Goal: Task Accomplishment & Management: Complete application form

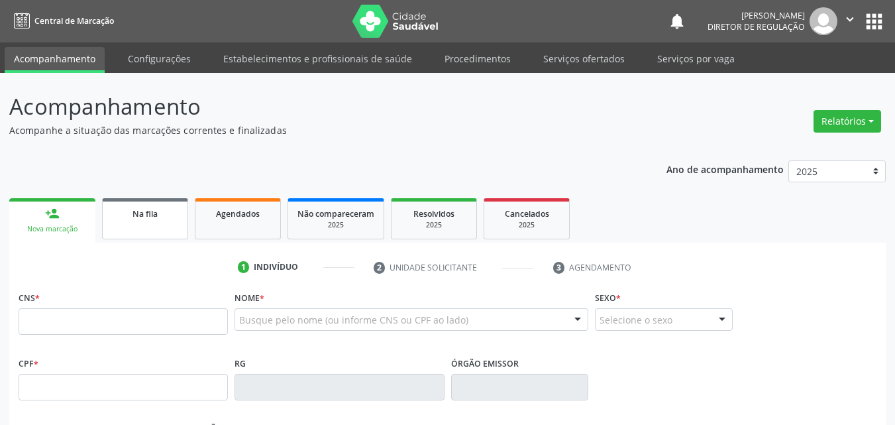
click at [170, 225] on link "Na fila" at bounding box center [145, 218] width 86 height 41
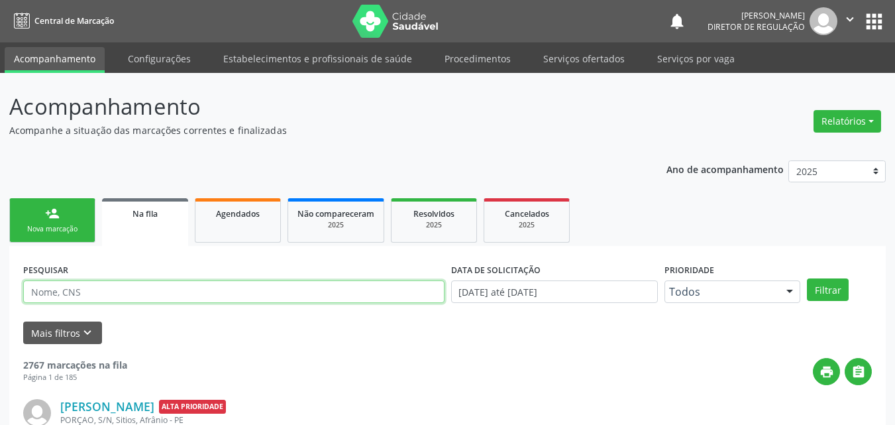
click at [166, 287] on input "text" at bounding box center [233, 291] width 421 height 23
type input "[PERSON_NAME]"
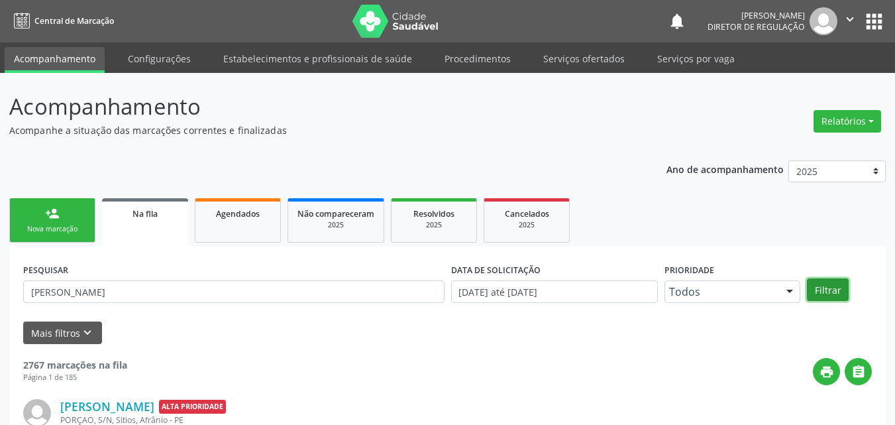
click at [830, 288] on button "Filtrar" at bounding box center [828, 289] width 42 height 23
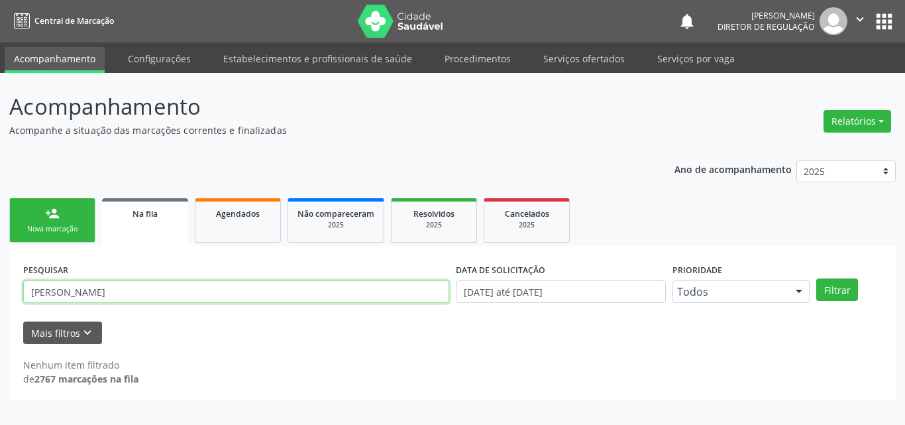
drag, startPoint x: 132, startPoint y: 292, endPoint x: 14, endPoint y: 273, distance: 119.4
click at [14, 273] on div "PESQUISAR [PERSON_NAME] DATA DE SOLICITAÇÃO 01[DATE]té 20[DATE] Prioridade Todo…" at bounding box center [452, 323] width 886 height 154
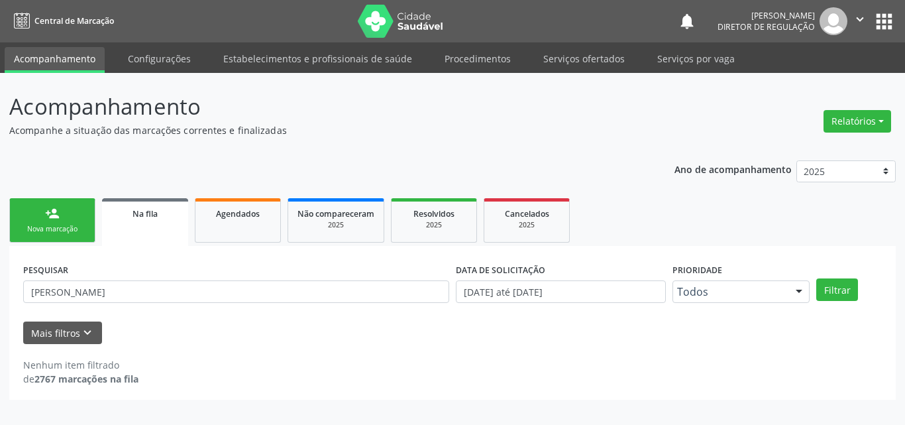
click at [64, 223] on link "person_add Nova marcação" at bounding box center [52, 220] width 86 height 44
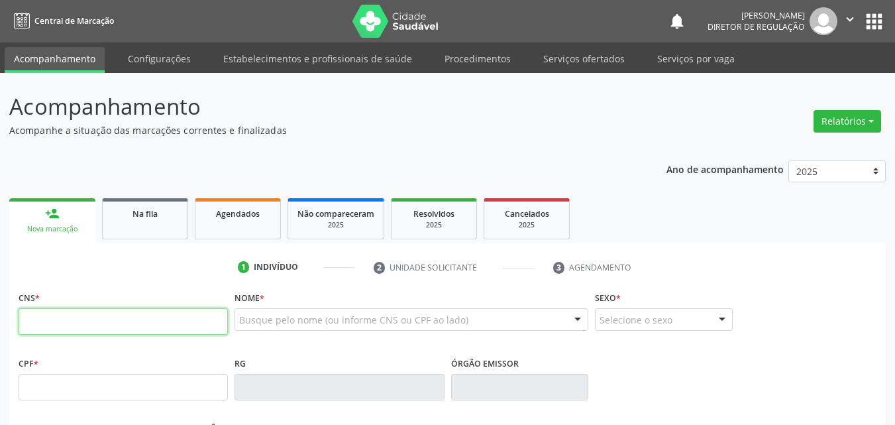
click at [174, 318] on input "text" at bounding box center [123, 321] width 209 height 26
type input "707 1033 3307 8520"
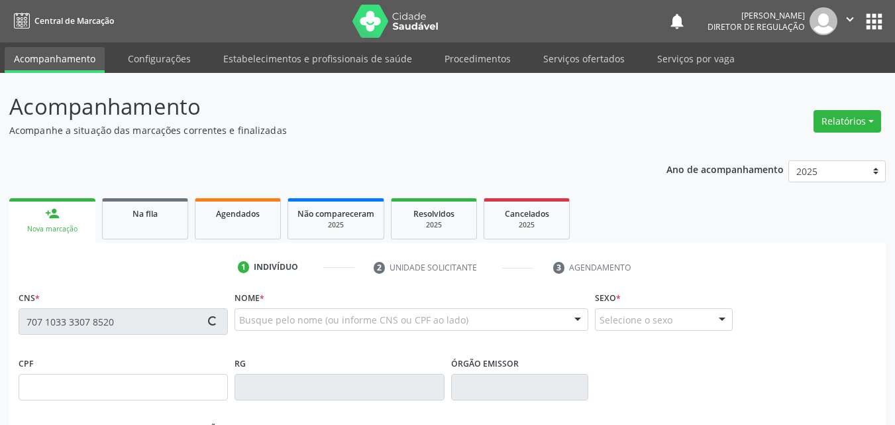
type input "[DATE]"
type input "[PERSON_NAME]"
type input "[PHONE_NUMBER]"
type input "S/N"
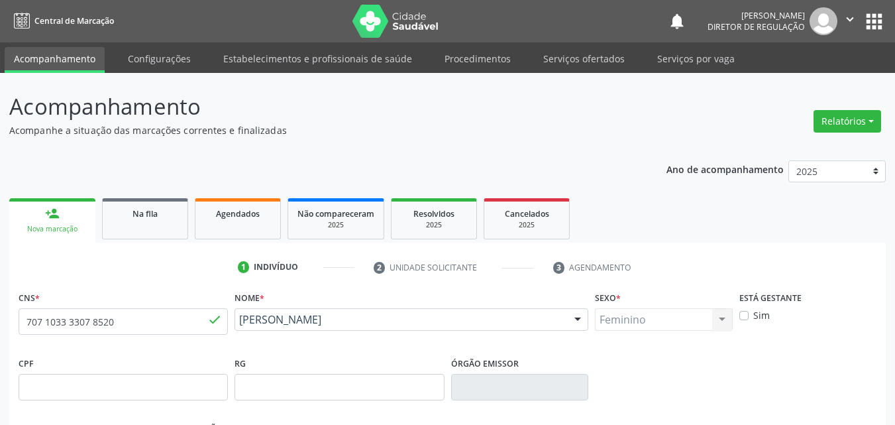
scroll to position [293, 0]
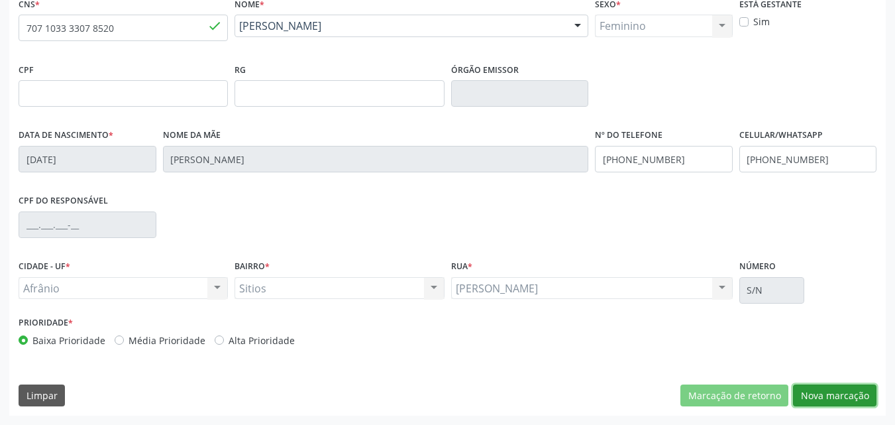
click at [834, 395] on button "Nova marcação" at bounding box center [834, 395] width 83 height 23
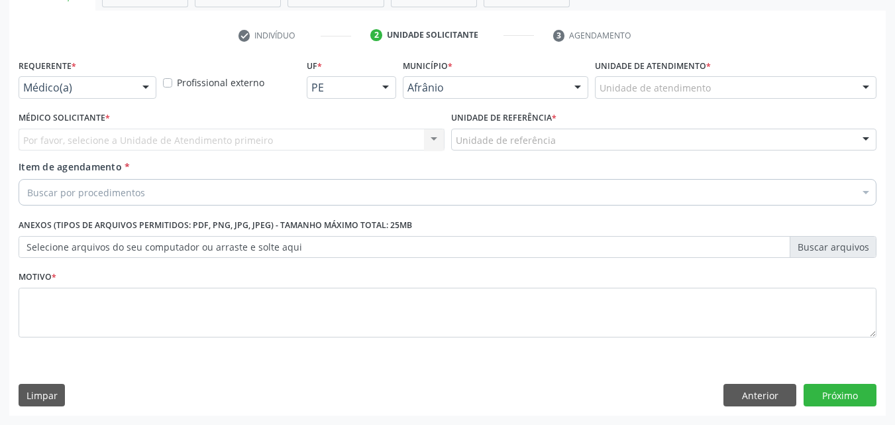
scroll to position [232, 0]
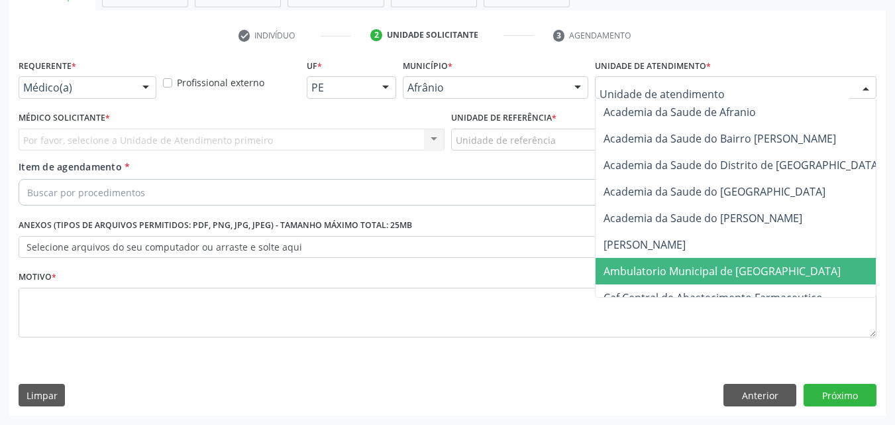
click at [721, 270] on span "Ambulatorio Municipal de [GEOGRAPHIC_DATA]" at bounding box center [721, 271] width 237 height 15
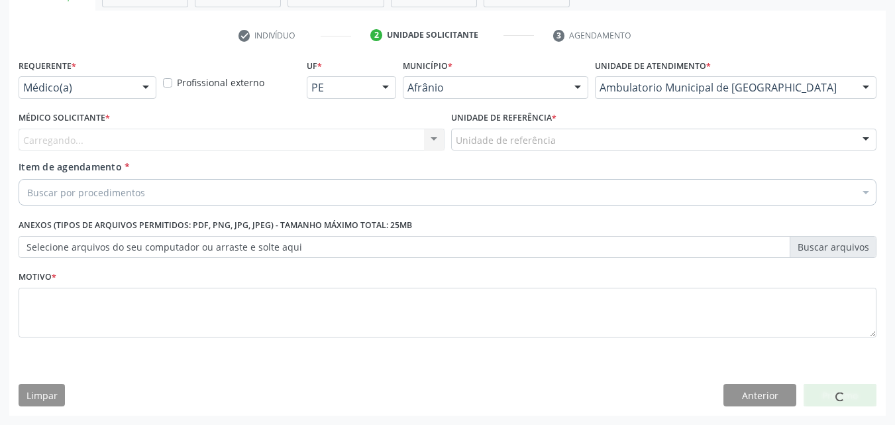
click at [556, 140] on div "Unidade de referência" at bounding box center [664, 139] width 426 height 23
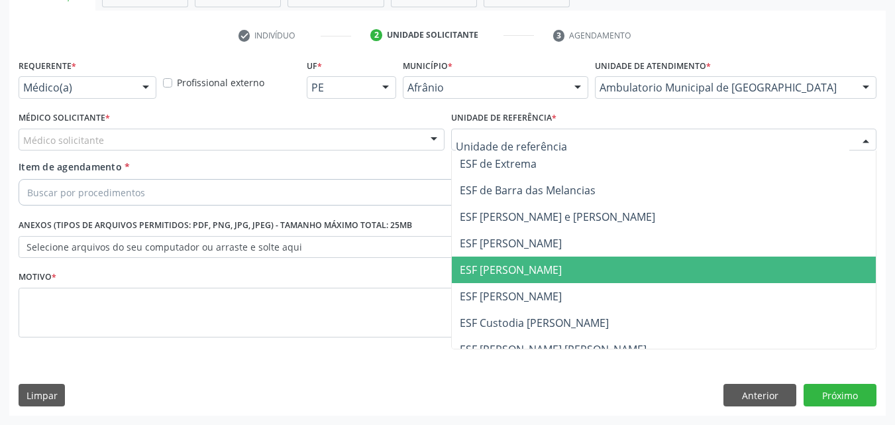
click at [556, 266] on span "ESF [PERSON_NAME]" at bounding box center [664, 269] width 425 height 26
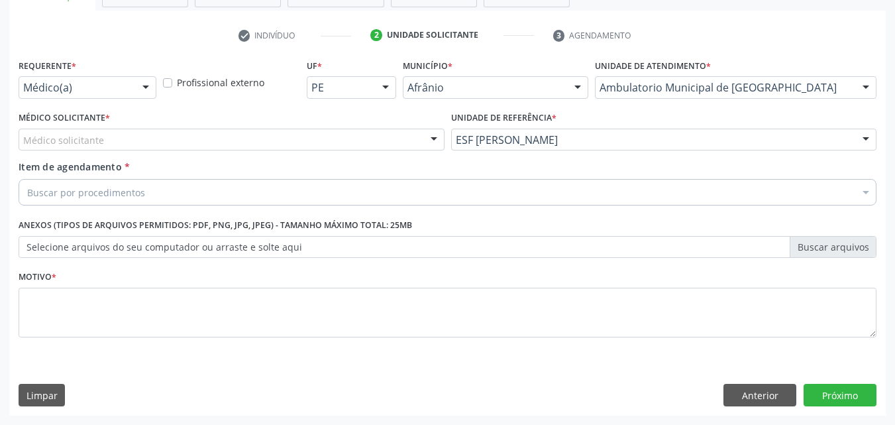
click at [248, 135] on div "Médico solicitante" at bounding box center [232, 139] width 426 height 23
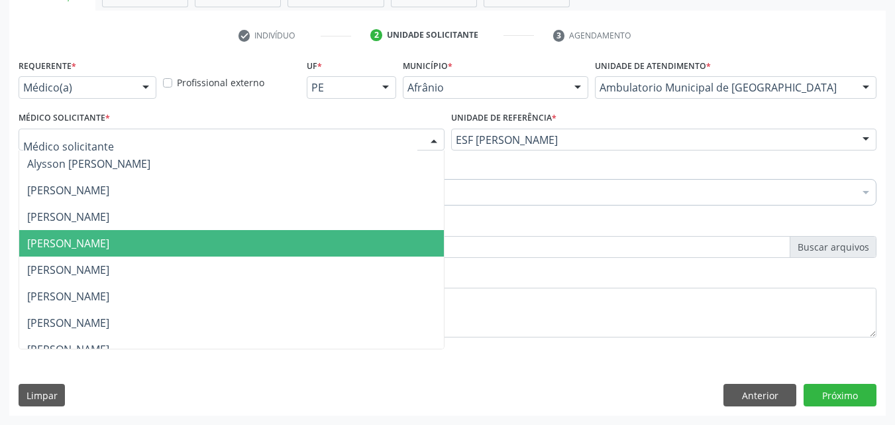
click at [226, 236] on span "[PERSON_NAME]" at bounding box center [231, 243] width 425 height 26
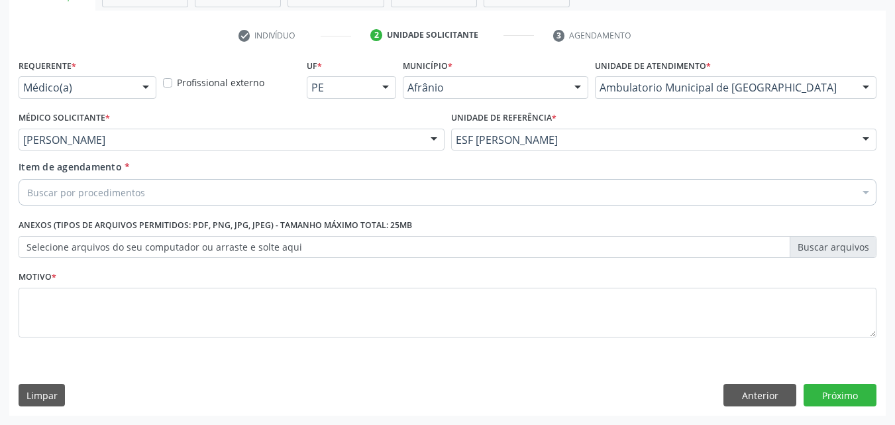
click at [236, 196] on div "Buscar por procedimentos" at bounding box center [448, 192] width 858 height 26
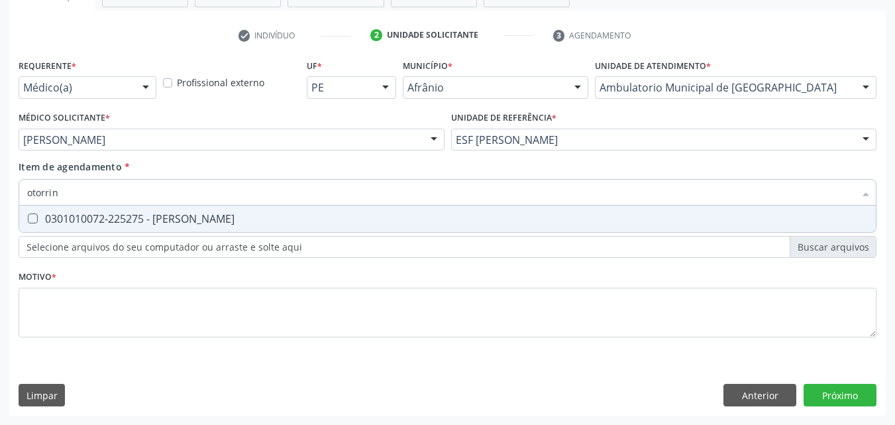
type input "otorrino"
click at [267, 224] on div "0301010072-225275 - [PERSON_NAME]" at bounding box center [447, 218] width 840 height 11
checkbox Otorrinolaringologista "true"
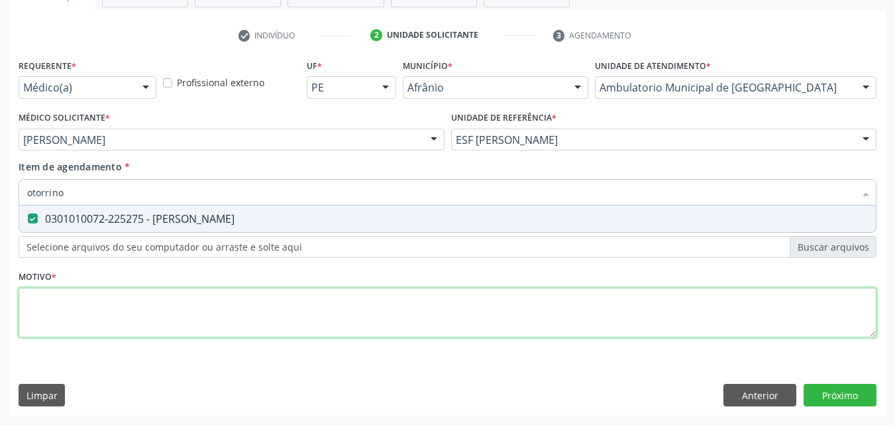
click at [280, 314] on div "Requerente * Médico(a) Médico(a) Enfermeiro(a) Paciente Nenhum resultado encont…" at bounding box center [448, 206] width 858 height 300
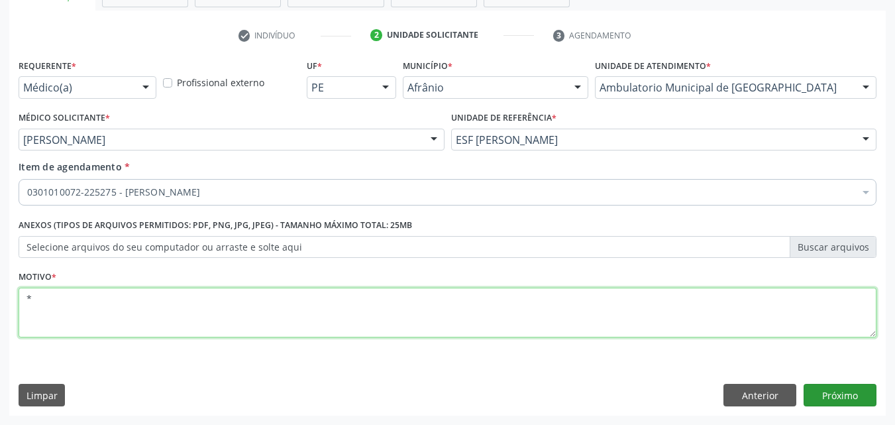
type textarea "*"
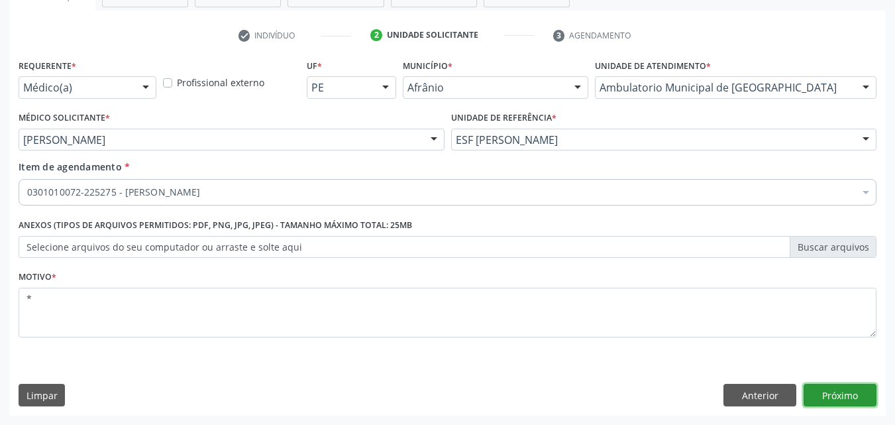
click at [840, 395] on button "Próximo" at bounding box center [839, 394] width 73 height 23
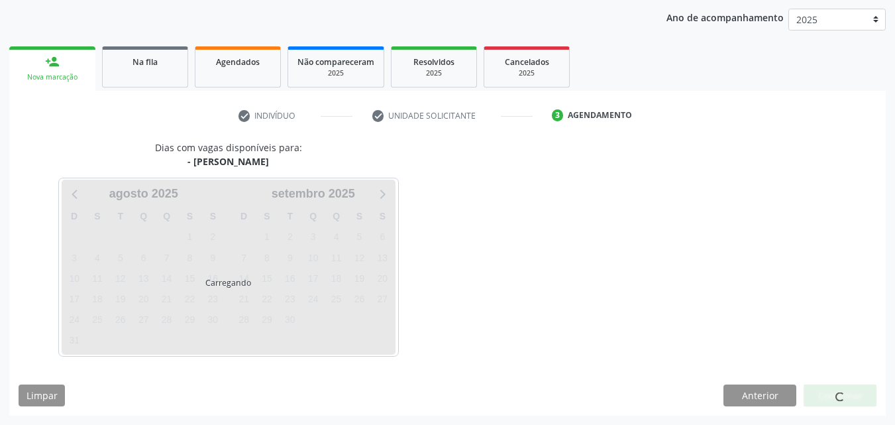
scroll to position [152, 0]
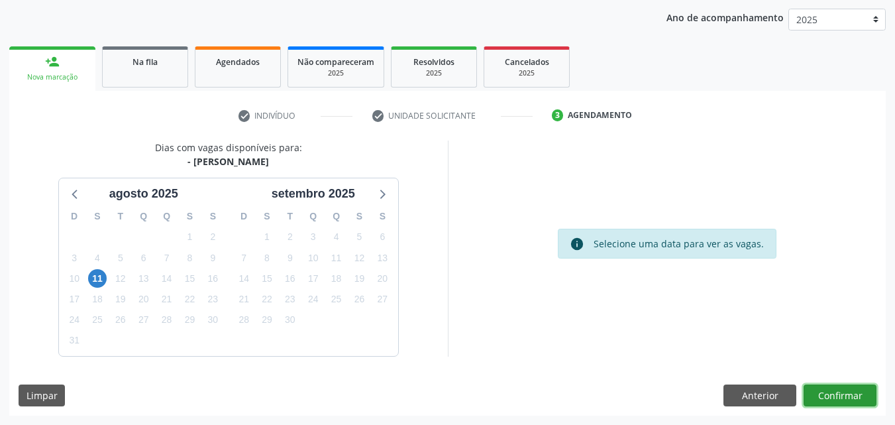
click at [846, 391] on button "Confirmar" at bounding box center [839, 395] width 73 height 23
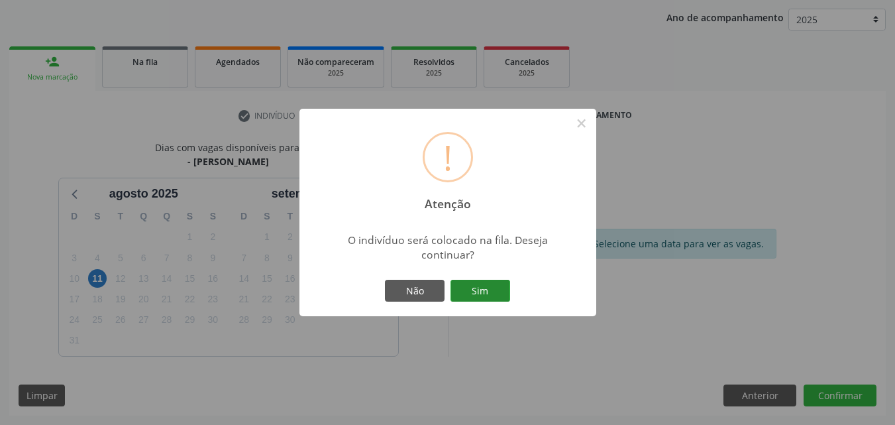
click at [481, 291] on button "Sim" at bounding box center [480, 290] width 60 height 23
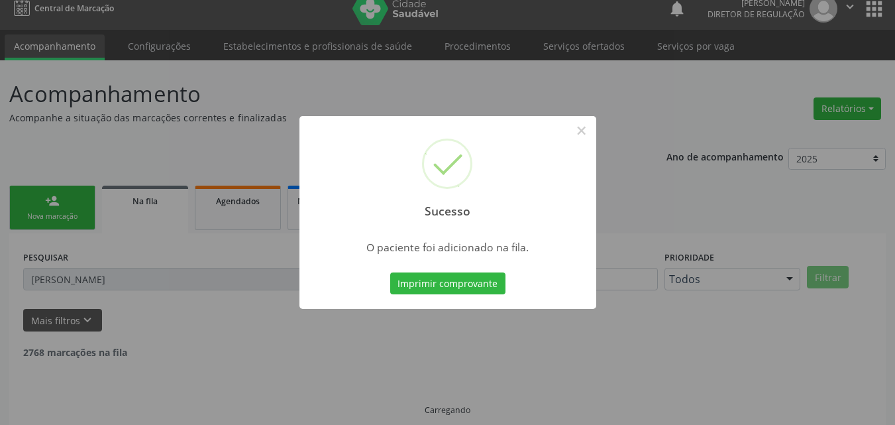
scroll to position [0, 0]
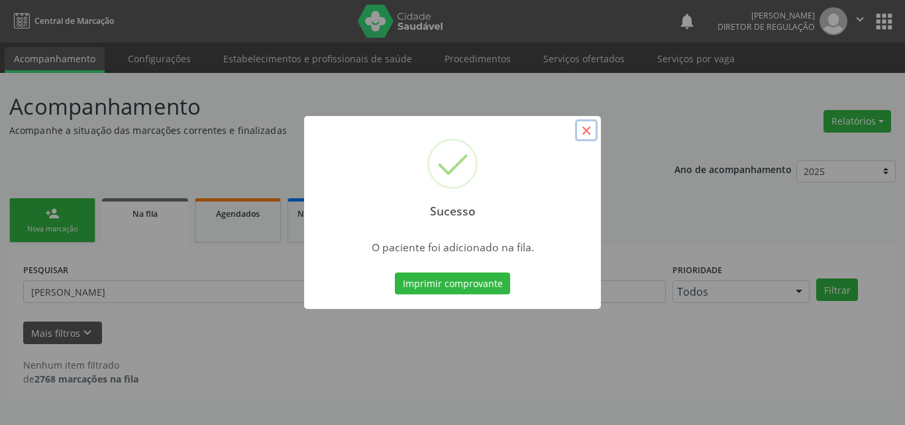
click at [588, 132] on button "×" at bounding box center [586, 130] width 23 height 23
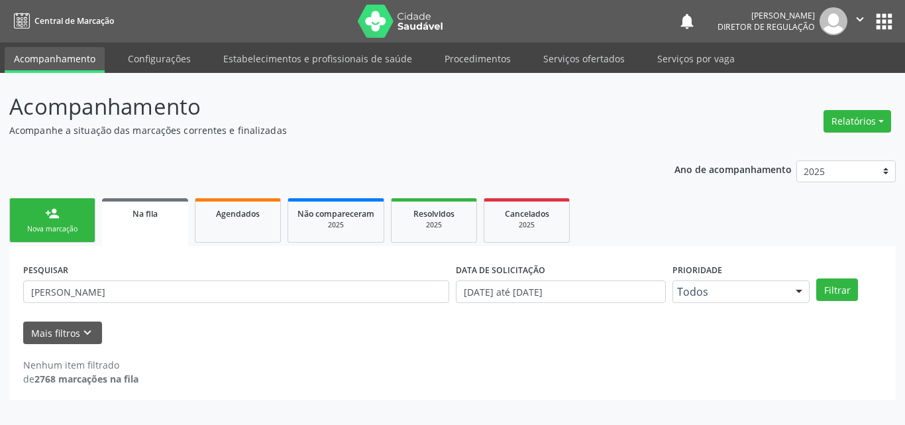
click at [74, 220] on link "person_add Nova marcação" at bounding box center [52, 220] width 86 height 44
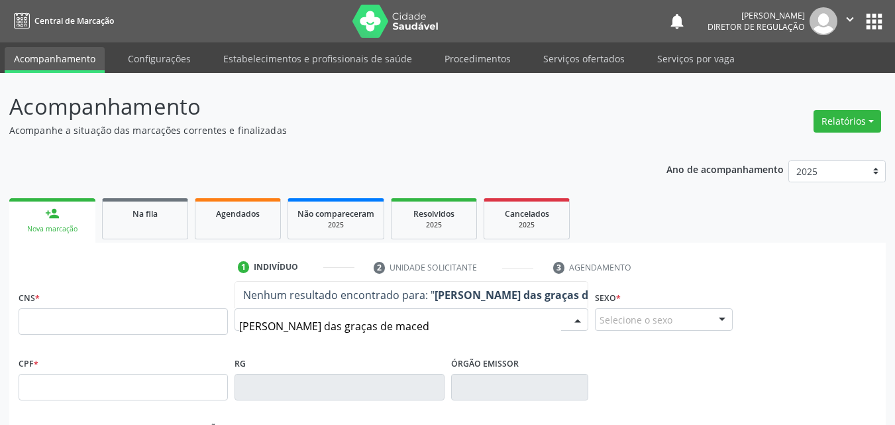
type input "maria das graças de [PERSON_NAME]"
drag, startPoint x: 384, startPoint y: 327, endPoint x: 189, endPoint y: 328, distance: 194.7
click at [189, 328] on div "CNS * Nome * [PERSON_NAME] das graças de [PERSON_NAME] resultado encontrado par…" at bounding box center [447, 320] width 864 height 66
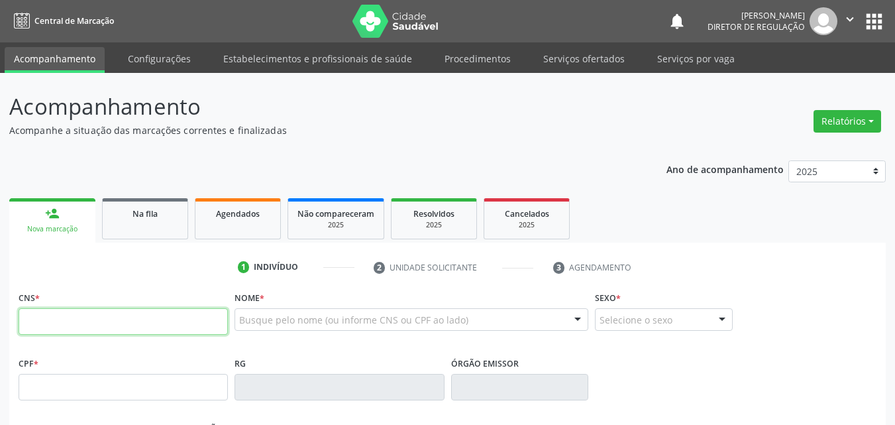
click at [71, 327] on input "text" at bounding box center [123, 321] width 209 height 26
type input "705 2044 0522 6575"
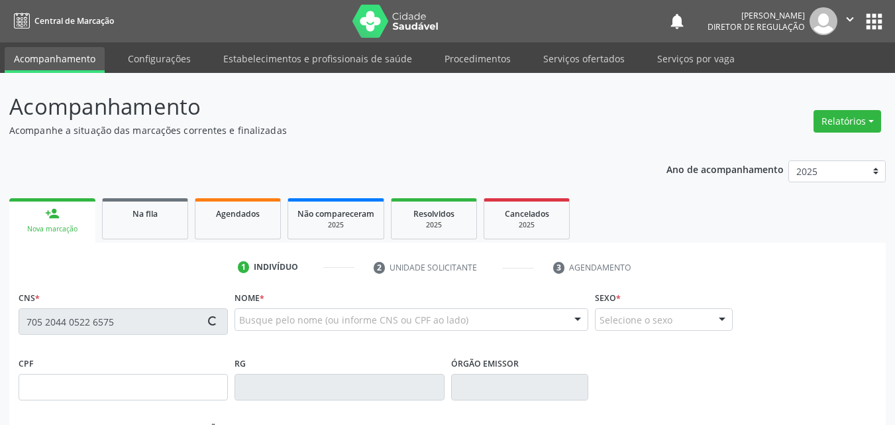
type input "657.194.684-04"
type input "[DATE]"
type input "[PERSON_NAME]"
type input "[PHONE_NUMBER]"
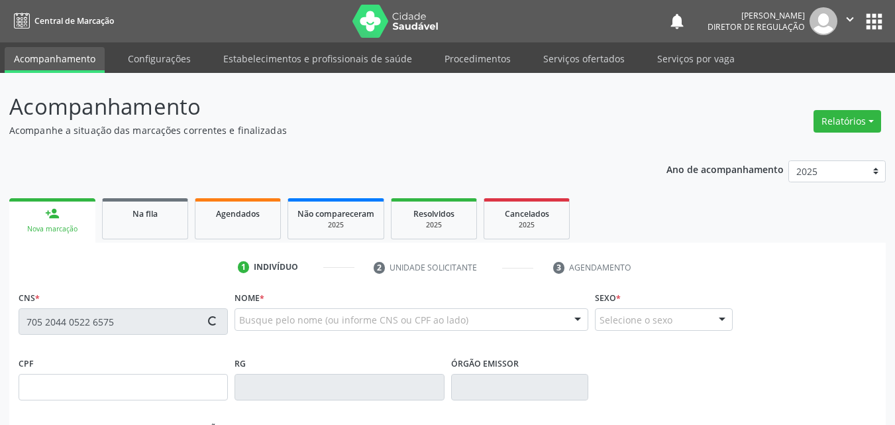
type input "80"
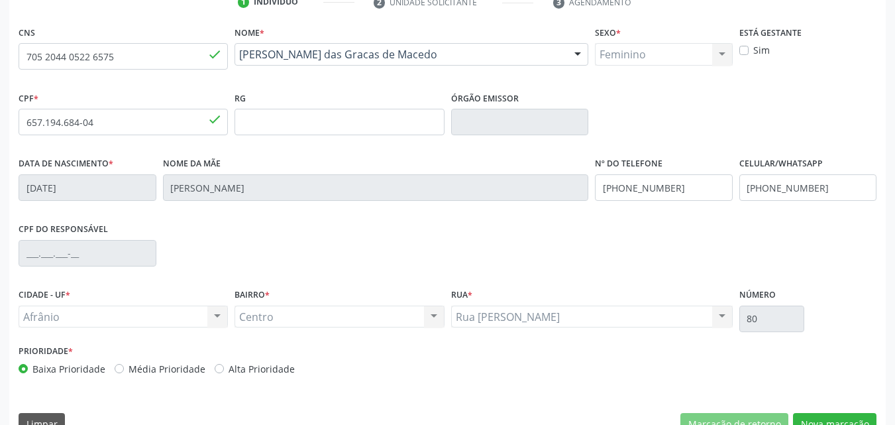
scroll to position [293, 0]
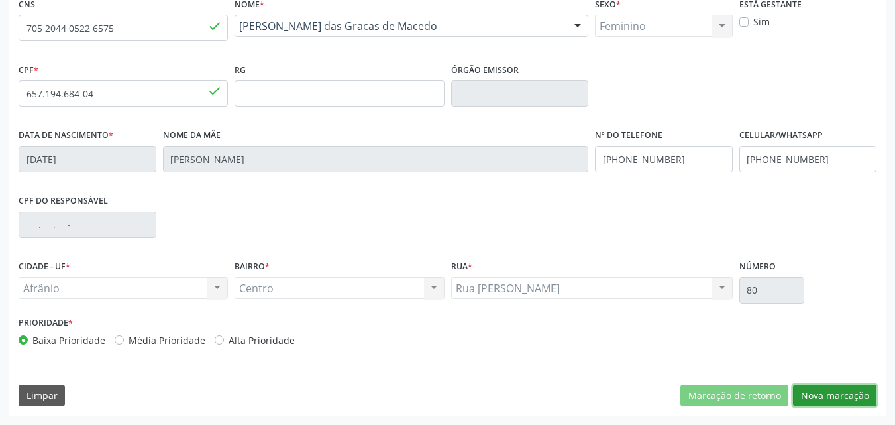
click at [846, 398] on button "Nova marcação" at bounding box center [834, 395] width 83 height 23
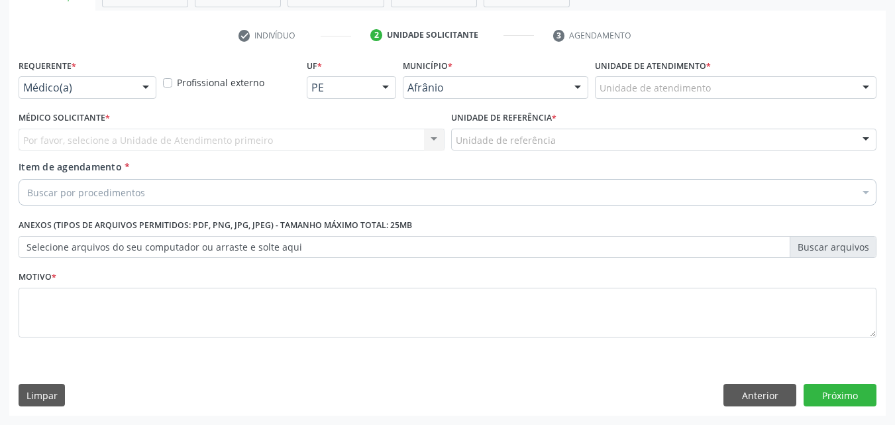
scroll to position [232, 0]
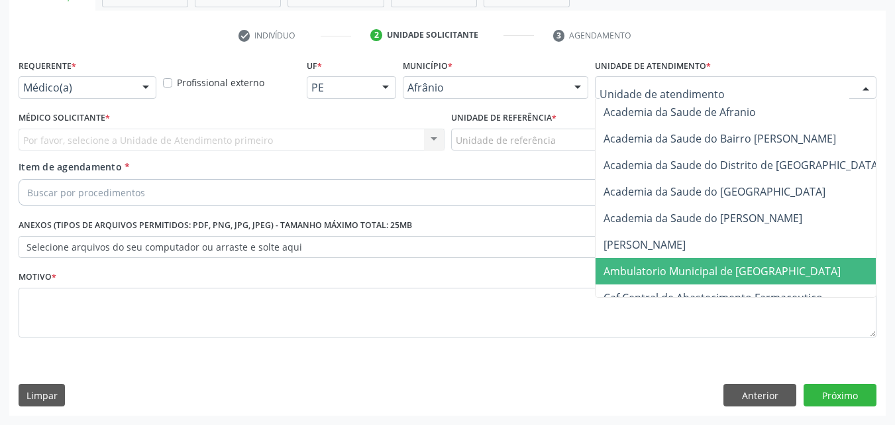
click at [670, 271] on span "Ambulatorio Municipal de [GEOGRAPHIC_DATA]" at bounding box center [721, 271] width 237 height 15
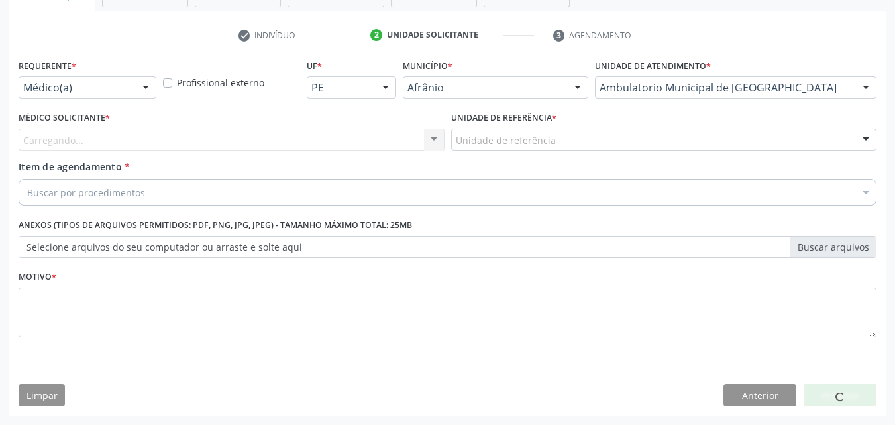
click at [562, 138] on div "Unidade de referência" at bounding box center [664, 139] width 426 height 23
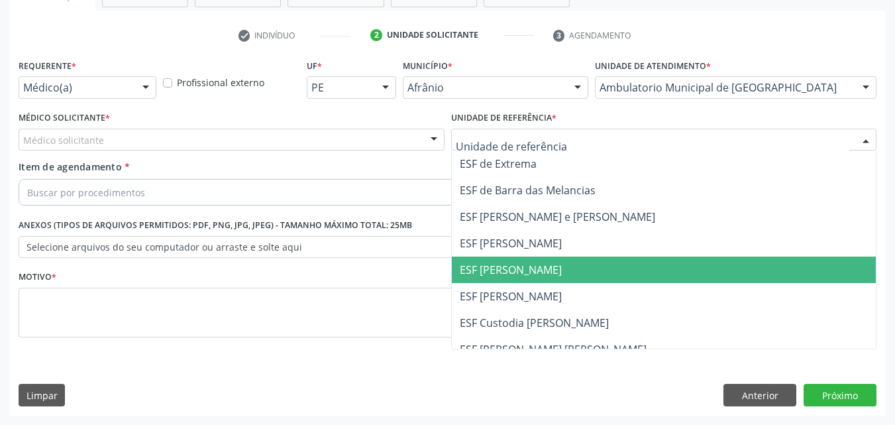
click at [548, 264] on span "ESF [PERSON_NAME]" at bounding box center [664, 269] width 425 height 26
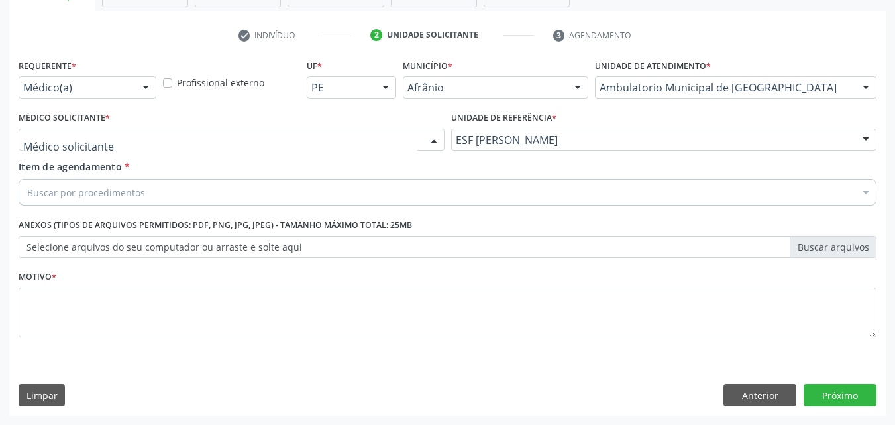
click at [317, 138] on div at bounding box center [232, 139] width 426 height 23
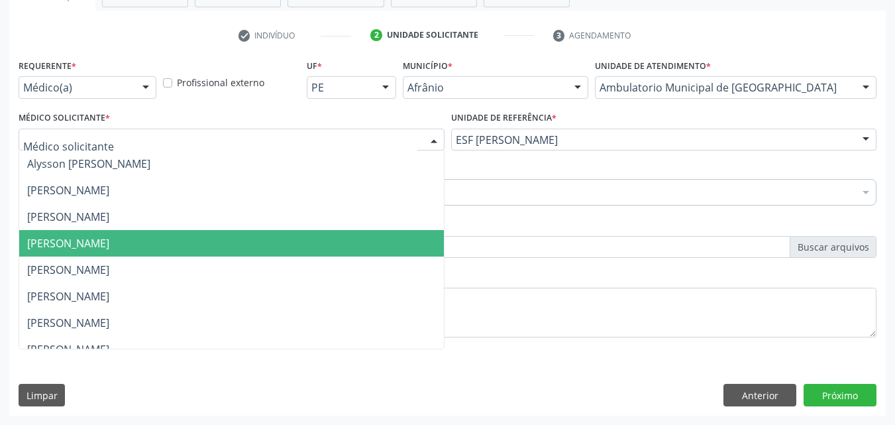
click at [329, 253] on span "[PERSON_NAME]" at bounding box center [231, 243] width 425 height 26
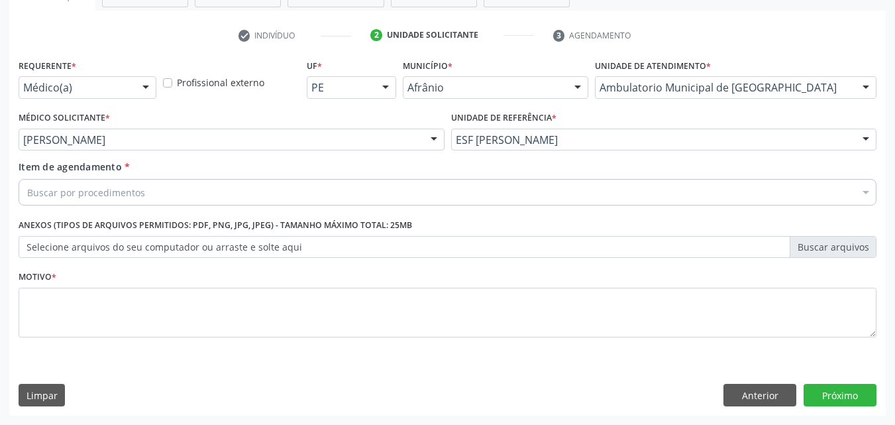
click at [238, 196] on div "Buscar por procedimentos" at bounding box center [448, 192] width 858 height 26
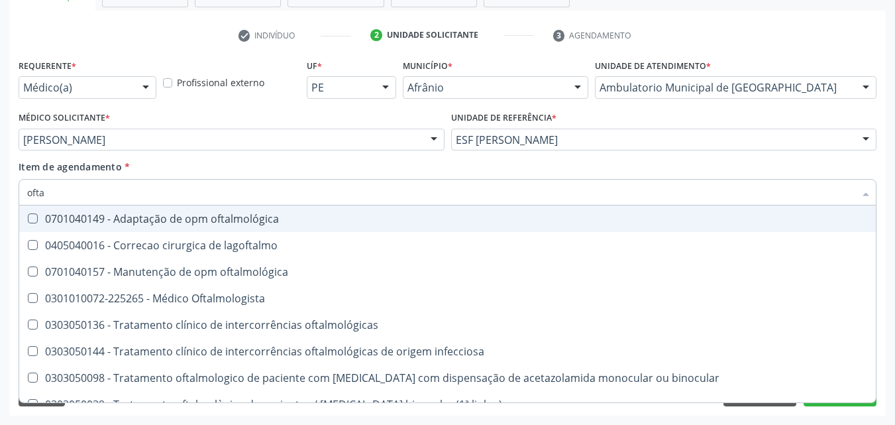
type input "oftal"
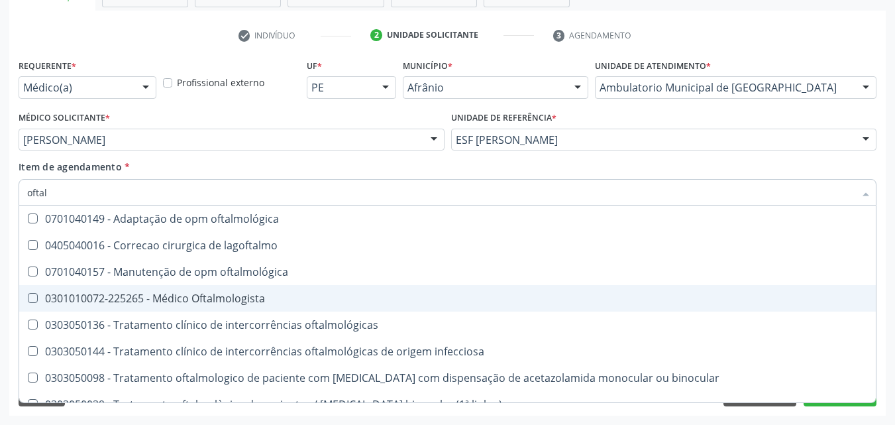
click at [229, 295] on div "0301010072-225265 - Médico Oftalmologista" at bounding box center [447, 298] width 840 height 11
checkbox Oftalmologista "true"
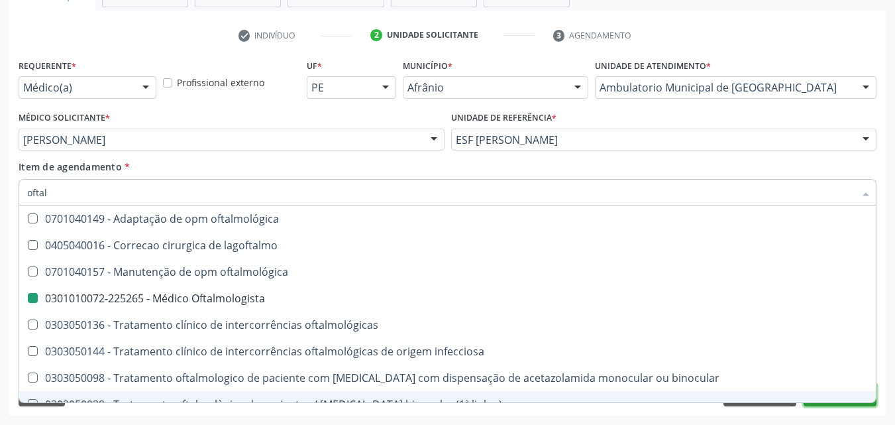
click at [821, 405] on button "Próximo" at bounding box center [839, 394] width 73 height 23
checkbox lagoftalmo "true"
checkbox Oftalmologista "false"
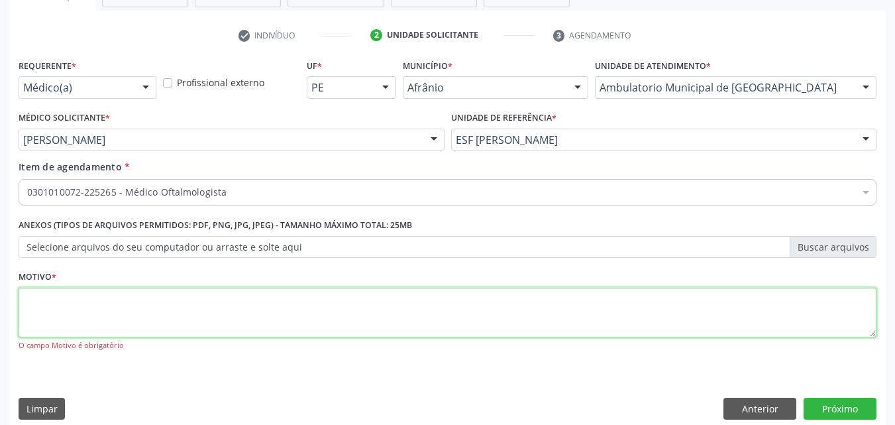
click at [238, 306] on textarea at bounding box center [448, 312] width 858 height 50
type textarea "*"
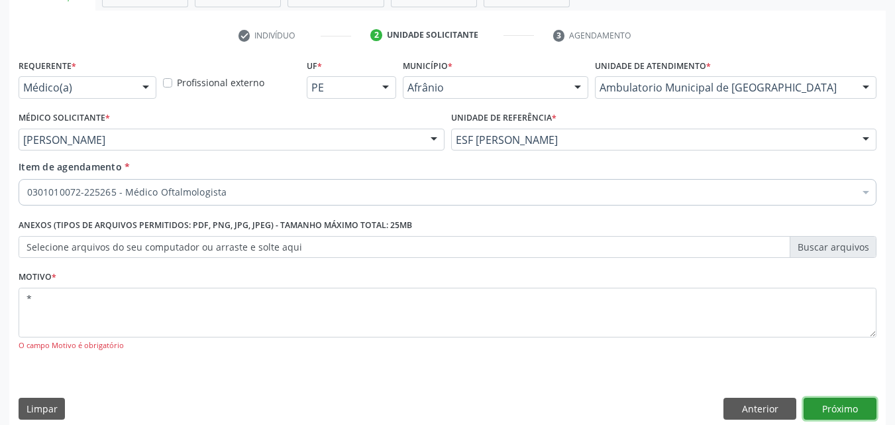
click at [847, 408] on button "Próximo" at bounding box center [839, 408] width 73 height 23
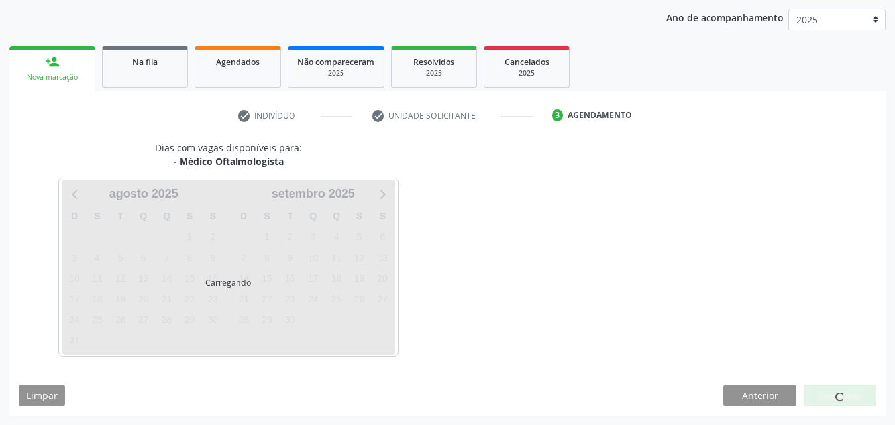
scroll to position [152, 0]
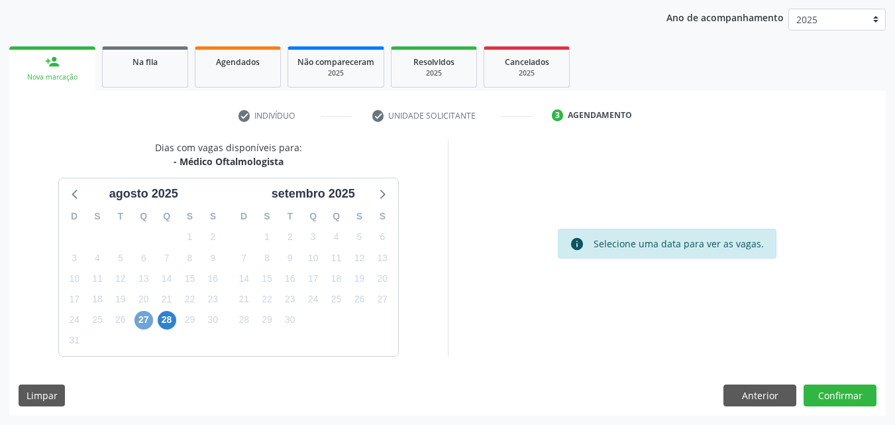
click at [144, 319] on span "27" at bounding box center [143, 320] width 19 height 19
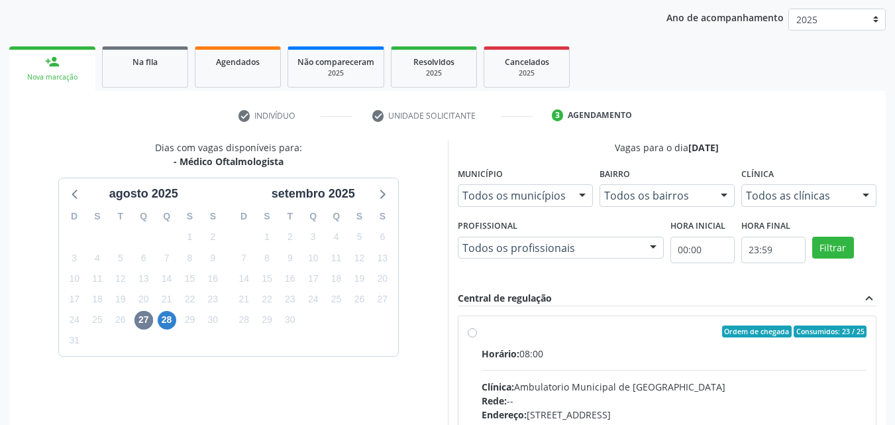
click at [612, 343] on label "Ordem de chegada Consumidos: 23 / 25 Horário: 08:00 Clínica: Ambulatorio Munici…" at bounding box center [673, 426] width 385 height 203
click at [477, 337] on input "Ordem de chegada Consumidos: 23 / 25 Horário: 08:00 Clínica: Ambulatorio Munici…" at bounding box center [472, 331] width 9 height 12
radio input "true"
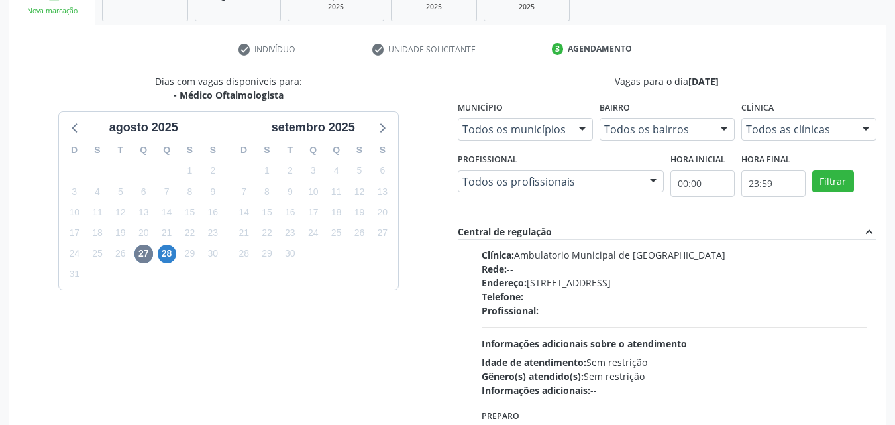
scroll to position [367, 0]
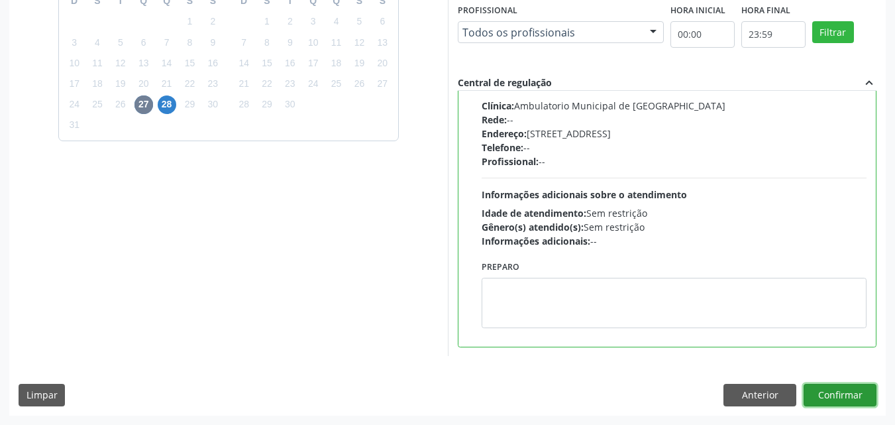
click at [821, 393] on button "Confirmar" at bounding box center [839, 394] width 73 height 23
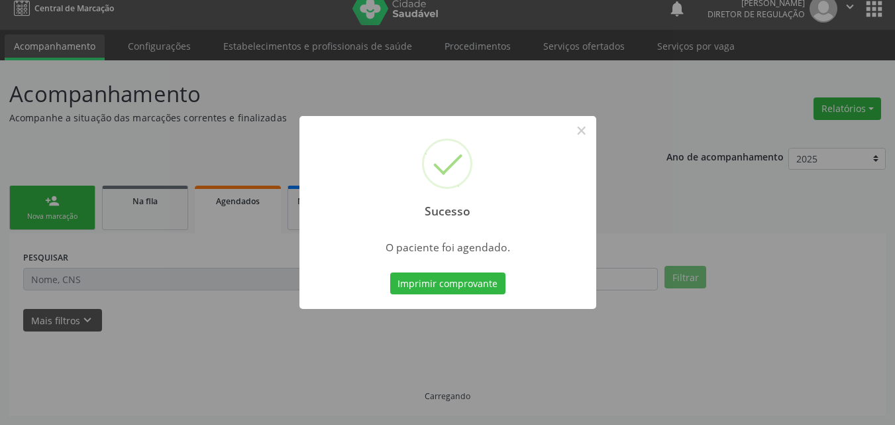
scroll to position [13, 0]
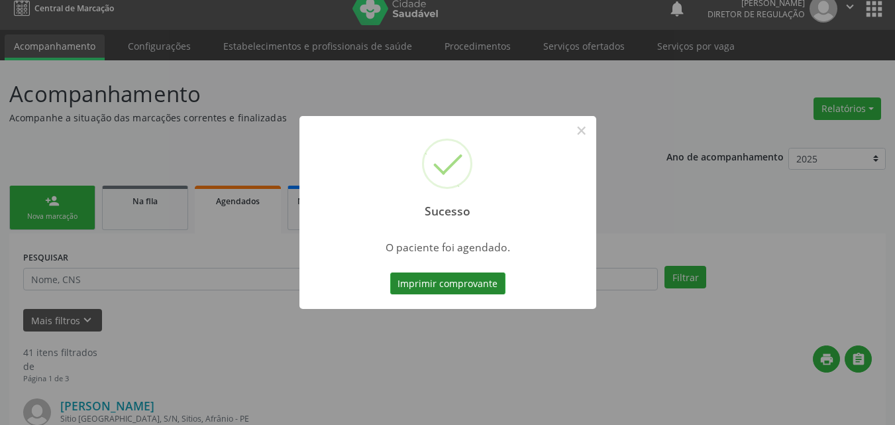
click at [480, 283] on button "Imprimir comprovante" at bounding box center [447, 283] width 115 height 23
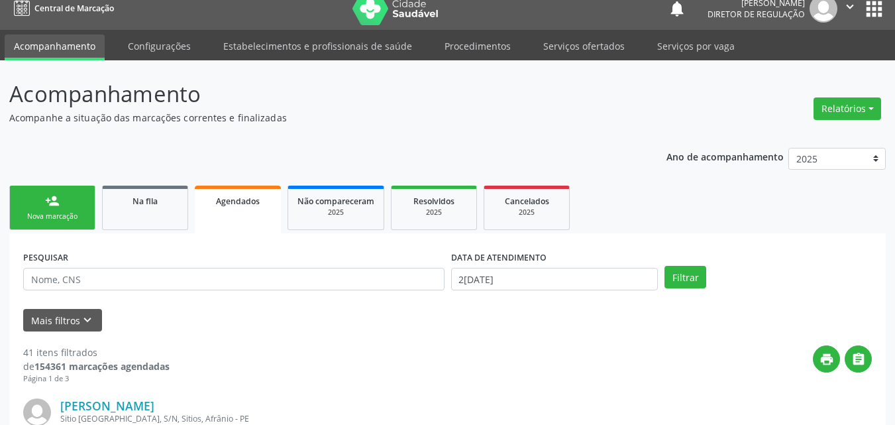
click at [80, 206] on link "person_add Nova marcação" at bounding box center [52, 207] width 86 height 44
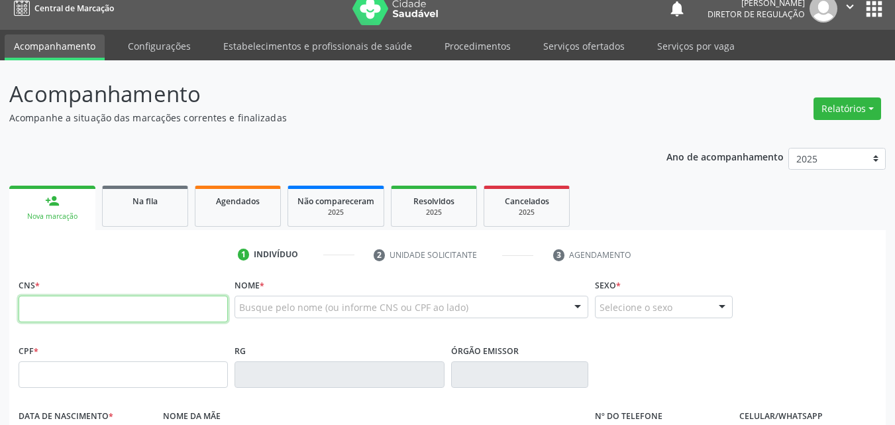
click at [129, 307] on input "text" at bounding box center [123, 308] width 209 height 26
type input "707 1033 3307 8520"
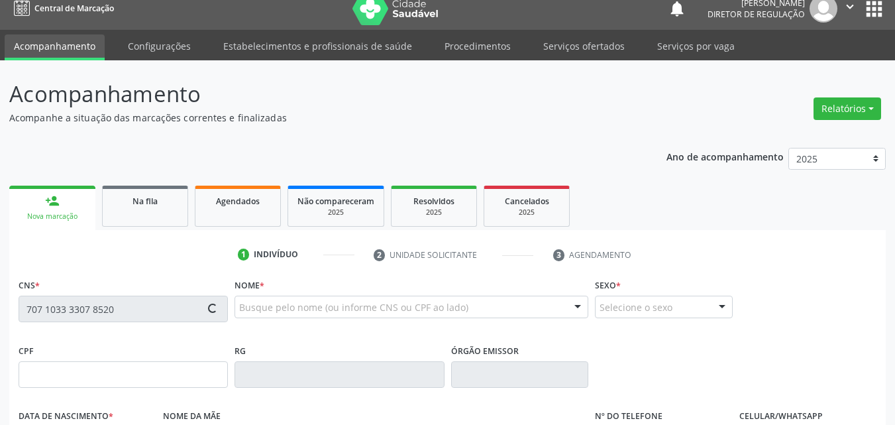
type input "[DATE]"
type input "[PERSON_NAME]"
type input "[PHONE_NUMBER]"
type input "S/N"
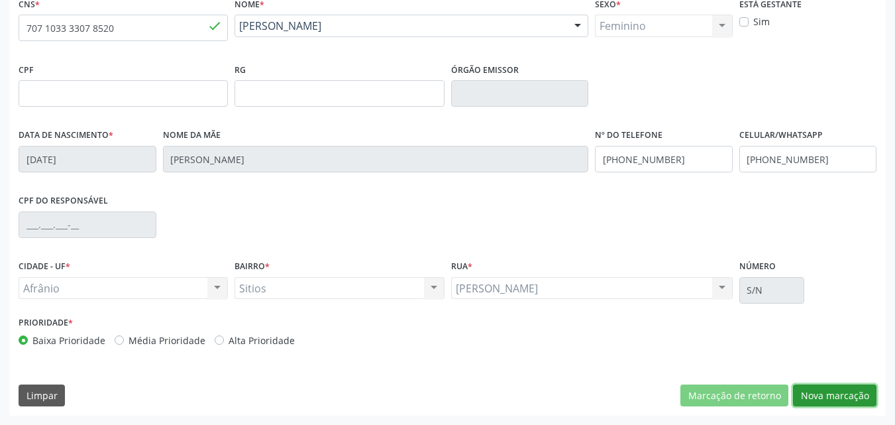
click at [836, 393] on button "Nova marcação" at bounding box center [834, 395] width 83 height 23
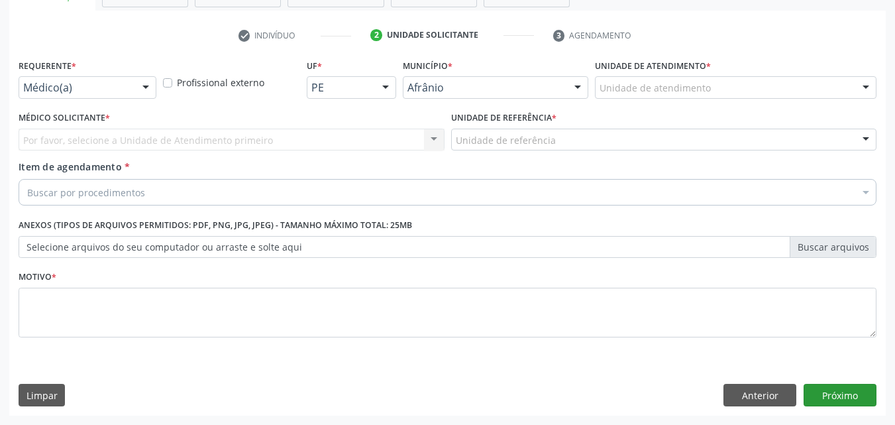
scroll to position [232, 0]
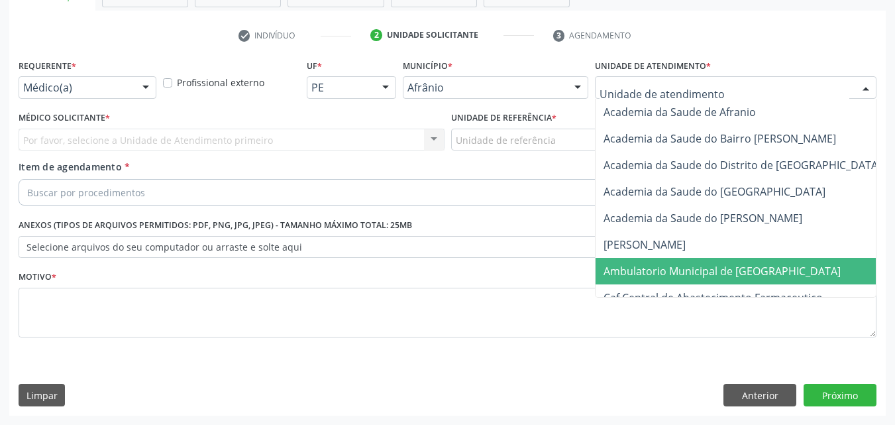
click at [703, 270] on span "Ambulatorio Municipal de [GEOGRAPHIC_DATA]" at bounding box center [721, 271] width 237 height 15
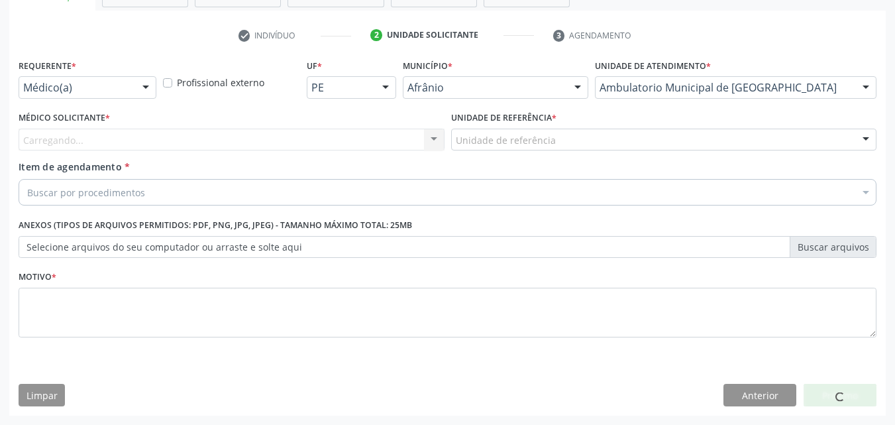
click at [567, 136] on div "Unidade de referência" at bounding box center [664, 139] width 426 height 23
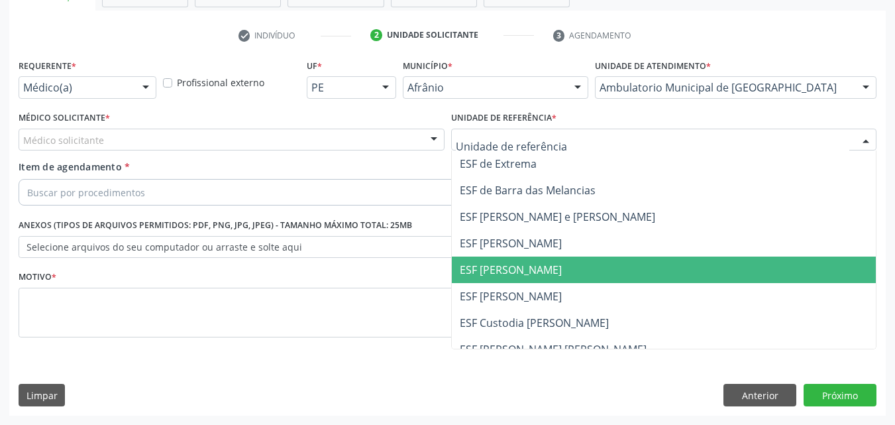
click at [555, 270] on span "ESF [PERSON_NAME]" at bounding box center [664, 269] width 425 height 26
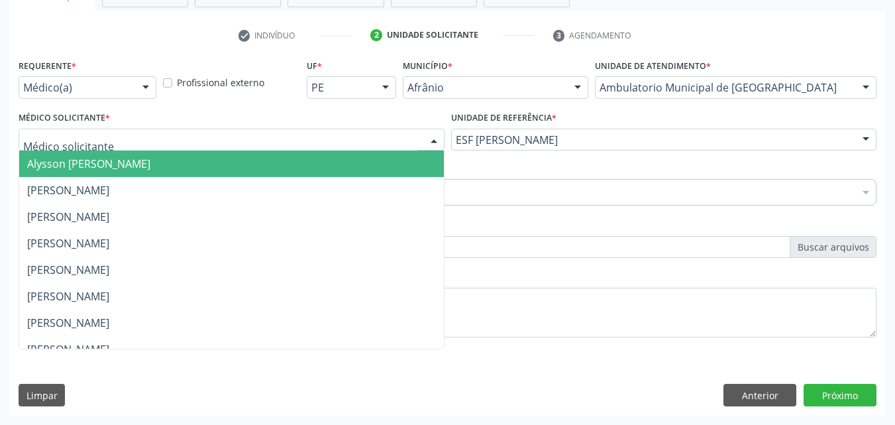
click at [344, 134] on div at bounding box center [232, 139] width 426 height 23
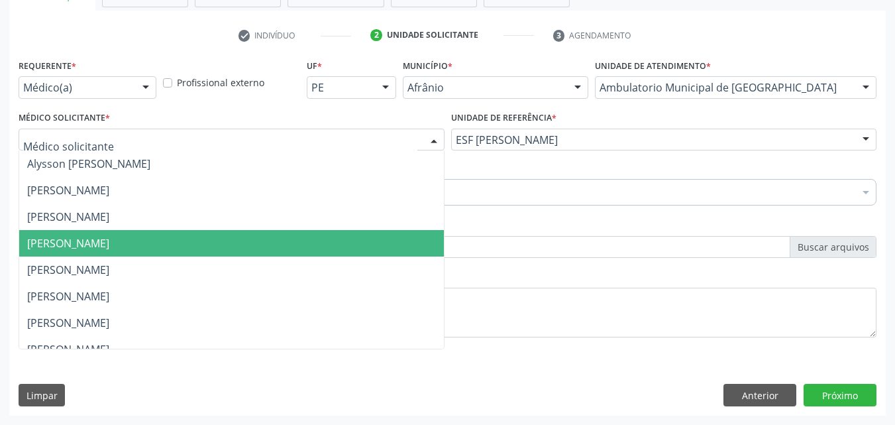
click at [321, 242] on span "[PERSON_NAME]" at bounding box center [231, 243] width 425 height 26
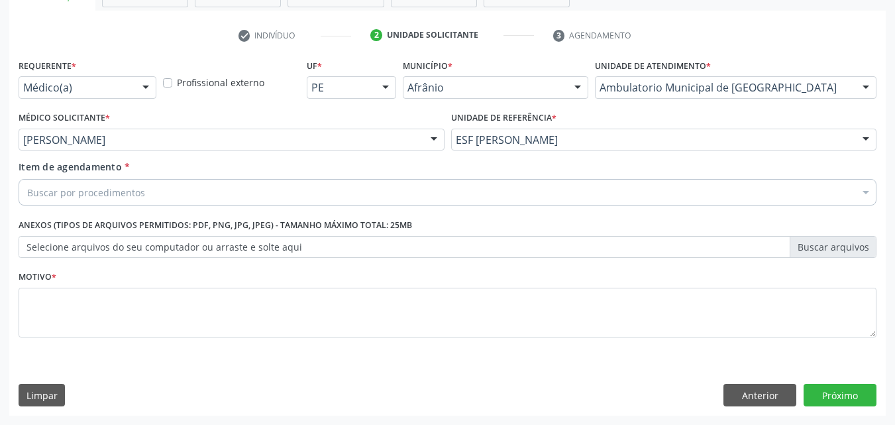
click at [280, 192] on div "Buscar por procedimentos" at bounding box center [448, 192] width 858 height 26
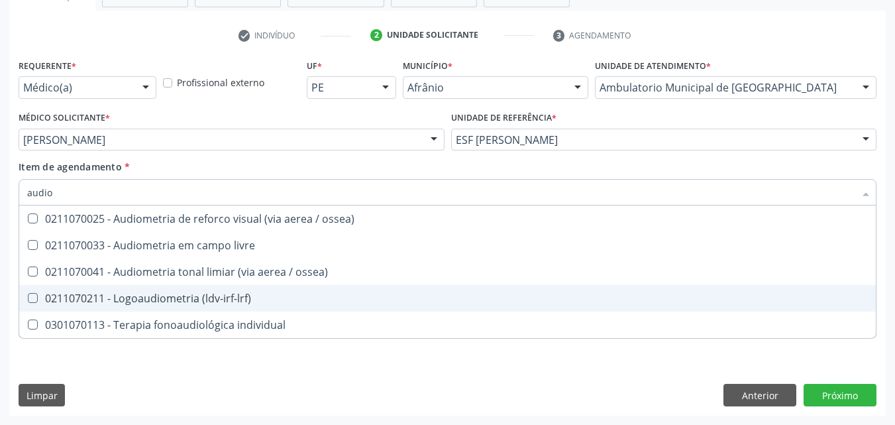
type input "audiom"
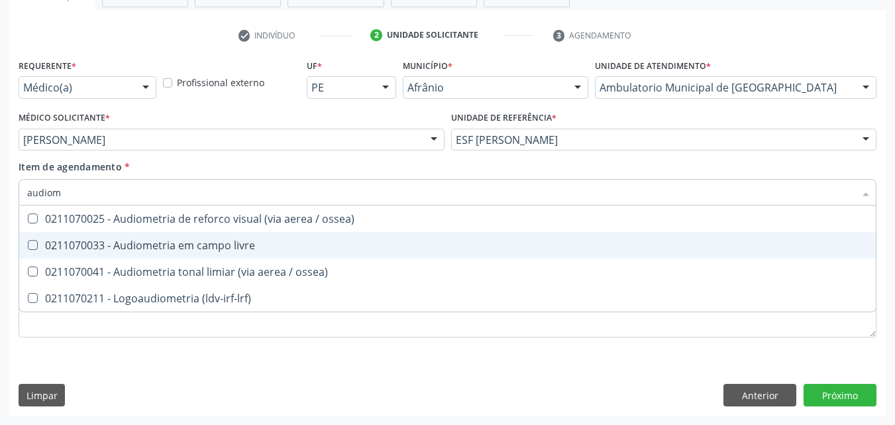
click at [255, 235] on span "0211070033 - Audiometria em campo livre" at bounding box center [447, 245] width 856 height 26
checkbox livre "true"
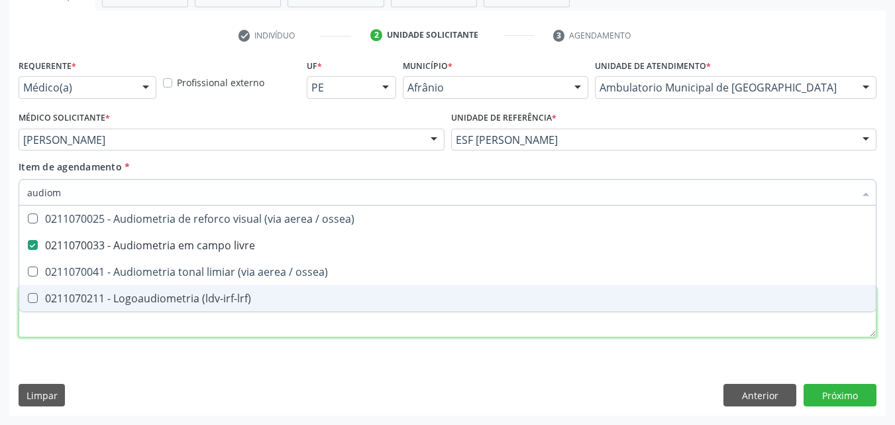
click at [279, 327] on div "Requerente * Médico(a) Médico(a) Enfermeiro(a) Paciente Nenhum resultado encont…" at bounding box center [448, 206] width 858 height 300
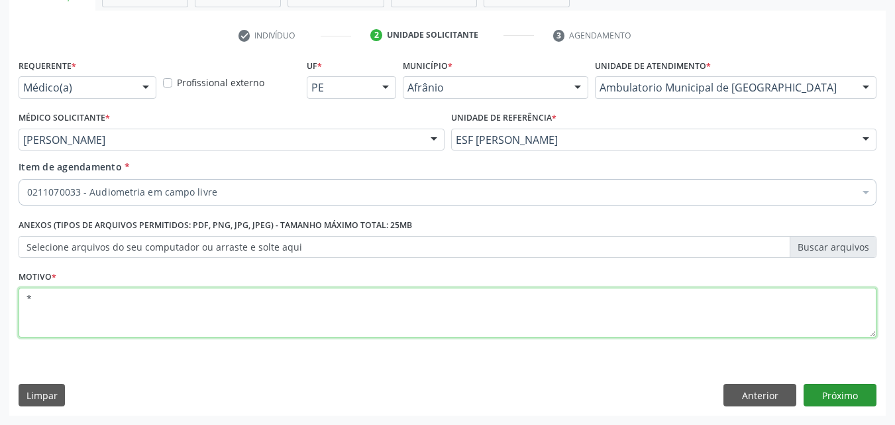
type textarea "*"
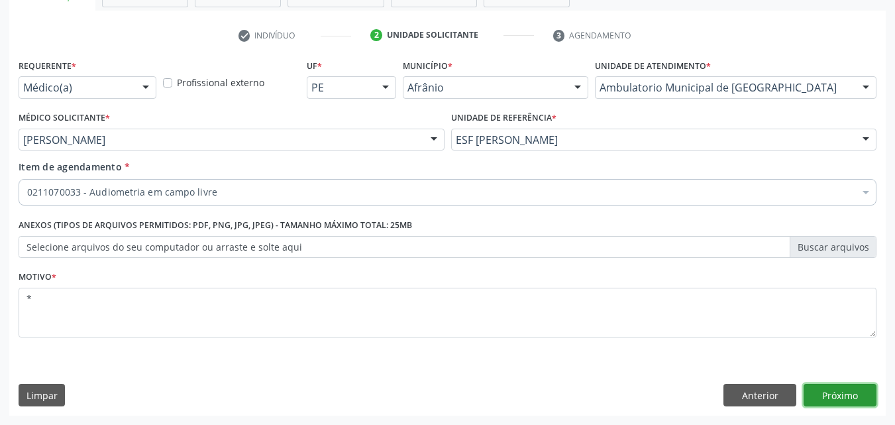
click at [833, 391] on button "Próximo" at bounding box center [839, 394] width 73 height 23
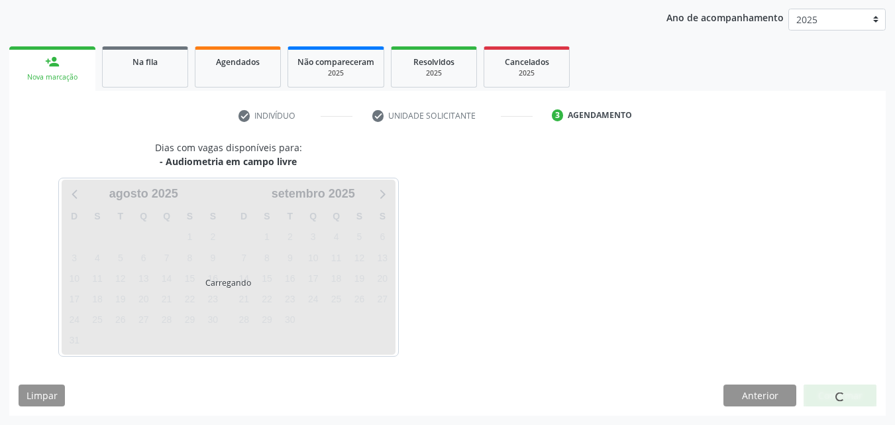
scroll to position [152, 0]
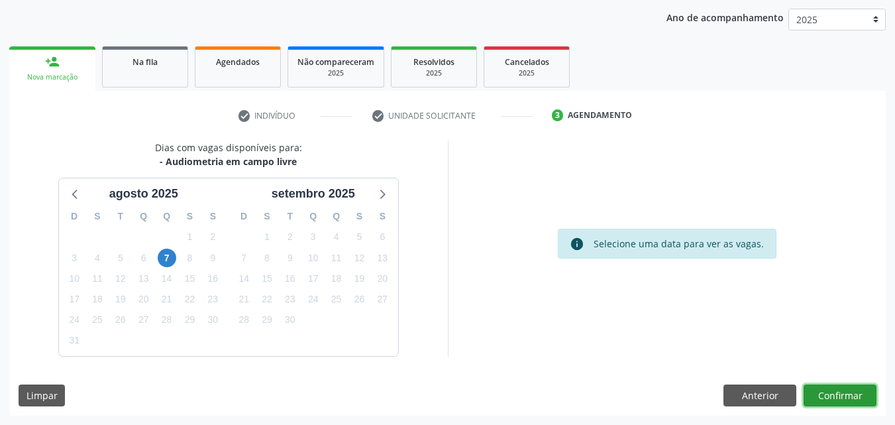
click at [843, 393] on button "Confirmar" at bounding box center [839, 395] width 73 height 23
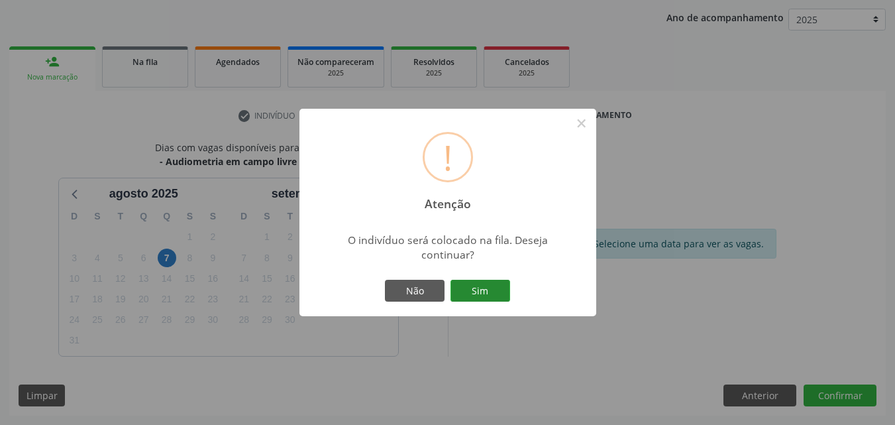
click at [504, 291] on button "Sim" at bounding box center [480, 290] width 60 height 23
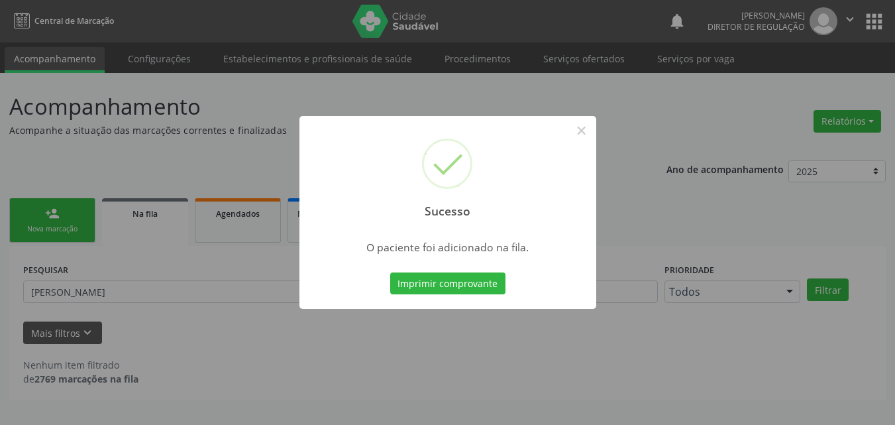
scroll to position [0, 0]
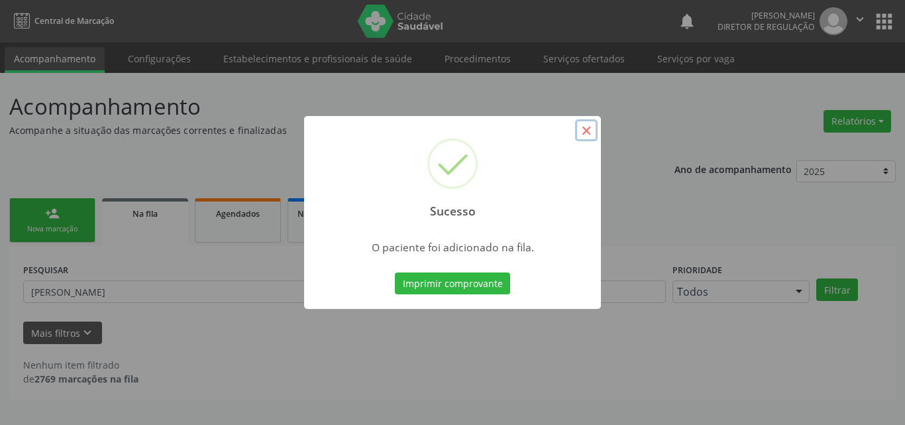
click at [584, 134] on button "×" at bounding box center [586, 130] width 23 height 23
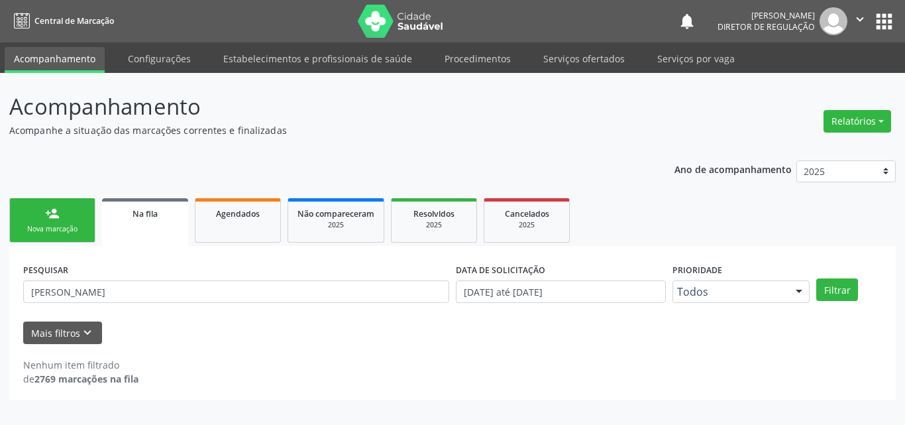
click at [72, 225] on div "Nova marcação" at bounding box center [52, 229] width 66 height 10
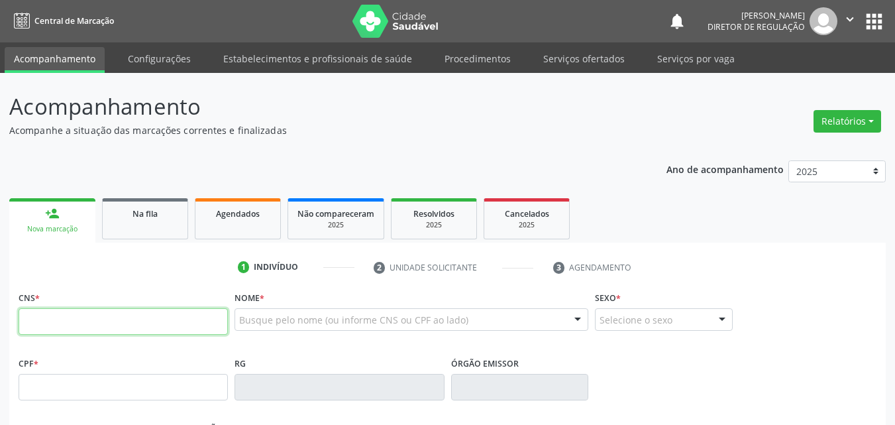
click at [135, 325] on input "text" at bounding box center [123, 321] width 209 height 26
type input "707 1033 3307 8520"
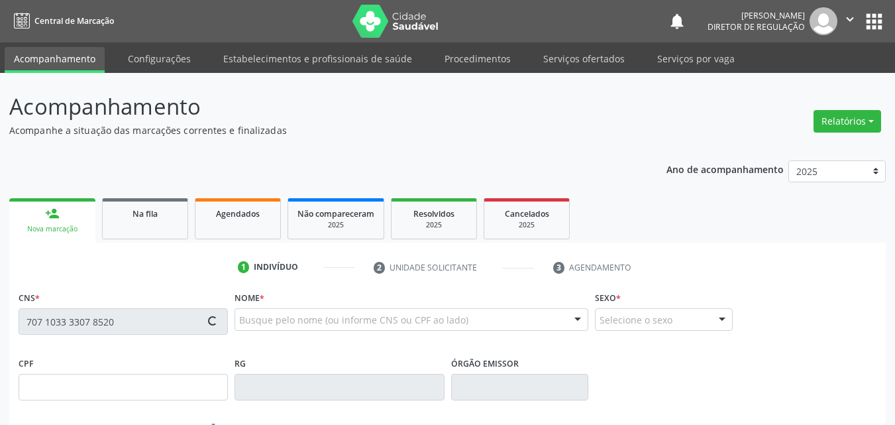
type input "[DATE]"
type input "[PERSON_NAME]"
type input "[PHONE_NUMBER]"
type input "S/N"
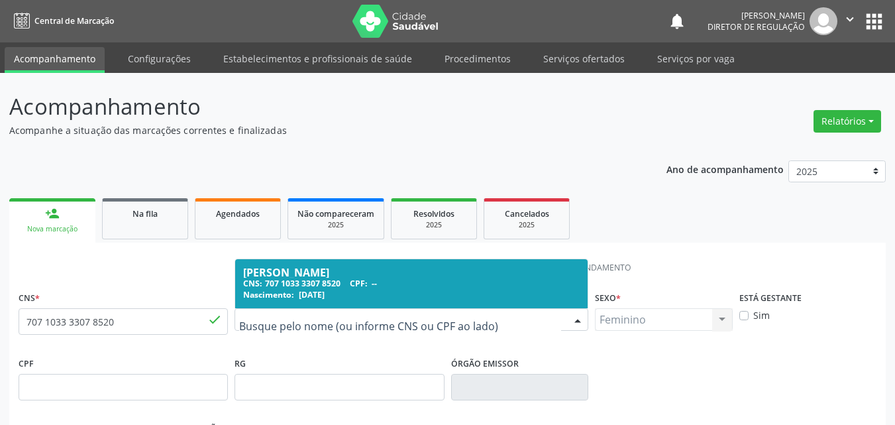
drag, startPoint x: 239, startPoint y: 319, endPoint x: 256, endPoint y: 321, distance: 17.3
drag, startPoint x: 420, startPoint y: 267, endPoint x: 198, endPoint y: 266, distance: 221.9
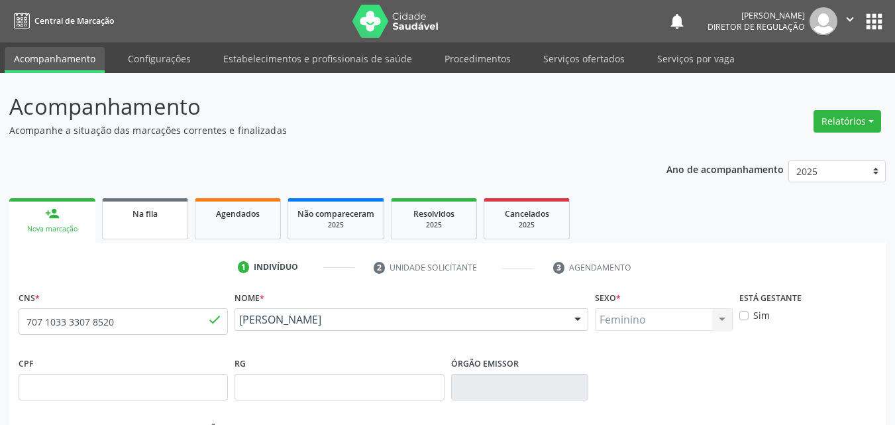
click at [140, 222] on link "Na fila" at bounding box center [145, 218] width 86 height 41
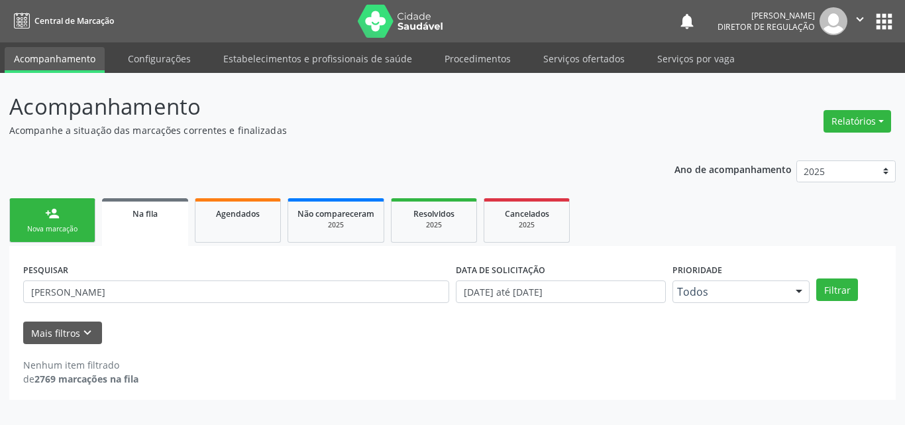
click at [149, 289] on input "[PERSON_NAME]" at bounding box center [236, 291] width 426 height 23
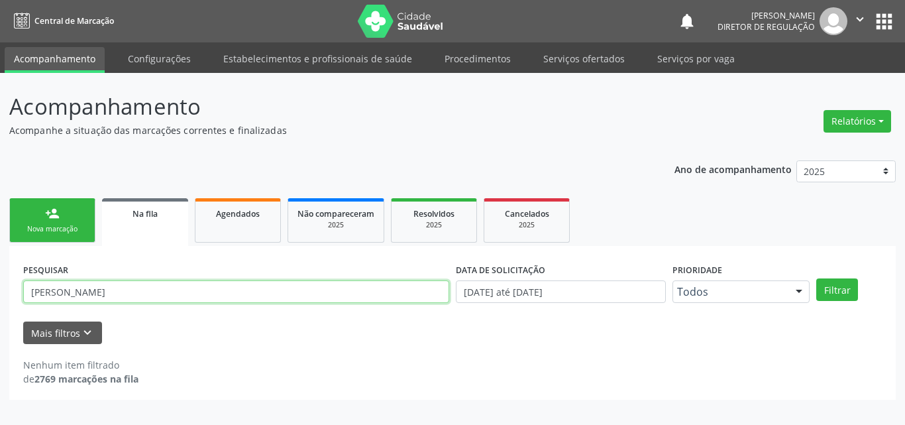
drag, startPoint x: 134, startPoint y: 290, endPoint x: 0, endPoint y: 290, distance: 134.4
click at [0, 293] on div "Acompanhamento Acompanhe a situação das marcações correntes e finalizadas Relat…" at bounding box center [452, 249] width 905 height 352
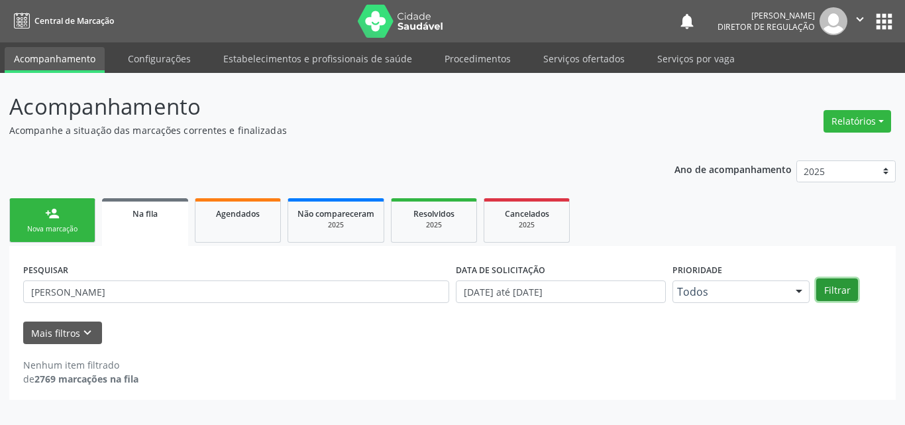
click at [836, 290] on button "Filtrar" at bounding box center [837, 289] width 42 height 23
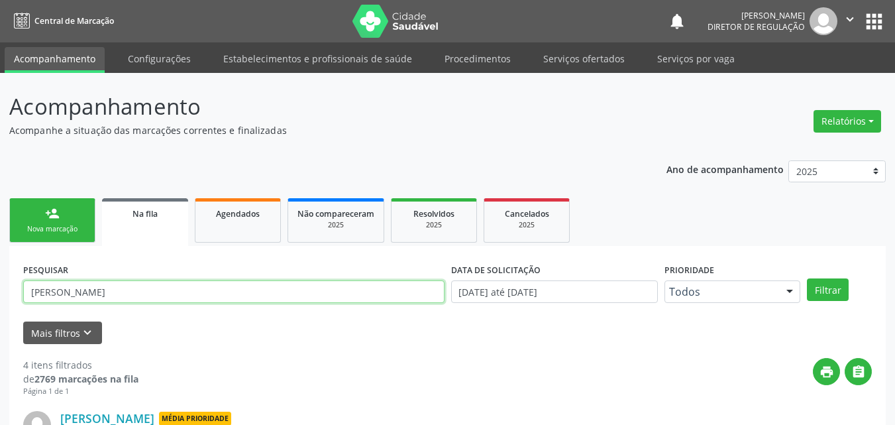
click at [111, 290] on input "[PERSON_NAME]" at bounding box center [233, 291] width 421 height 23
type input "[PERSON_NAME]"
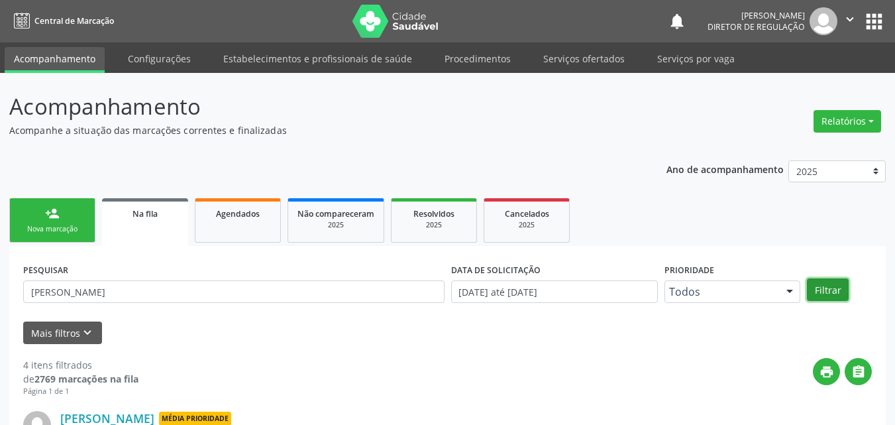
click at [825, 287] on button "Filtrar" at bounding box center [828, 289] width 42 height 23
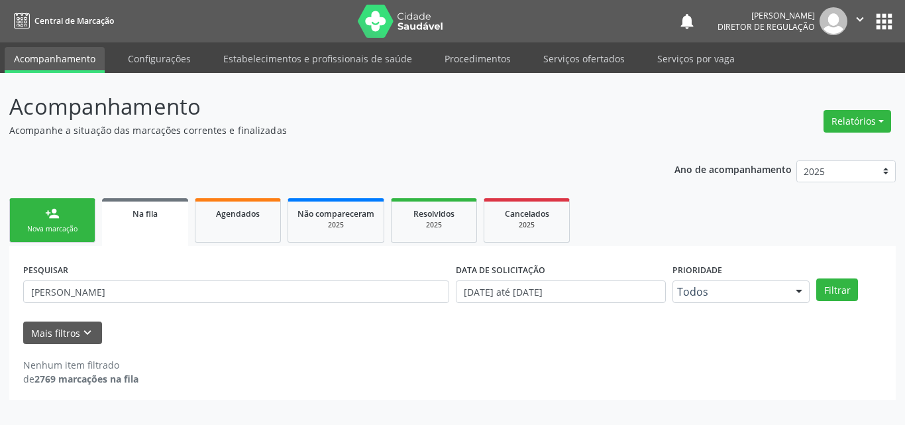
click at [72, 226] on div "Nova marcação" at bounding box center [52, 229] width 66 height 10
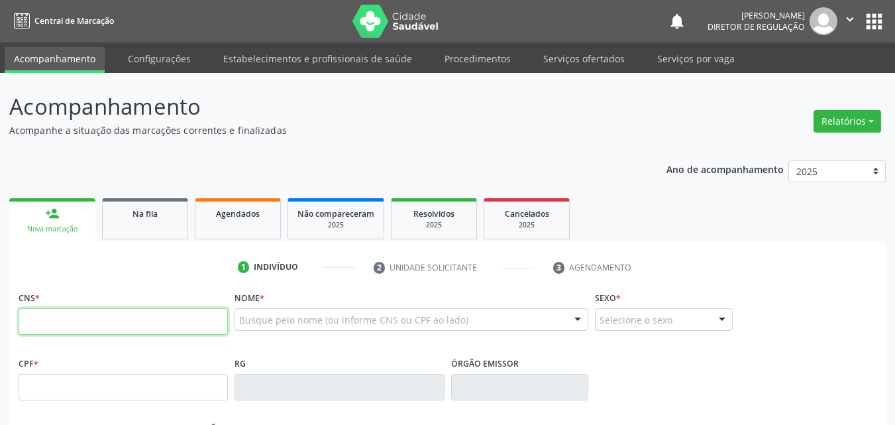
click at [207, 322] on input "text" at bounding box center [123, 321] width 209 height 26
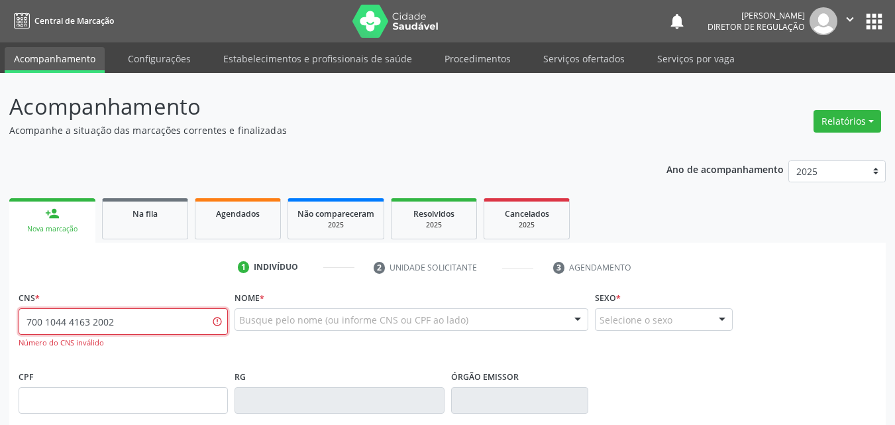
click at [73, 321] on input "700 1044 4163 2002" at bounding box center [123, 321] width 209 height 26
type input "700 1044 1632 0020"
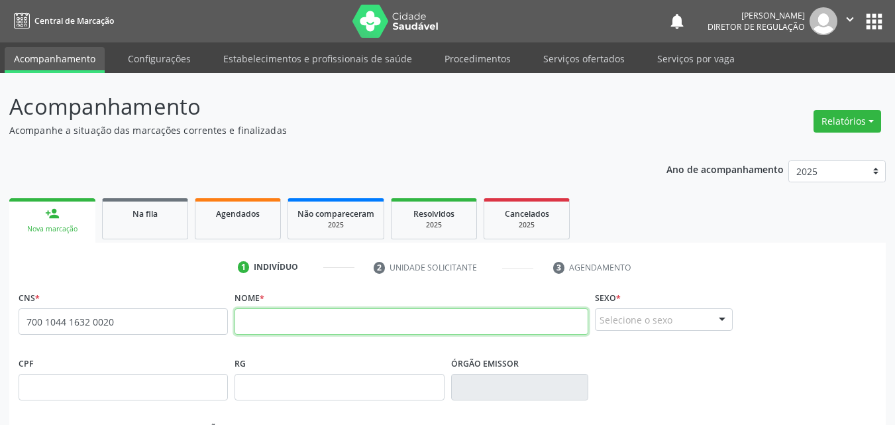
click at [258, 318] on input "text" at bounding box center [411, 321] width 354 height 26
type input "[PERSON_NAME]"
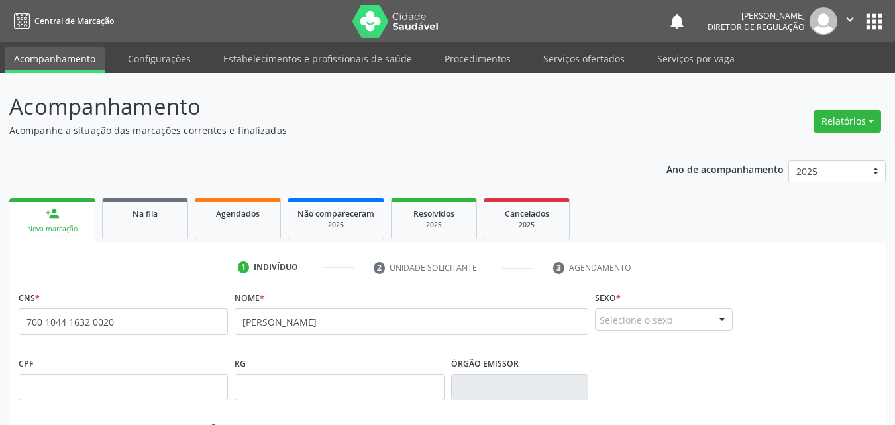
click at [623, 313] on div "Selecione o sexo" at bounding box center [664, 319] width 138 height 23
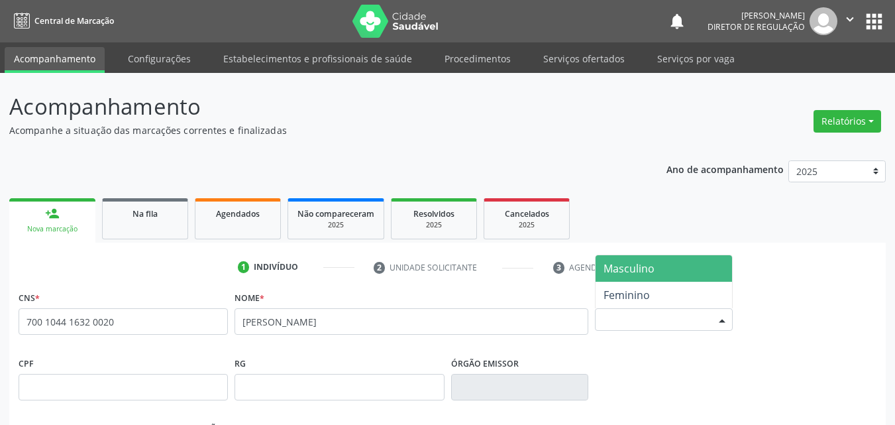
click at [638, 268] on span "Masculino" at bounding box center [628, 268] width 51 height 15
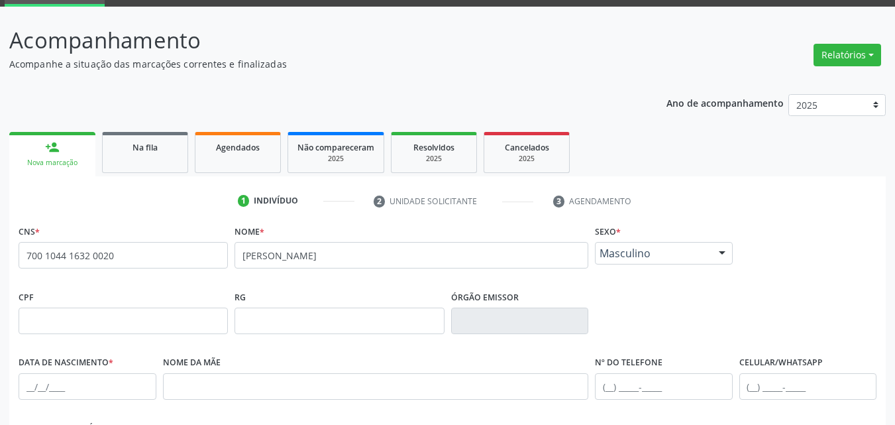
scroll to position [132, 0]
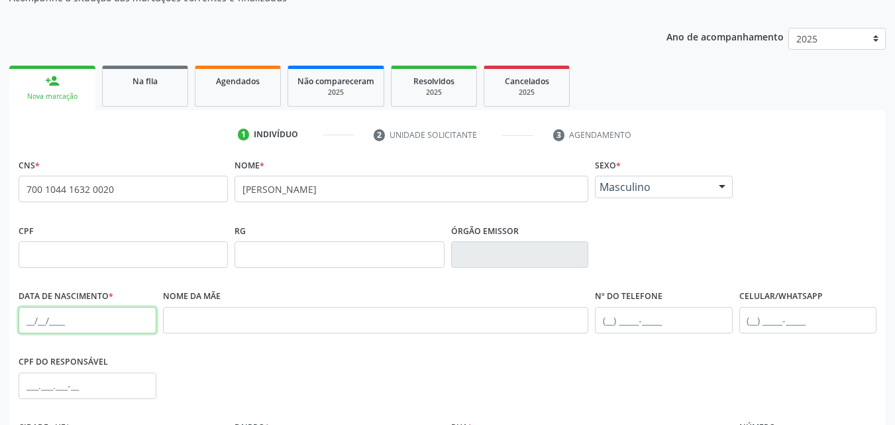
click at [25, 319] on input "text" at bounding box center [88, 320] width 138 height 26
type input "2[DATE]"
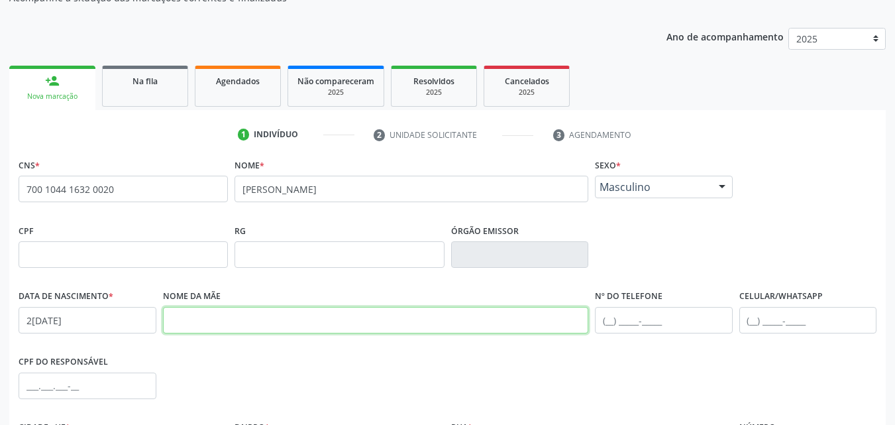
click at [201, 321] on input "text" at bounding box center [376, 320] width 426 height 26
type input "[PERSON_NAME]"
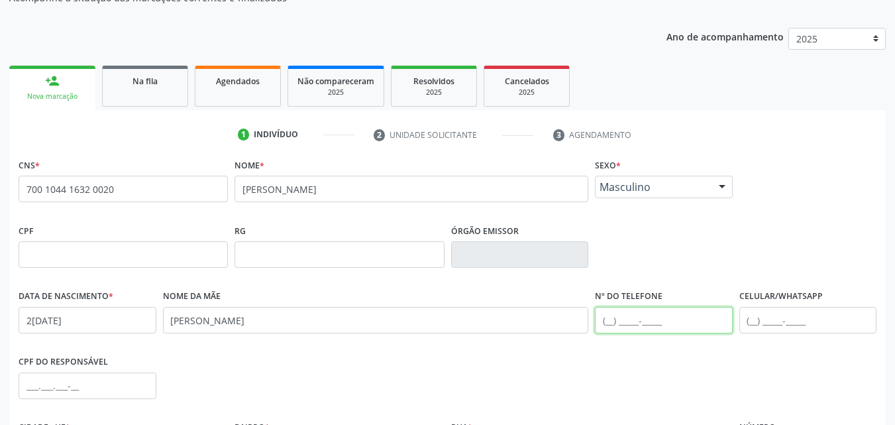
click at [608, 321] on input "text" at bounding box center [664, 320] width 138 height 26
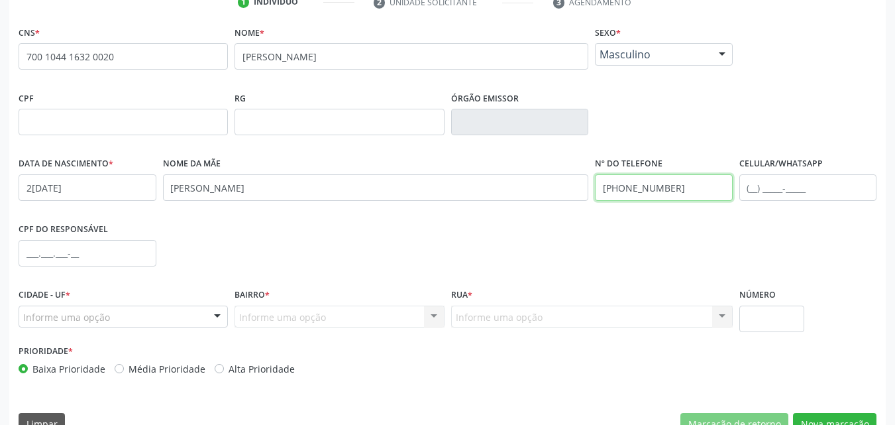
scroll to position [293, 0]
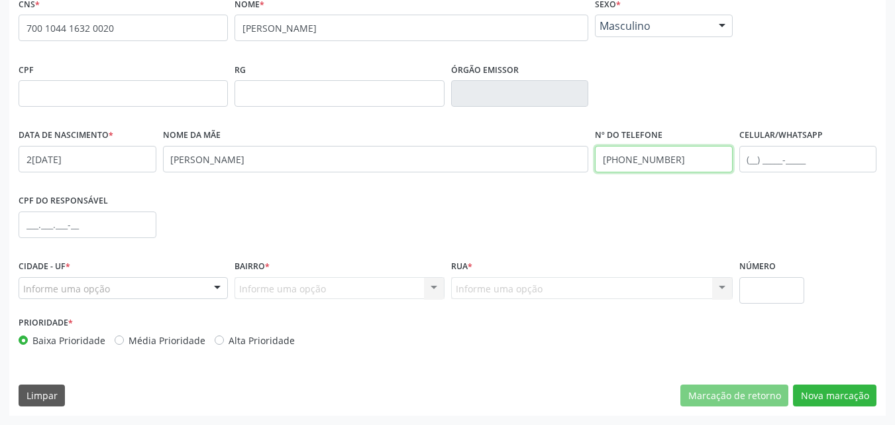
type input "[PHONE_NUMBER]"
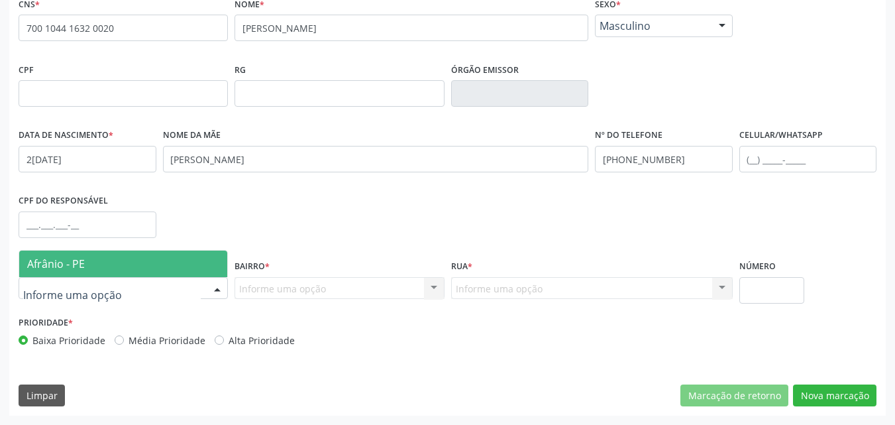
click at [146, 287] on div at bounding box center [123, 288] width 209 height 23
click at [138, 268] on span "Afrânio - PE" at bounding box center [123, 263] width 208 height 26
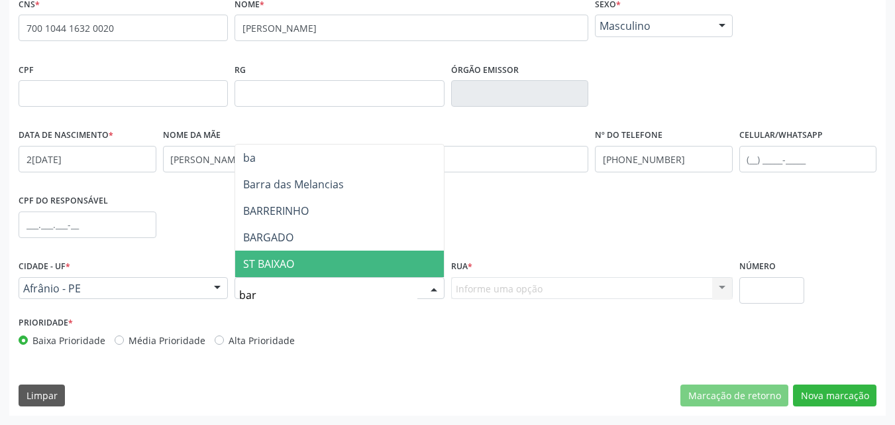
type input "barr"
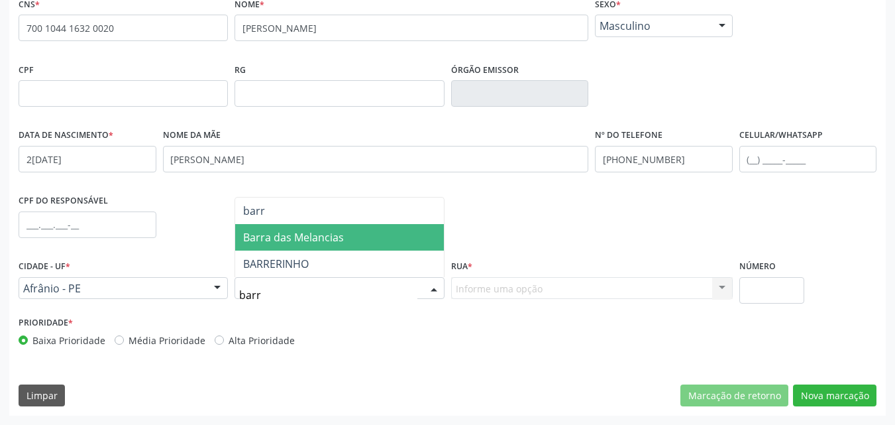
click at [338, 230] on span "Barra das Melancias" at bounding box center [293, 237] width 101 height 15
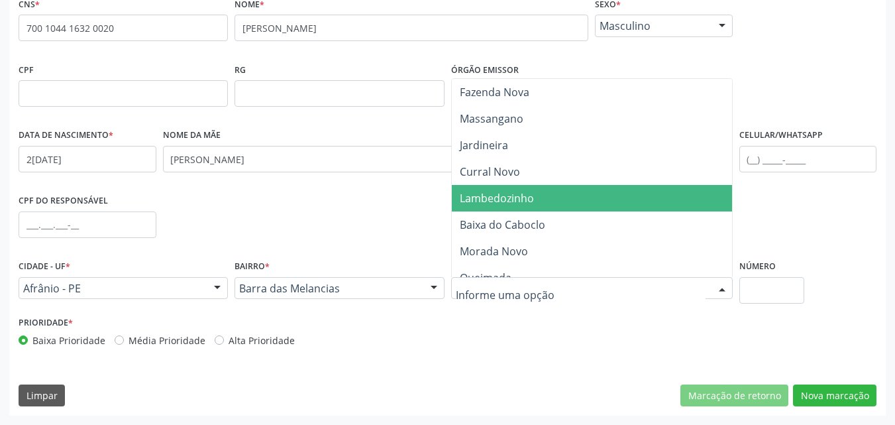
scroll to position [173, 0]
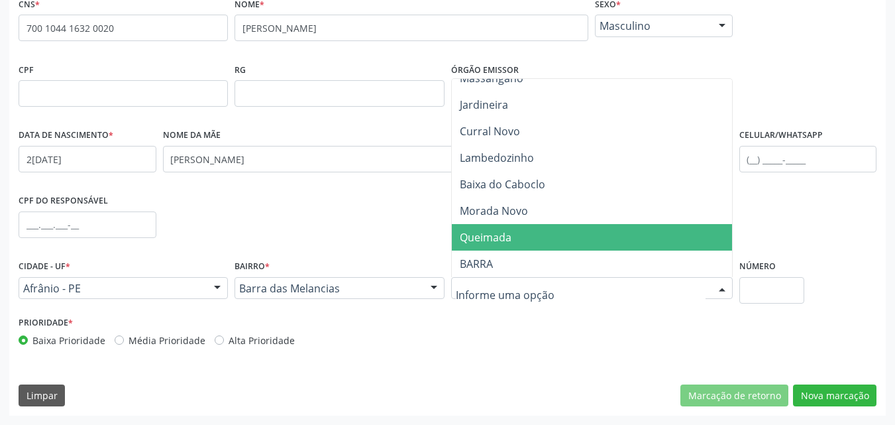
click at [503, 236] on span "Queimada" at bounding box center [486, 237] width 52 height 15
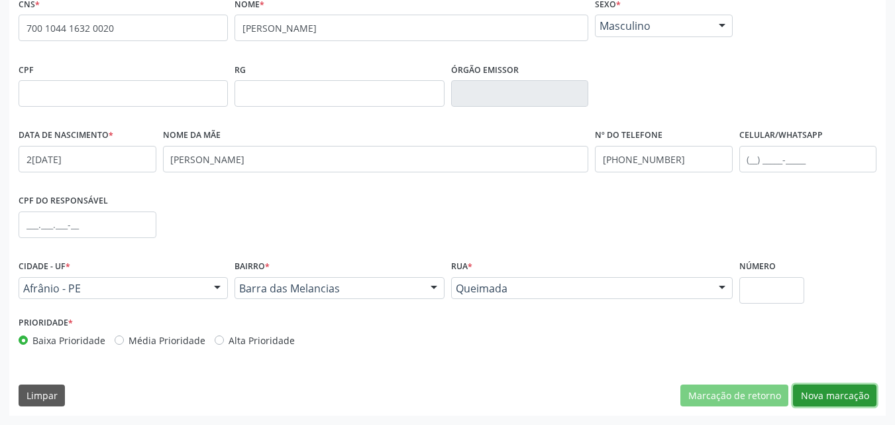
click at [842, 394] on button "Nova marcação" at bounding box center [834, 395] width 83 height 23
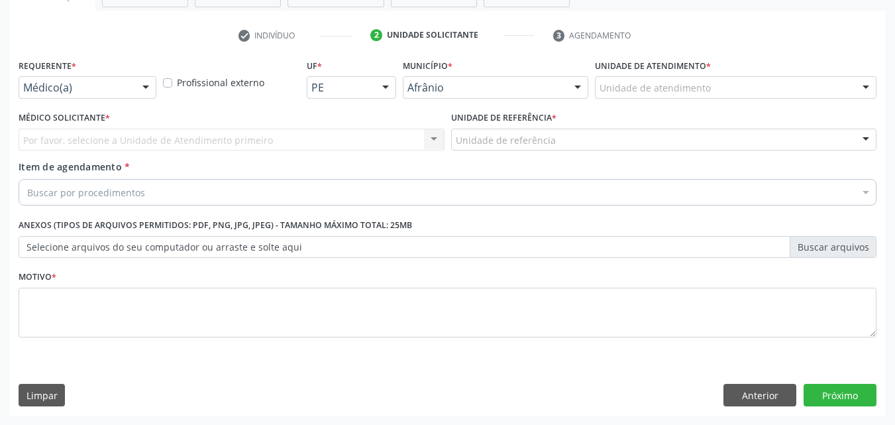
scroll to position [232, 0]
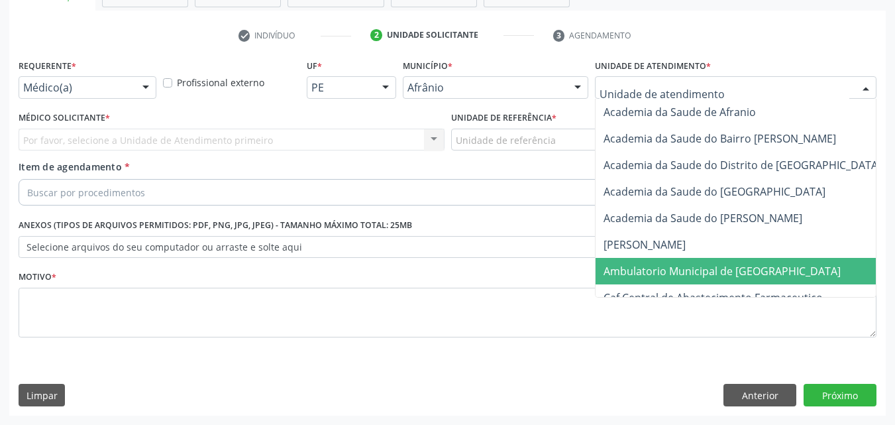
click at [732, 274] on span "Ambulatorio Municipal de [GEOGRAPHIC_DATA]" at bounding box center [721, 271] width 237 height 15
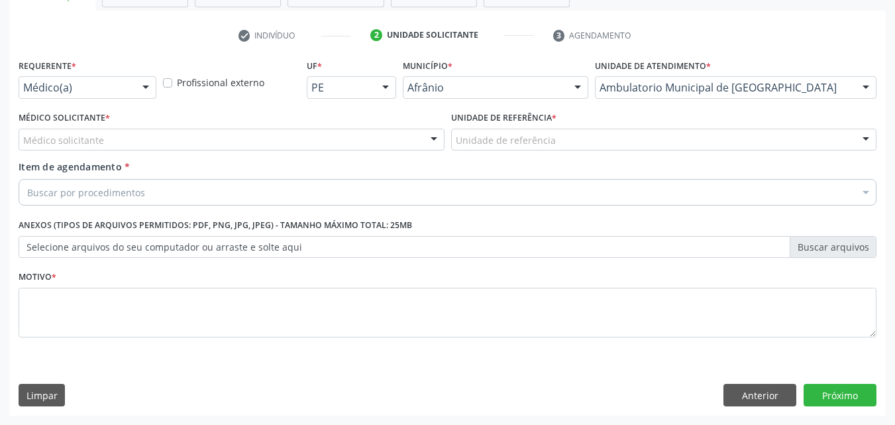
click at [586, 134] on div "Unidade de referência" at bounding box center [664, 139] width 426 height 23
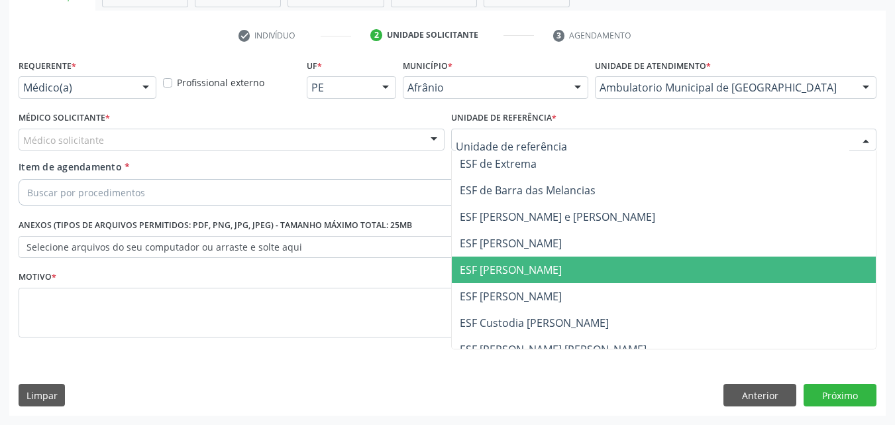
click at [579, 267] on span "ESF [PERSON_NAME]" at bounding box center [664, 269] width 425 height 26
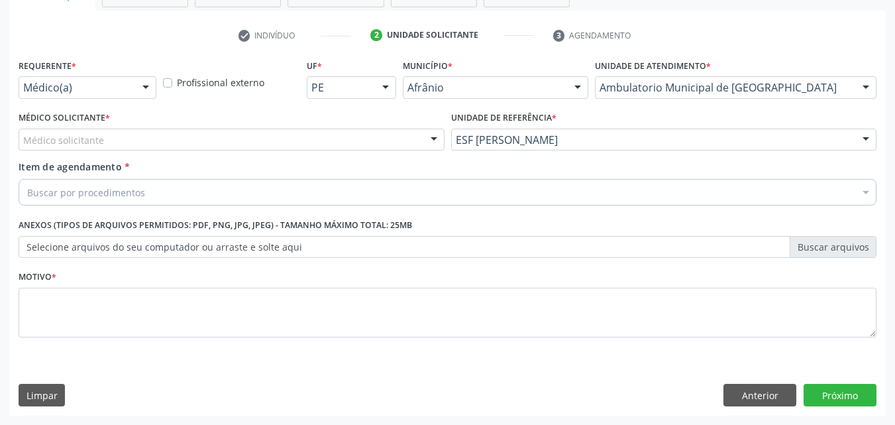
click at [350, 138] on div "Médico solicitante" at bounding box center [232, 139] width 426 height 23
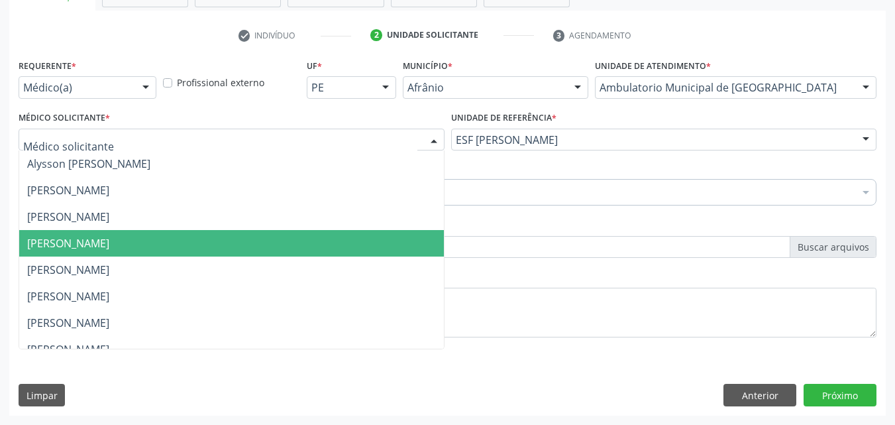
click at [288, 241] on span "[PERSON_NAME]" at bounding box center [231, 243] width 425 height 26
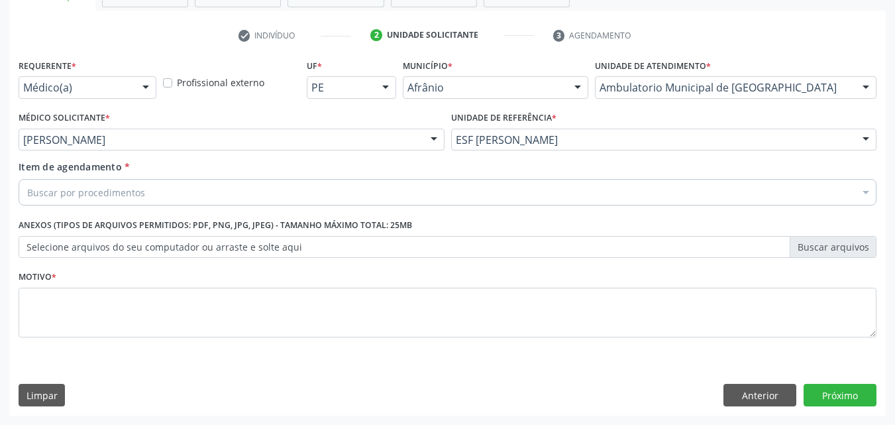
click at [239, 191] on div "Buscar por procedimentos" at bounding box center [448, 192] width 858 height 26
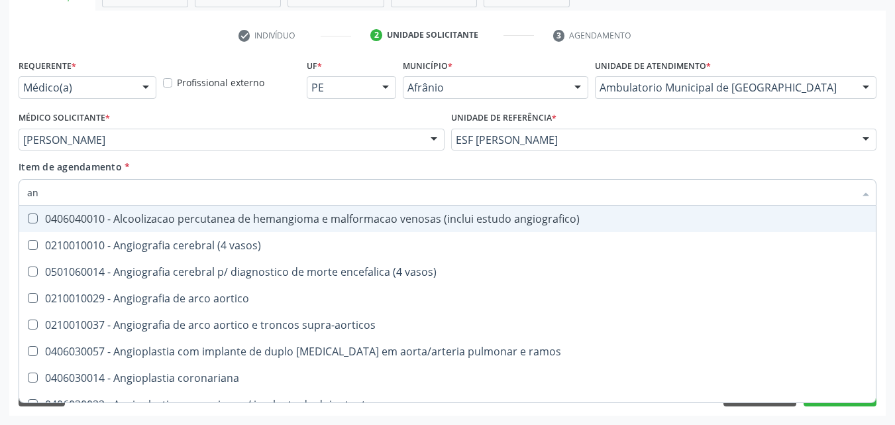
type input "a"
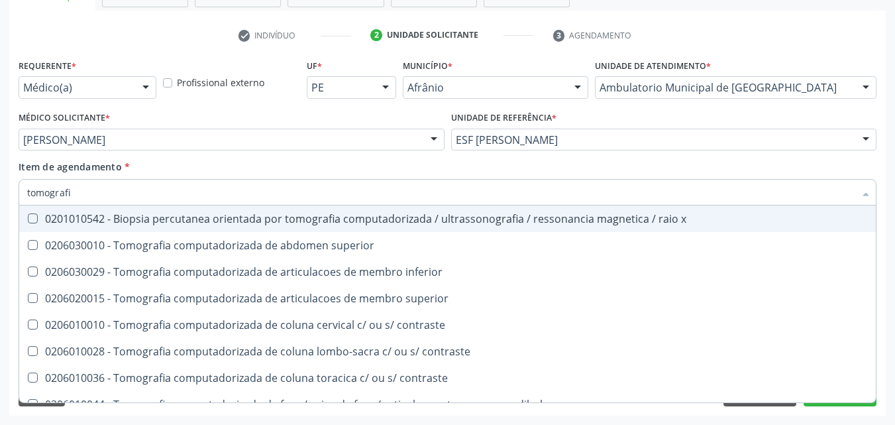
type input "tomografia"
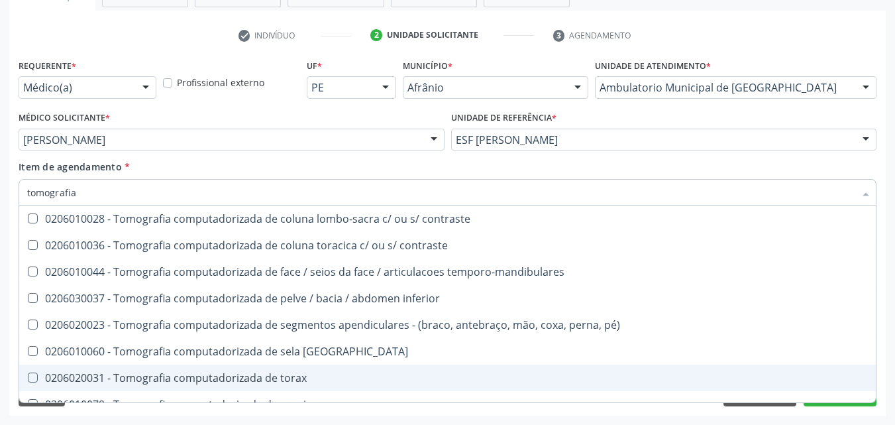
scroll to position [199, 0]
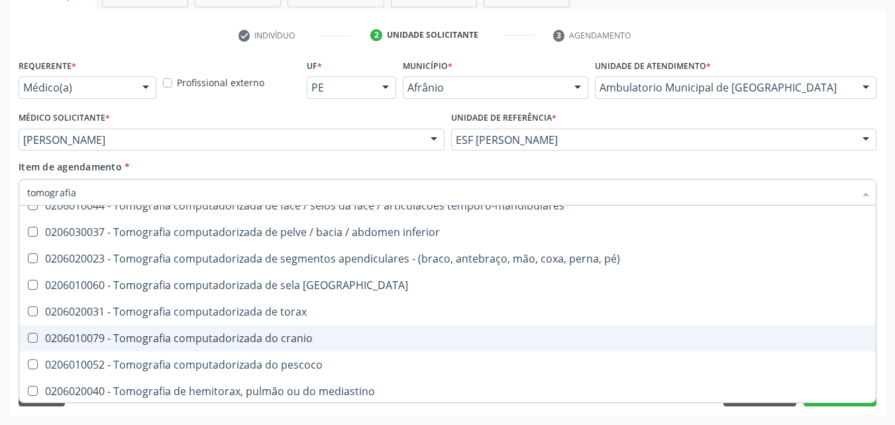
click at [317, 332] on span "0206010079 - Tomografia computadorizada do cranio" at bounding box center [447, 338] width 856 height 26
checkbox cranio "true"
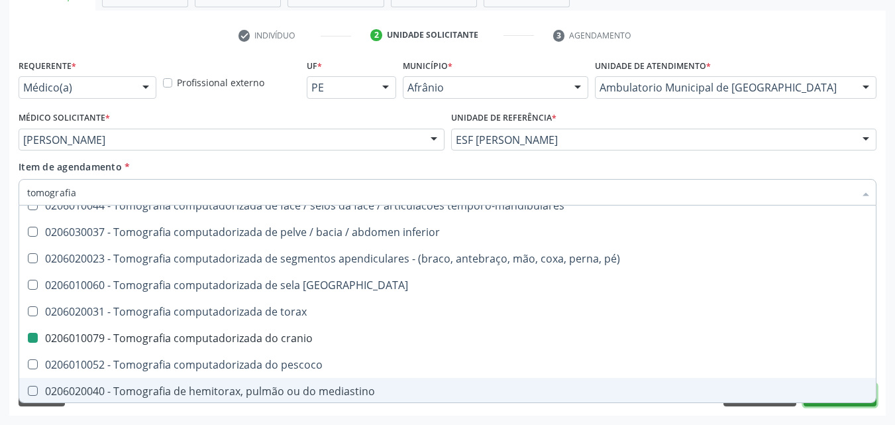
click at [829, 404] on button "Próximo" at bounding box center [839, 394] width 73 height 23
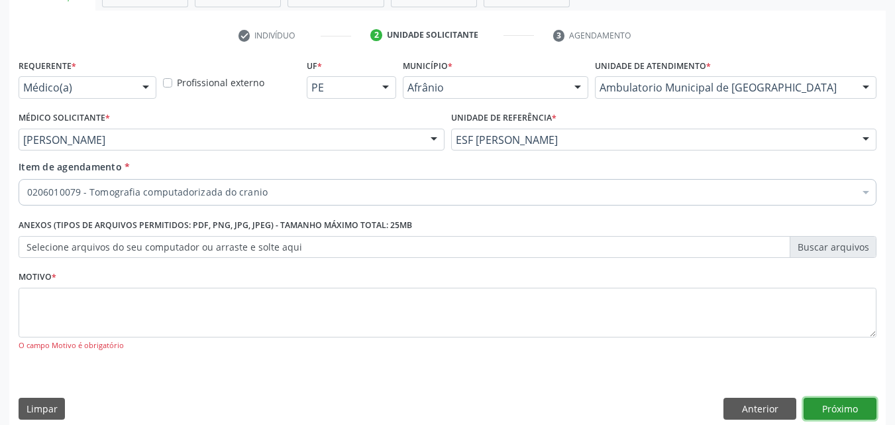
scroll to position [0, 0]
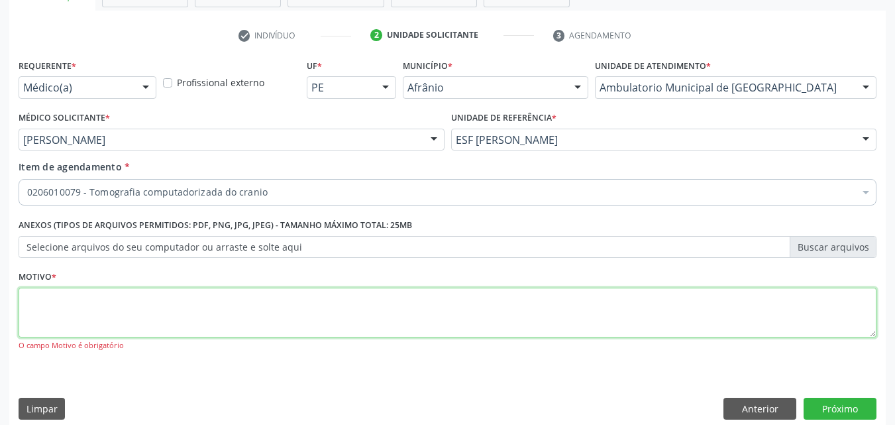
click at [390, 307] on textarea at bounding box center [448, 312] width 858 height 50
type textarea "*"
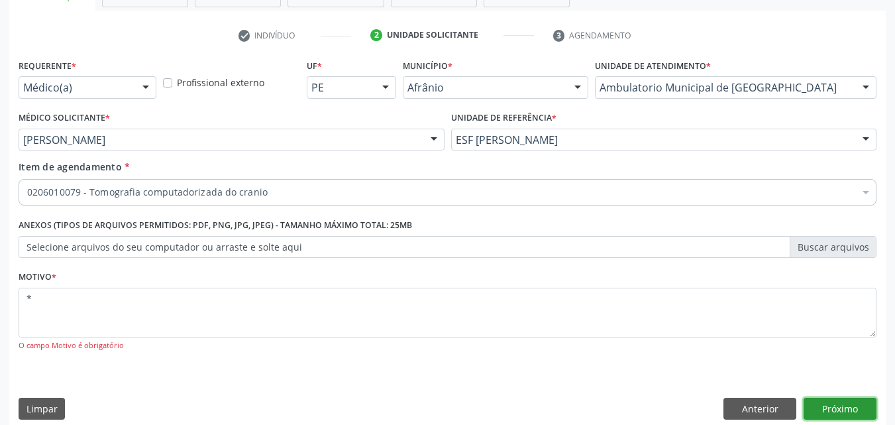
click at [832, 405] on button "Próximo" at bounding box center [839, 408] width 73 height 23
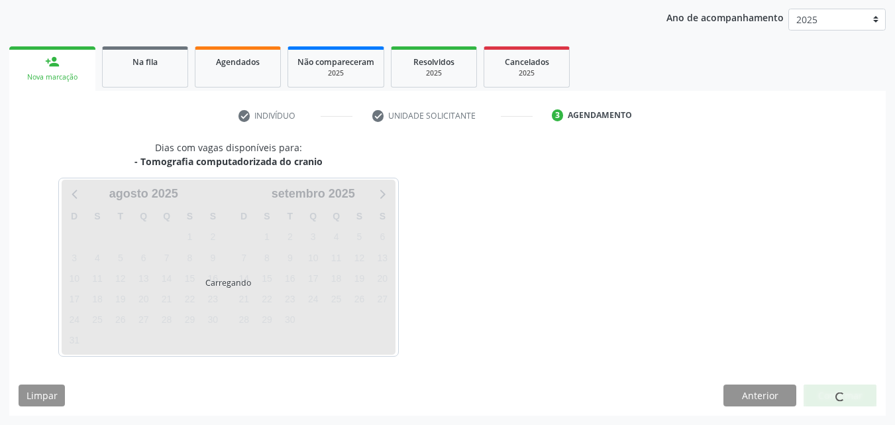
scroll to position [152, 0]
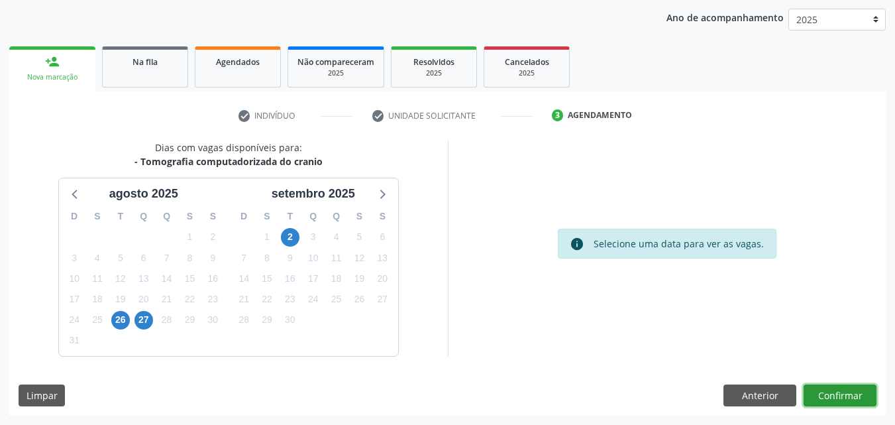
click at [834, 393] on button "Confirmar" at bounding box center [839, 395] width 73 height 23
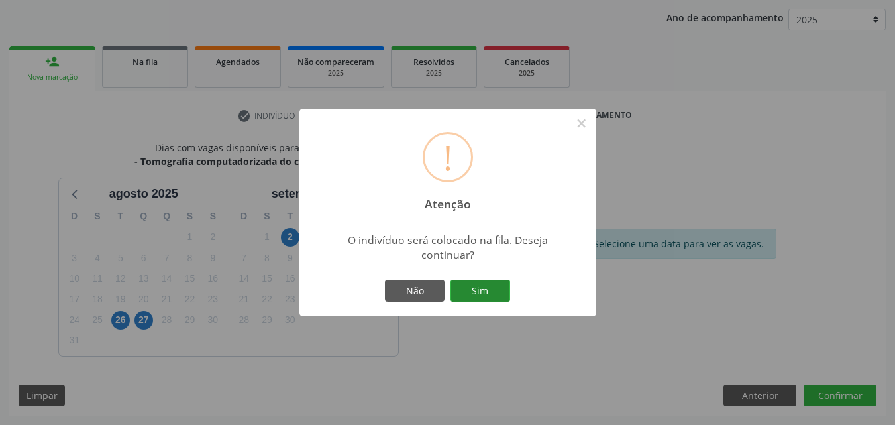
click at [502, 291] on button "Sim" at bounding box center [480, 290] width 60 height 23
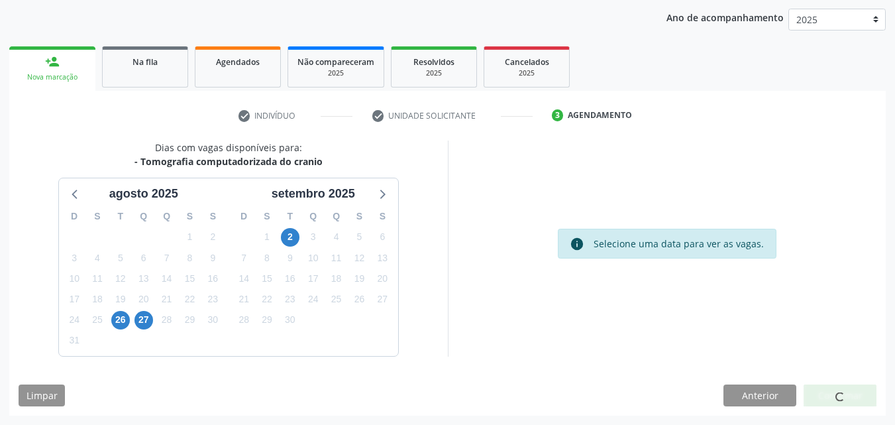
scroll to position [13, 0]
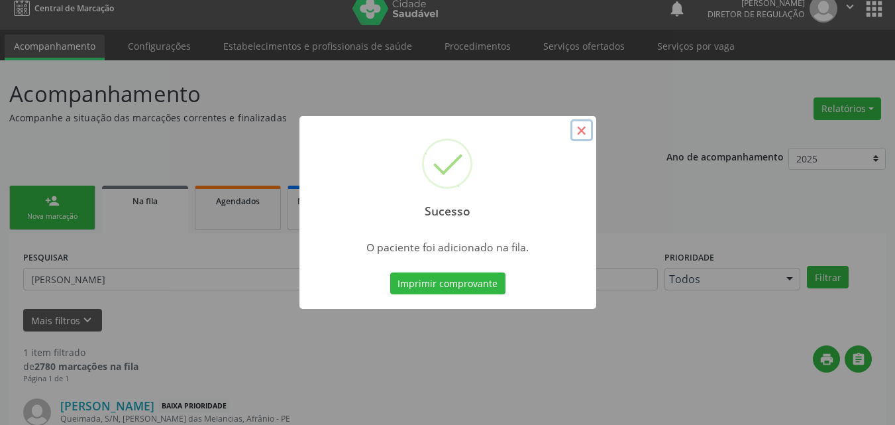
click at [580, 133] on button "×" at bounding box center [581, 130] width 23 height 23
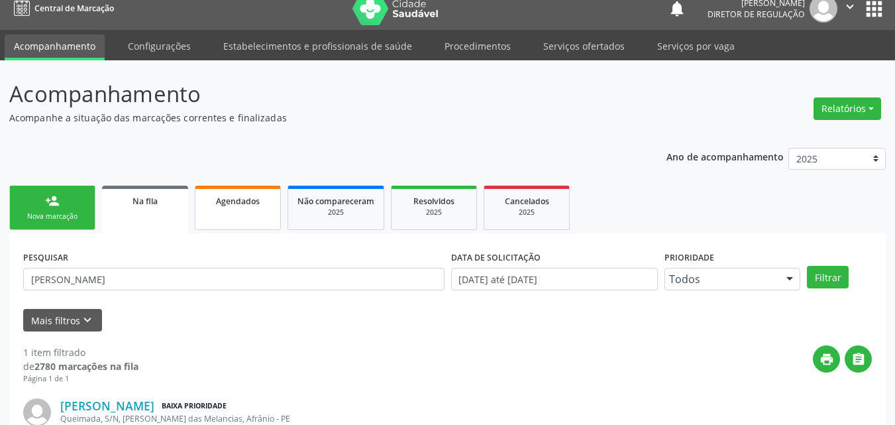
click at [236, 206] on span "Agendados" at bounding box center [238, 200] width 44 height 11
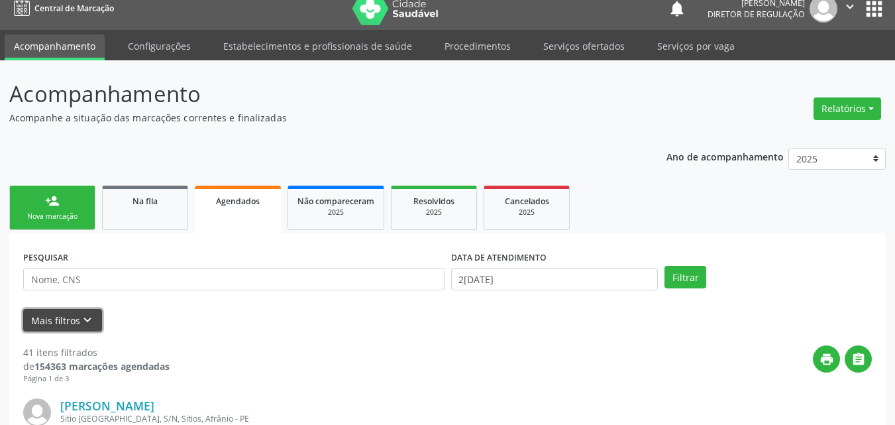
click at [82, 318] on icon "keyboard_arrow_down" at bounding box center [87, 320] width 15 height 15
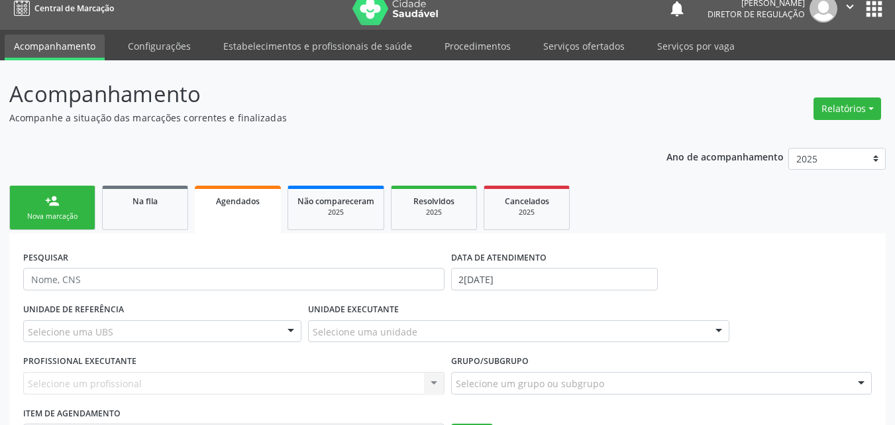
scroll to position [145, 0]
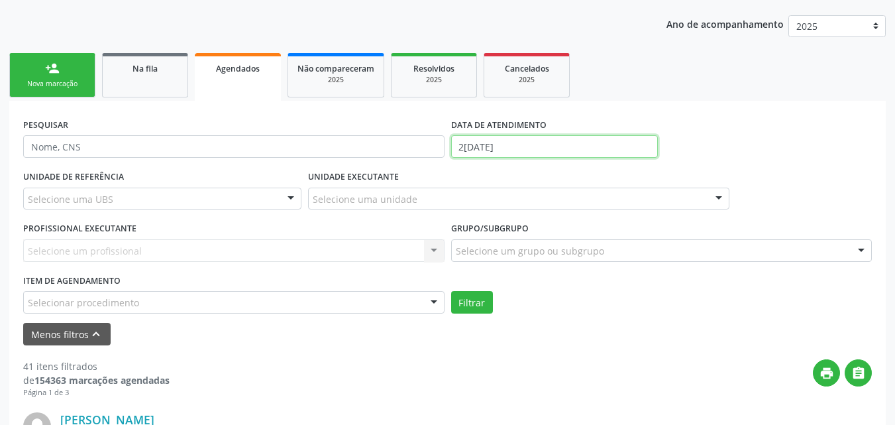
click at [513, 145] on input "2[DATE]" at bounding box center [554, 146] width 207 height 23
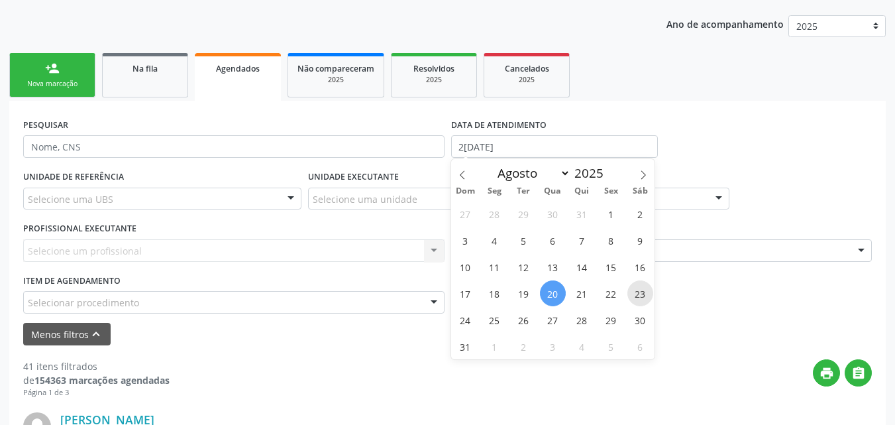
click at [639, 291] on span "23" at bounding box center [640, 293] width 26 height 26
type input "23[DATE]"
click at [639, 291] on span "23" at bounding box center [640, 293] width 26 height 26
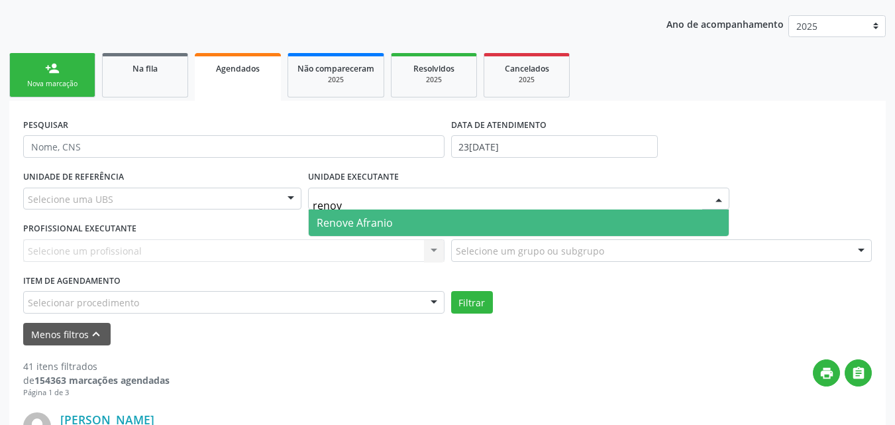
click at [364, 220] on span "Renove Afranio" at bounding box center [355, 222] width 76 height 15
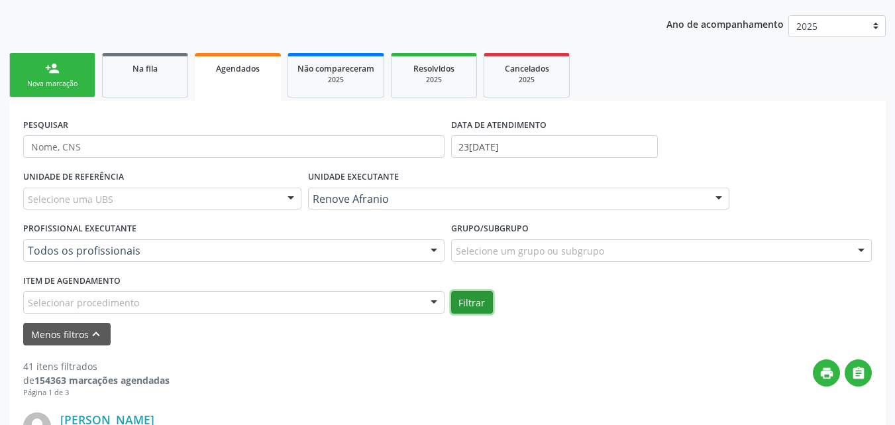
click at [462, 303] on button "Filtrar" at bounding box center [472, 302] width 42 height 23
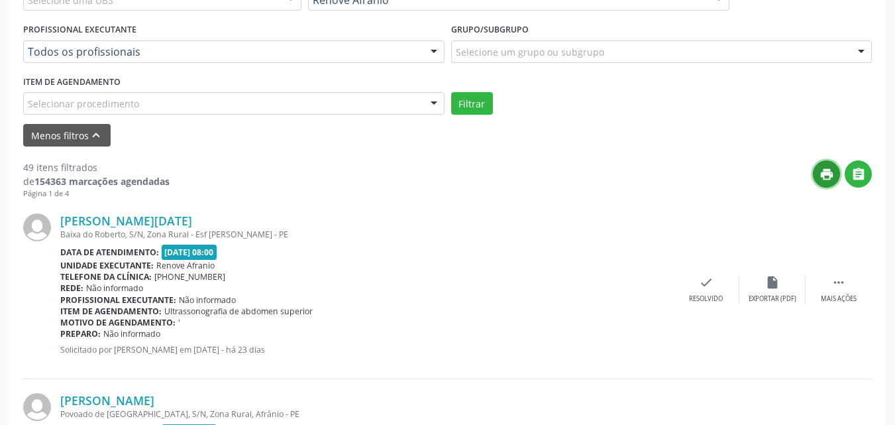
click at [827, 174] on icon "print" at bounding box center [826, 174] width 15 height 15
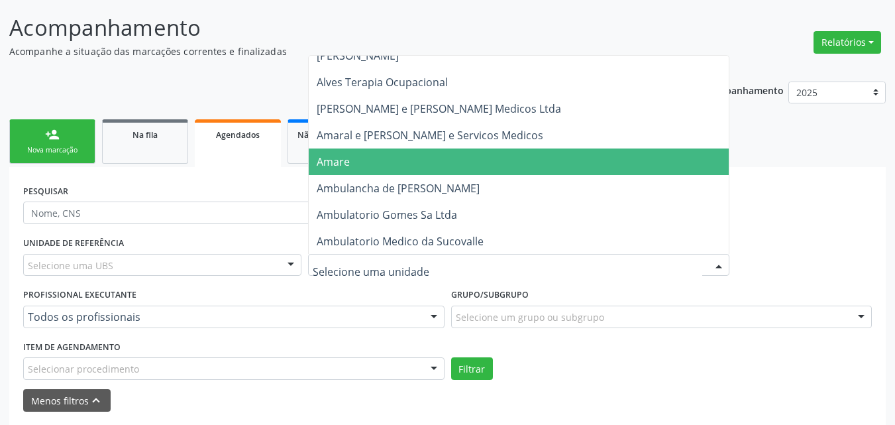
scroll to position [1060, 0]
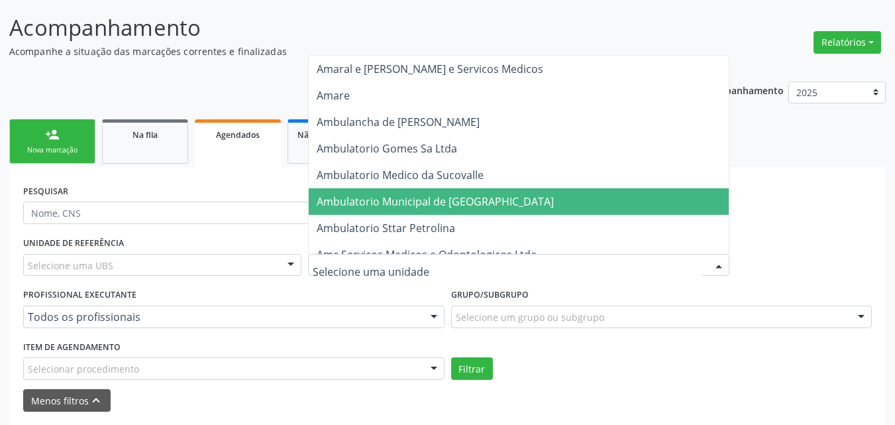
click at [450, 197] on span "Ambulatorio Municipal de [GEOGRAPHIC_DATA]" at bounding box center [435, 201] width 237 height 15
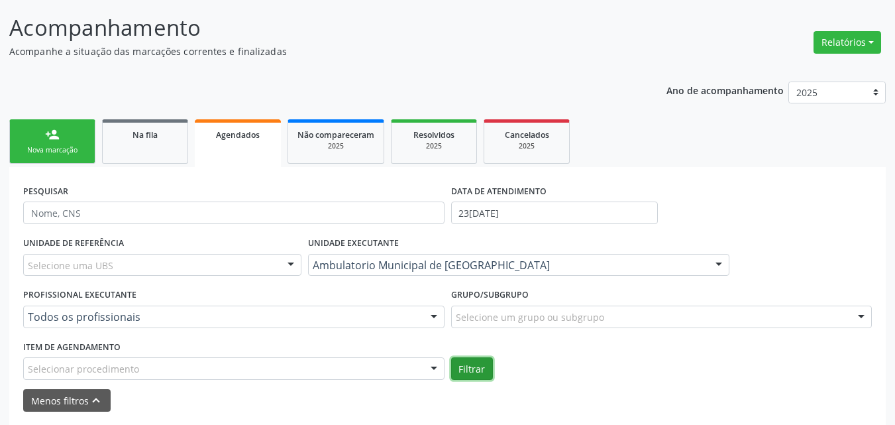
click at [470, 370] on button "Filtrar" at bounding box center [472, 368] width 42 height 23
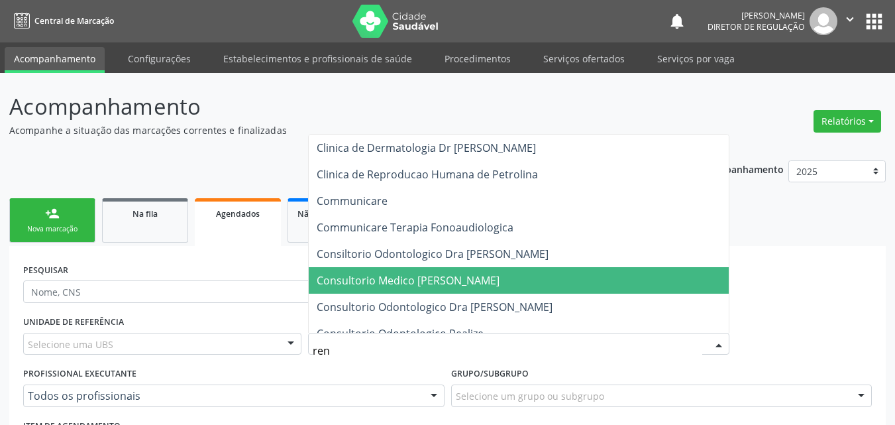
scroll to position [199, 0]
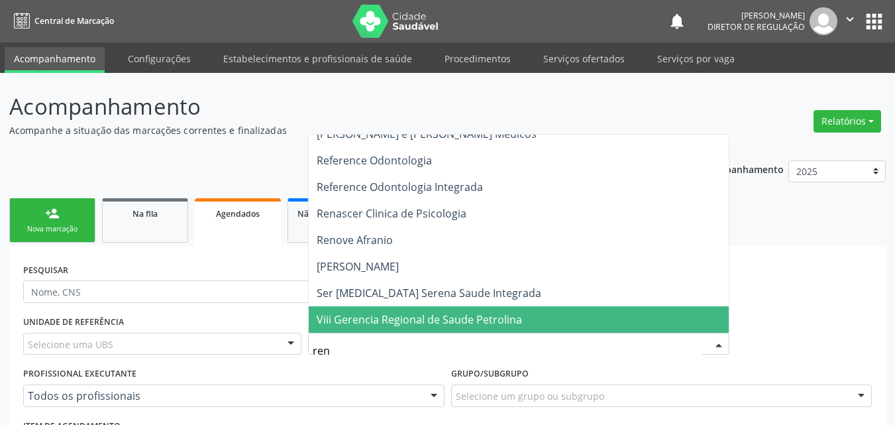
type input "reno"
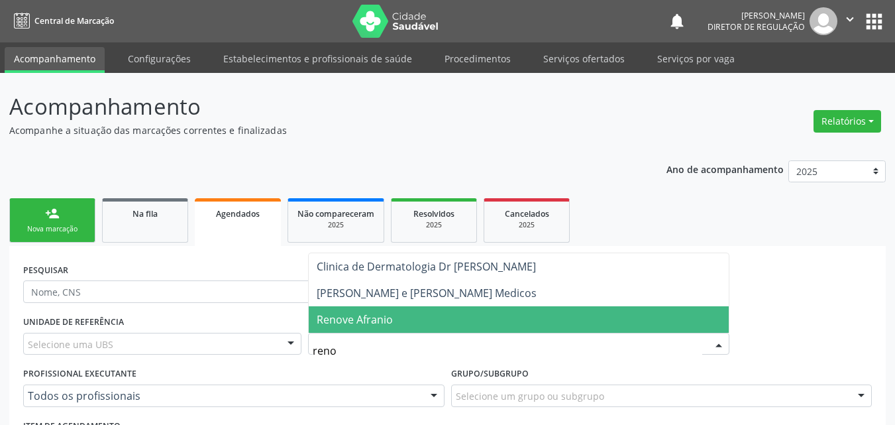
scroll to position [0, 0]
click at [461, 323] on span "Renove Afranio" at bounding box center [519, 319] width 420 height 26
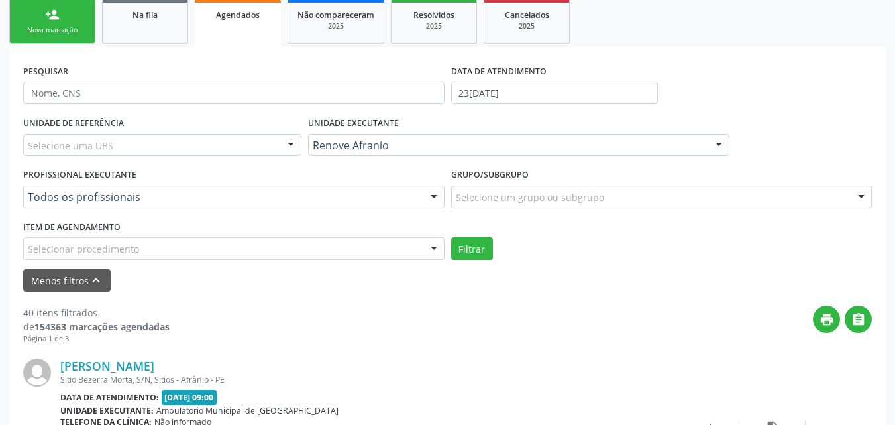
scroll to position [265, 0]
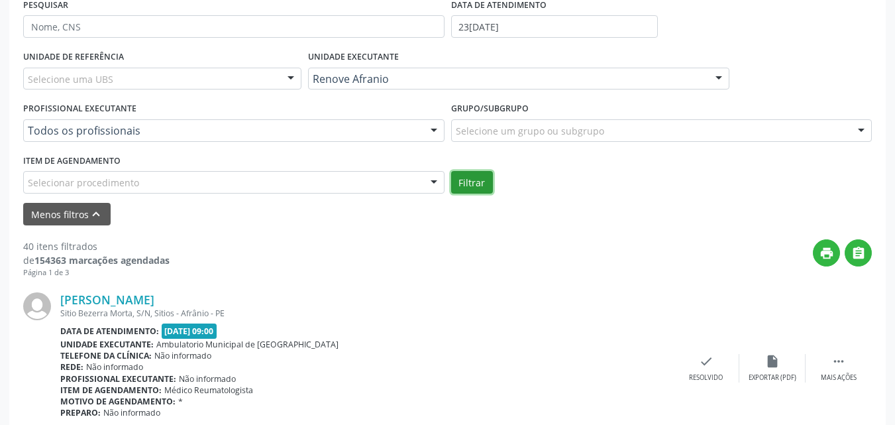
click at [479, 184] on button "Filtrar" at bounding box center [472, 182] width 42 height 23
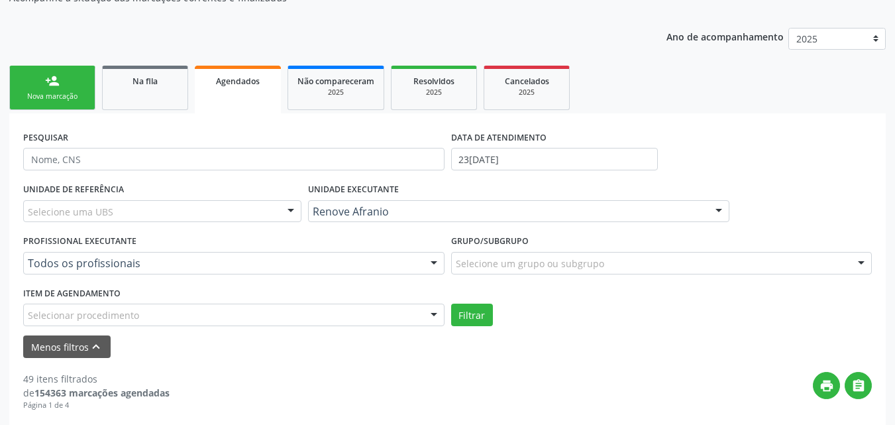
scroll to position [66, 0]
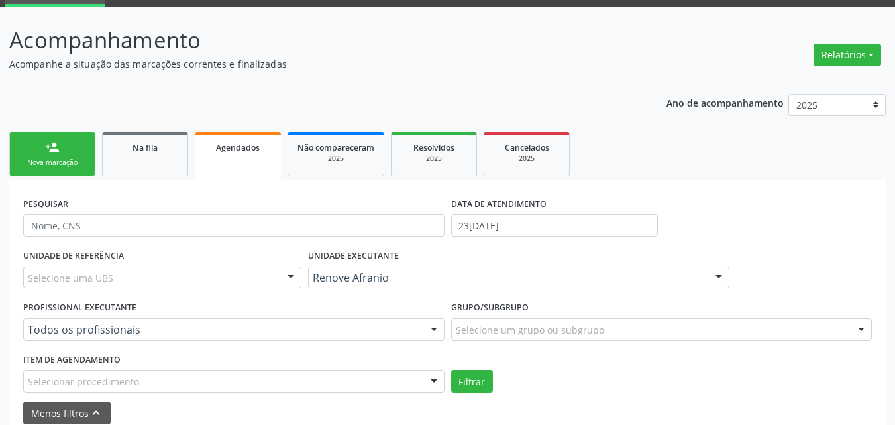
click at [75, 152] on link "person_add Nova marcação" at bounding box center [52, 154] width 86 height 44
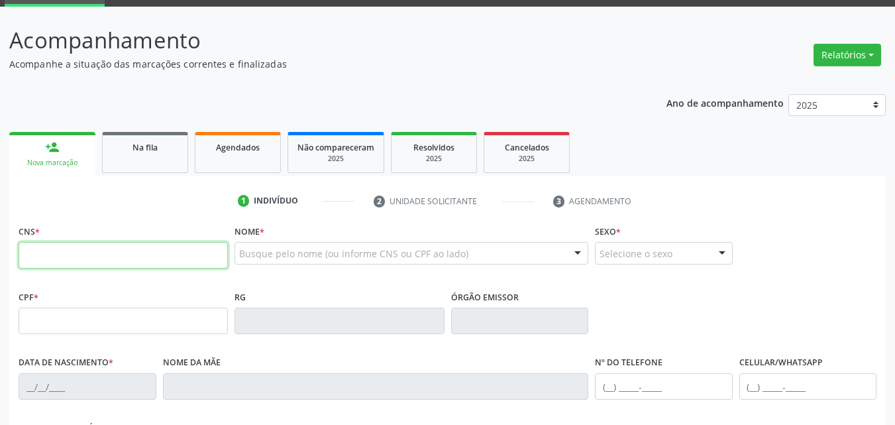
click at [204, 252] on input "text" at bounding box center [123, 255] width 209 height 26
type input "706 0098 5314 4143"
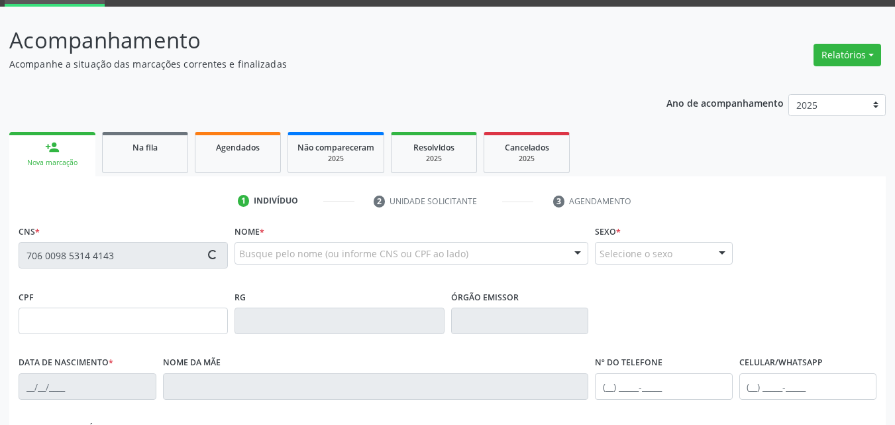
type input "000.130.338-40"
type input "[DATE]"
type input "[PERSON_NAME]"
type input "[PHONE_NUMBER]"
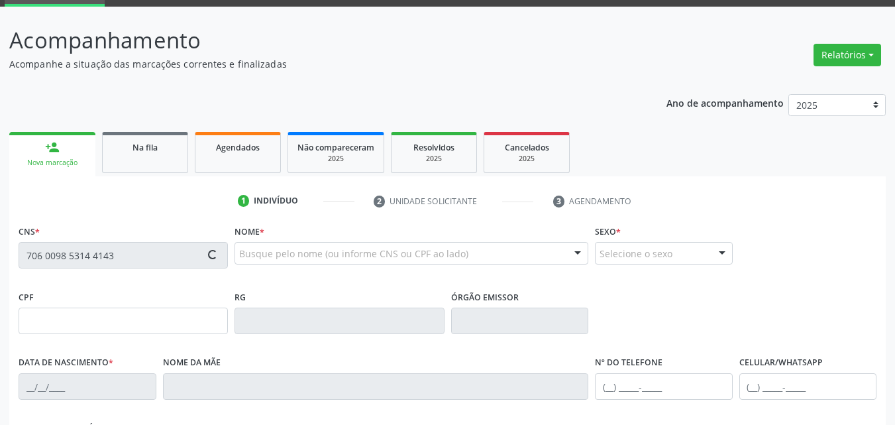
type input "S/N"
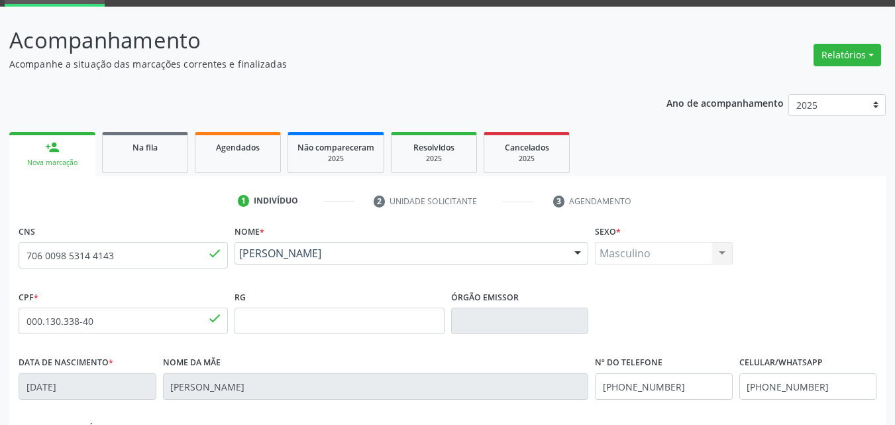
scroll to position [293, 0]
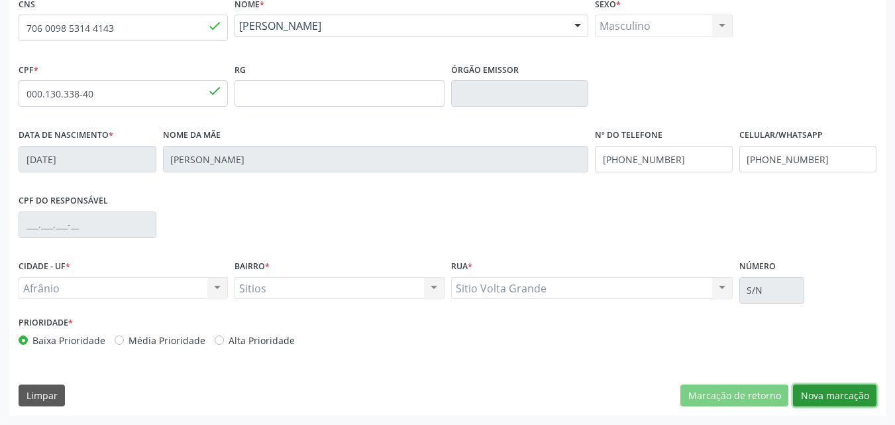
click at [836, 393] on button "Nova marcação" at bounding box center [834, 395] width 83 height 23
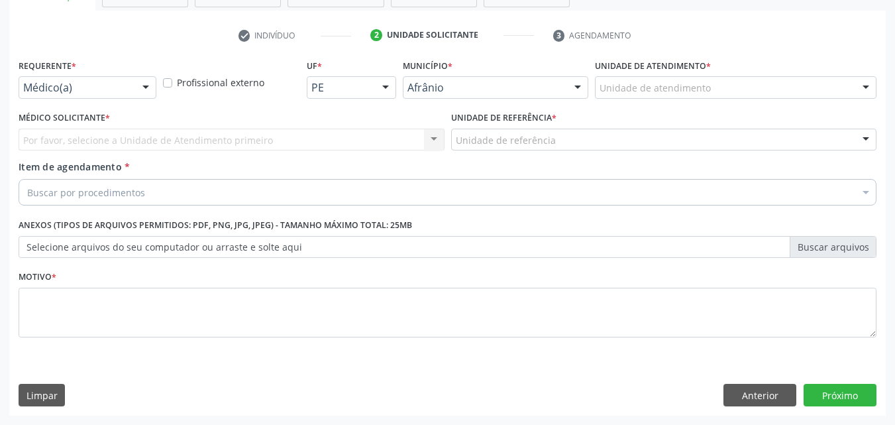
click at [707, 78] on div "Unidade de atendimento" at bounding box center [735, 87] width 281 height 23
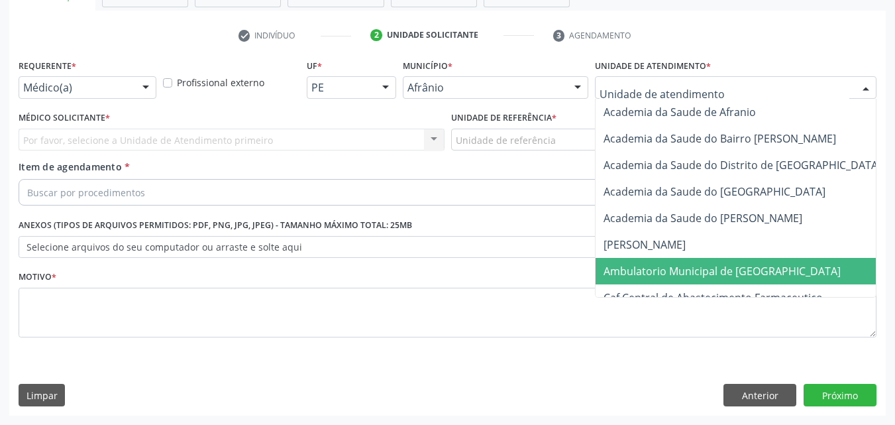
click at [705, 268] on span "Ambulatorio Municipal de [GEOGRAPHIC_DATA]" at bounding box center [721, 271] width 237 height 15
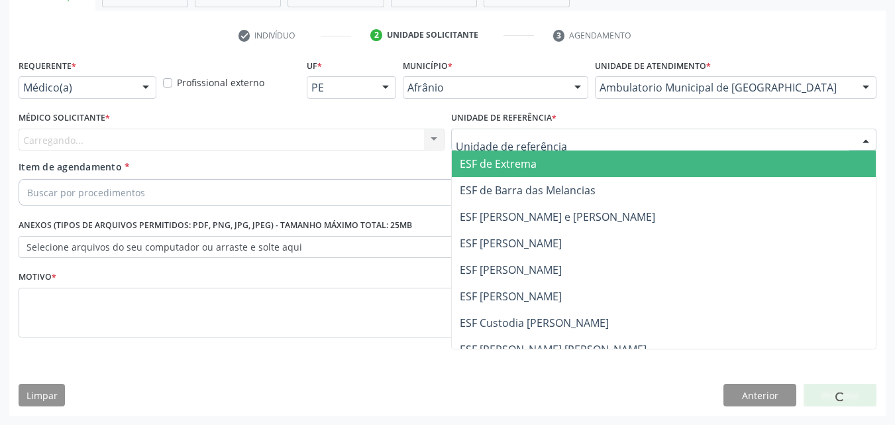
click at [558, 138] on div at bounding box center [664, 139] width 426 height 23
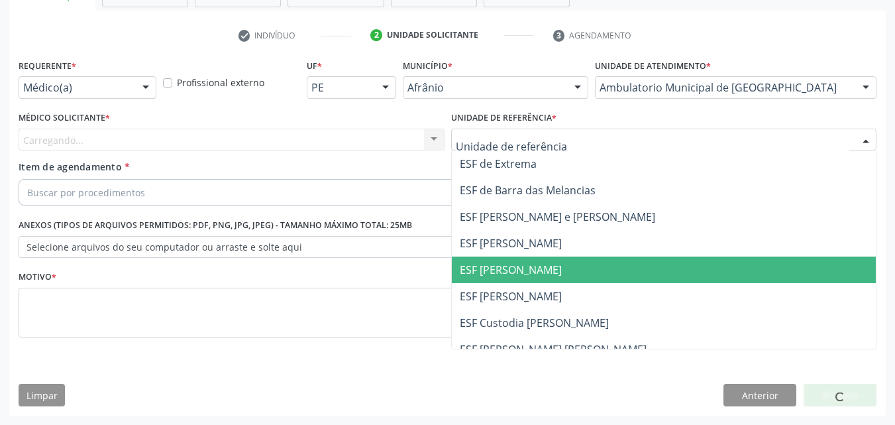
drag, startPoint x: 542, startPoint y: 272, endPoint x: 462, endPoint y: 244, distance: 84.8
click at [538, 272] on span "ESF [PERSON_NAME]" at bounding box center [511, 269] width 102 height 15
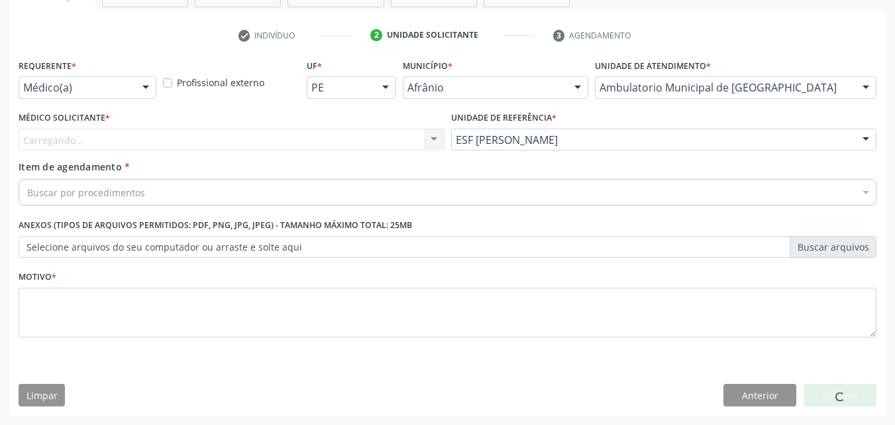
click at [340, 141] on div "Carregando... Nenhum resultado encontrado para: " " Não há nenhuma opção para s…" at bounding box center [232, 139] width 426 height 23
click at [323, 191] on div "Buscar por procedimentos" at bounding box center [448, 192] width 858 height 26
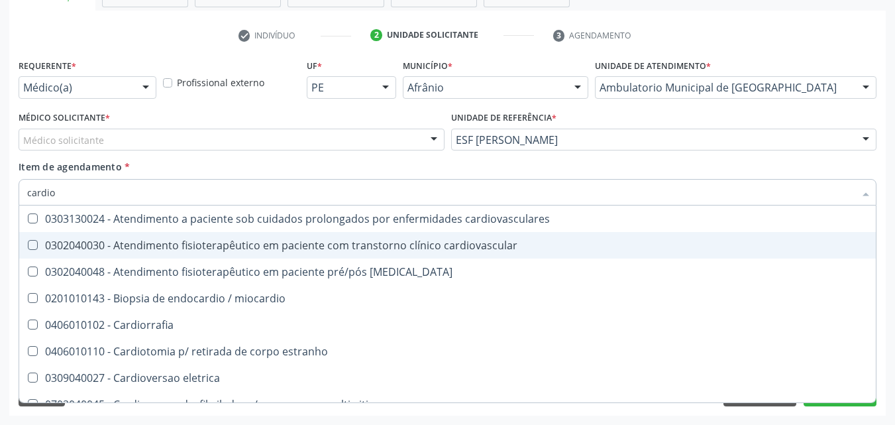
type input "cardiol"
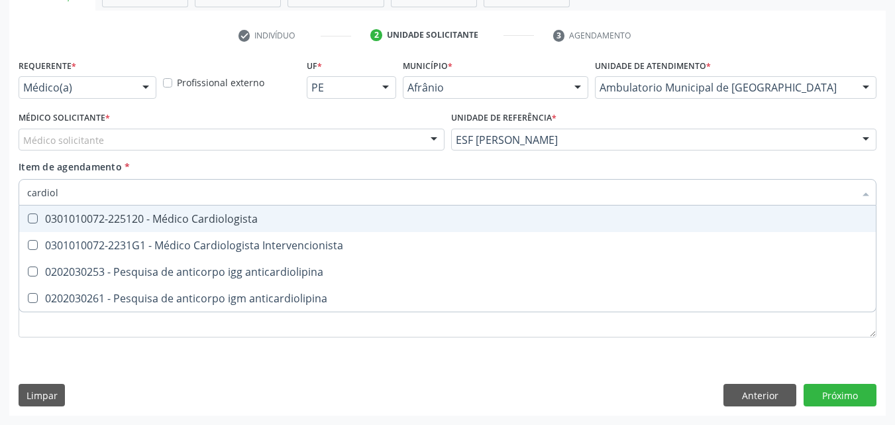
click at [303, 225] on span "0301010072-225120 - Médico Cardiologista" at bounding box center [447, 218] width 856 height 26
checkbox Cardiologista "true"
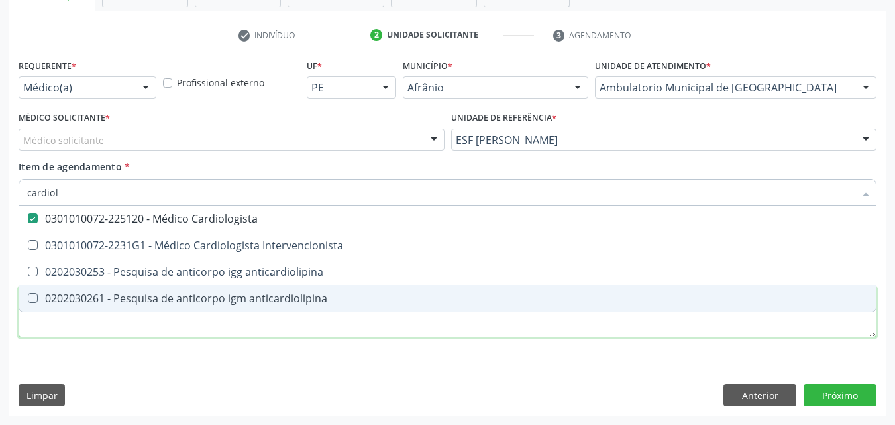
click at [383, 327] on div "Requerente * Médico(a) Médico(a) Enfermeiro(a) Paciente Nenhum resultado encont…" at bounding box center [448, 206] width 858 height 300
checkbox Intervencionista "true"
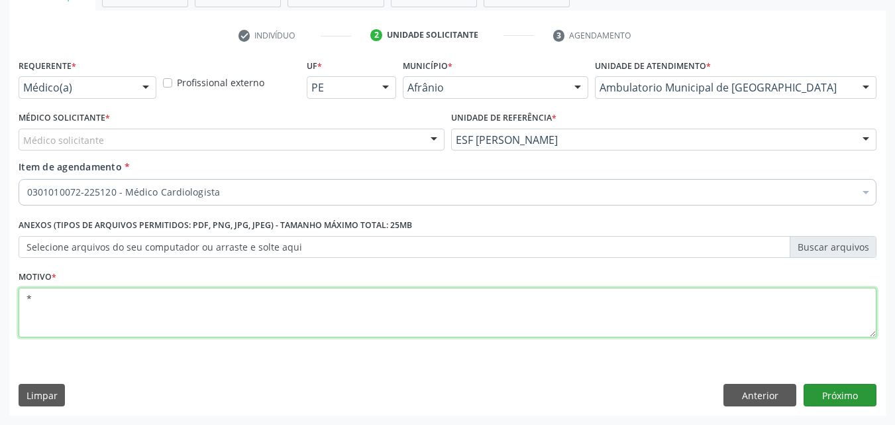
type textarea "*"
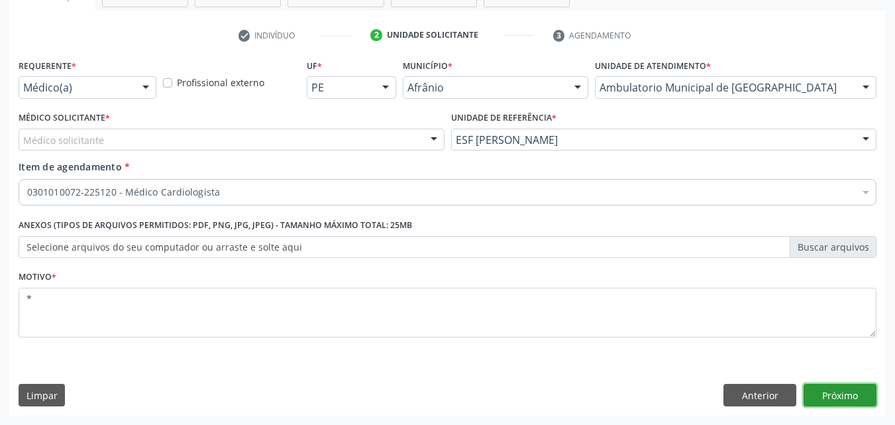
click at [829, 388] on button "Próximo" at bounding box center [839, 394] width 73 height 23
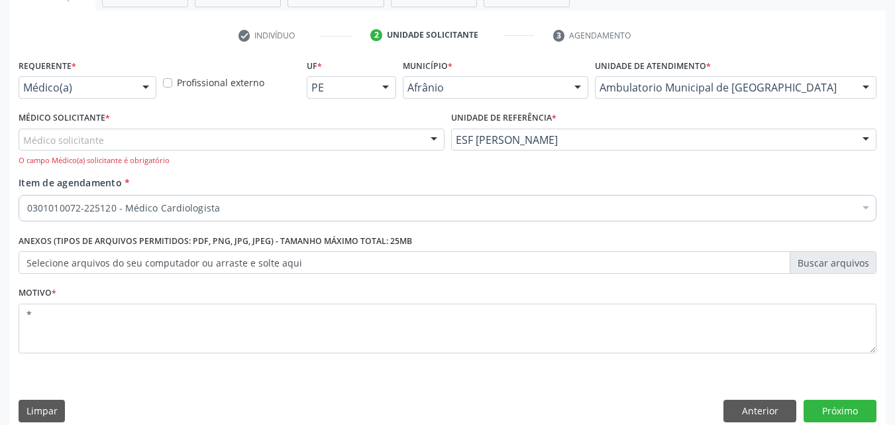
click at [232, 132] on div "Médico solicitante" at bounding box center [232, 139] width 426 height 23
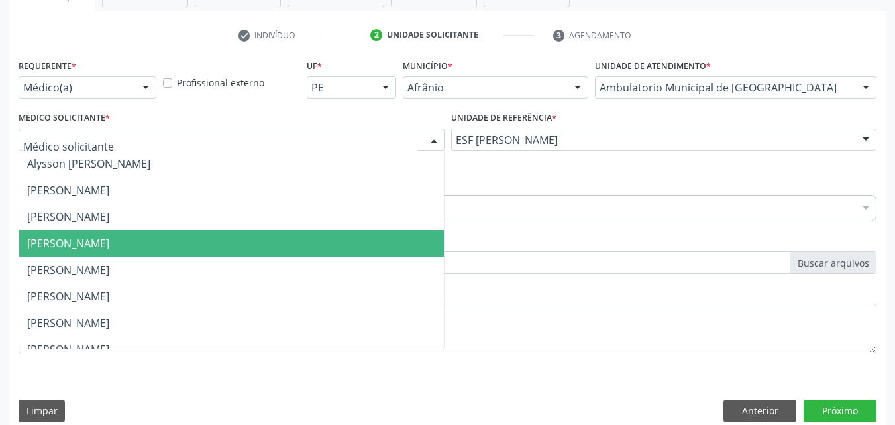
click at [209, 243] on span "[PERSON_NAME]" at bounding box center [231, 243] width 425 height 26
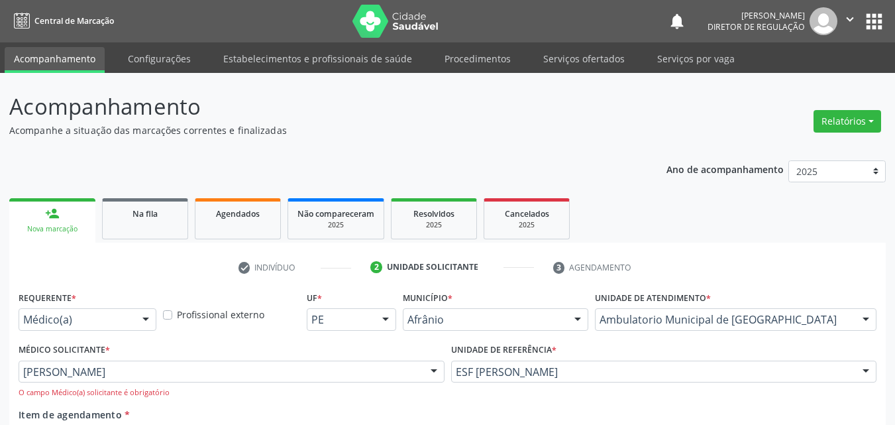
scroll to position [232, 0]
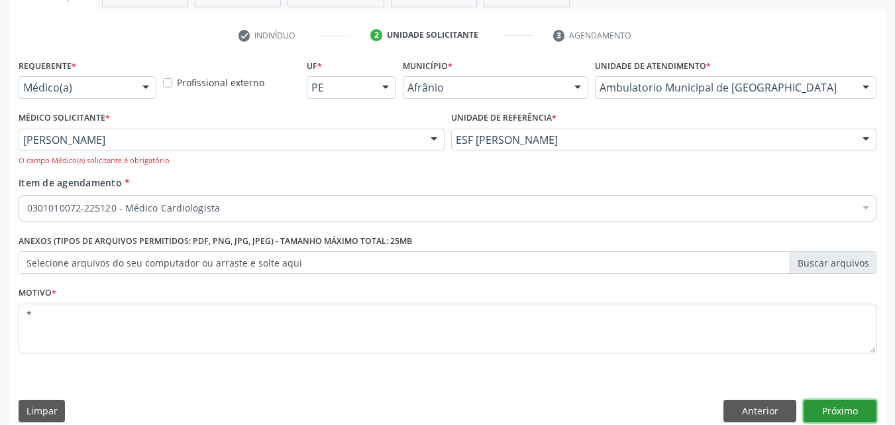
click at [842, 411] on button "Próximo" at bounding box center [839, 410] width 73 height 23
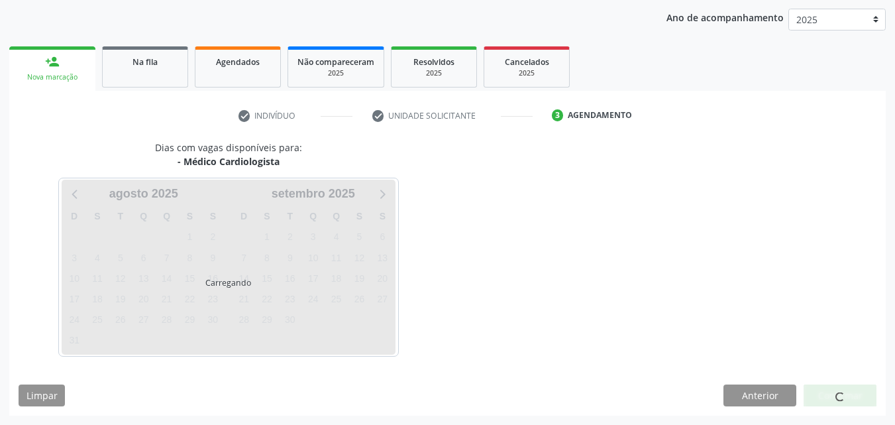
scroll to position [152, 0]
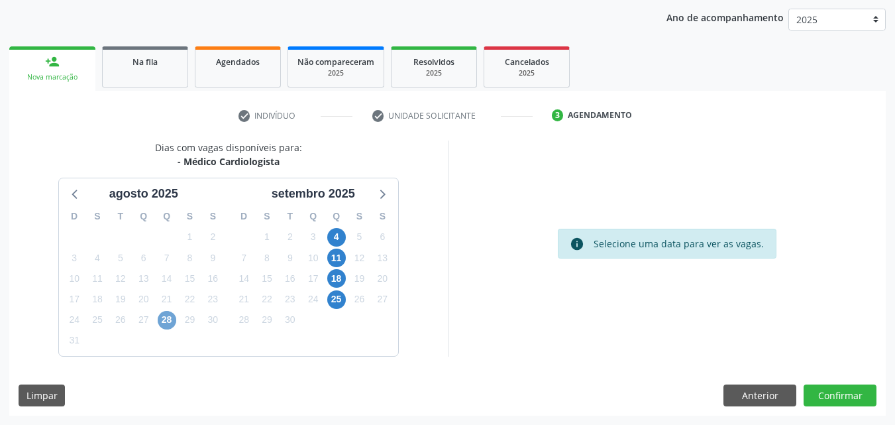
click at [166, 320] on span "28" at bounding box center [167, 320] width 19 height 19
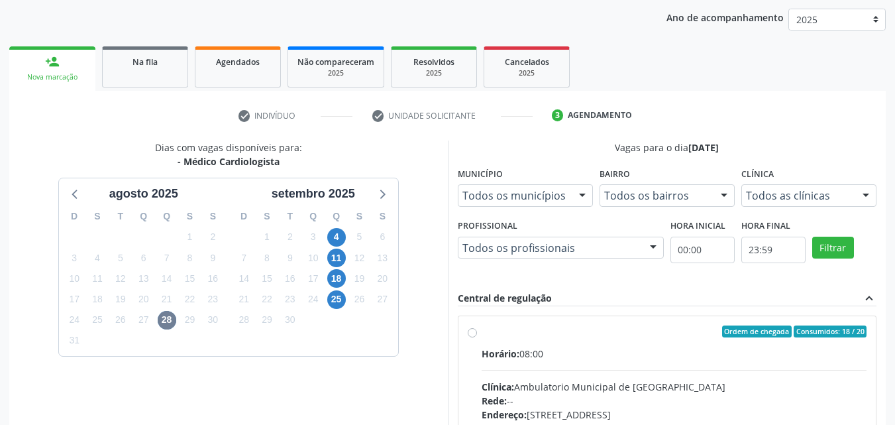
click at [488, 332] on div "Ordem de chegada Consumidos: 18 / 20" at bounding box center [673, 331] width 385 height 12
click at [477, 332] on input "Ordem de chegada Consumidos: 18 / 20 Horário: 08:00 Clínica: Ambulatorio Munici…" at bounding box center [472, 331] width 9 height 12
radio input "true"
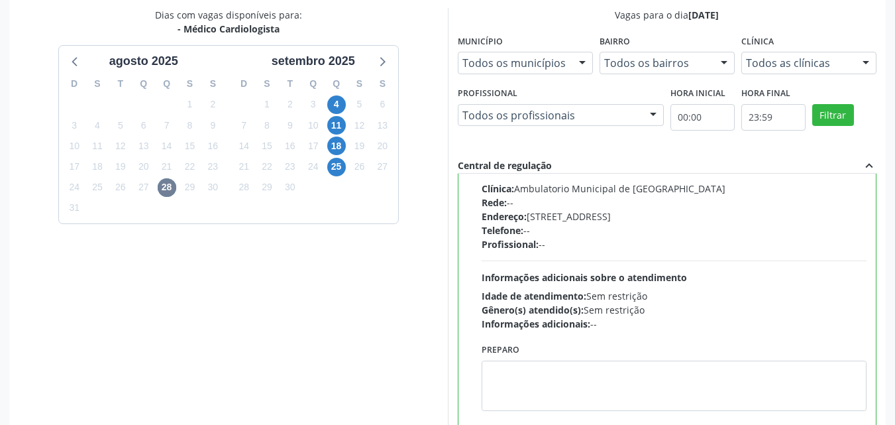
scroll to position [367, 0]
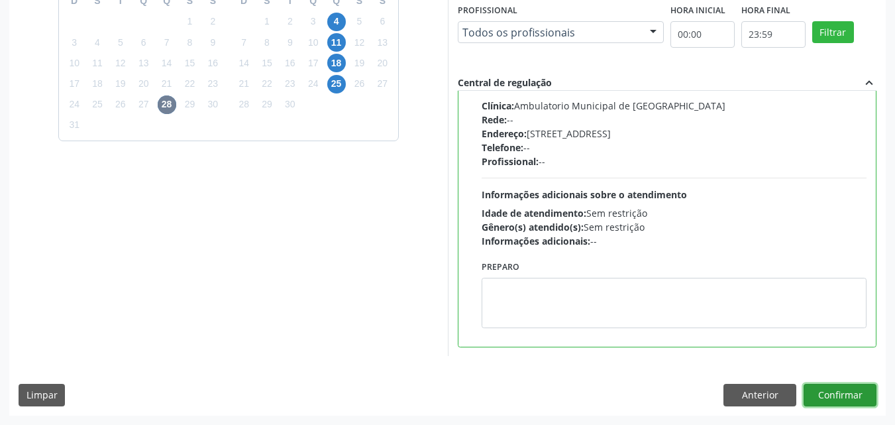
click at [844, 393] on button "Confirmar" at bounding box center [839, 394] width 73 height 23
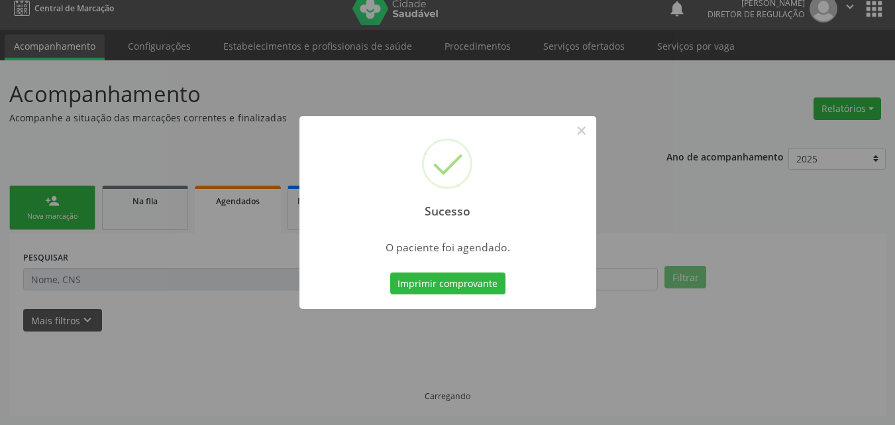
scroll to position [13, 0]
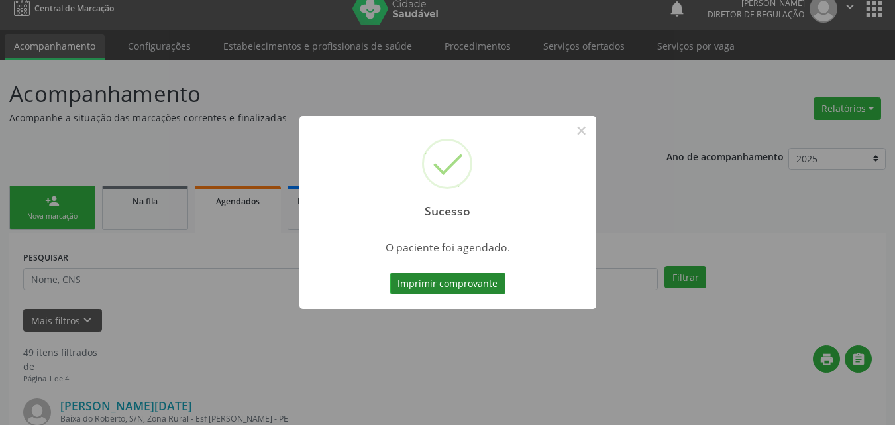
click at [448, 285] on button "Imprimir comprovante" at bounding box center [447, 283] width 115 height 23
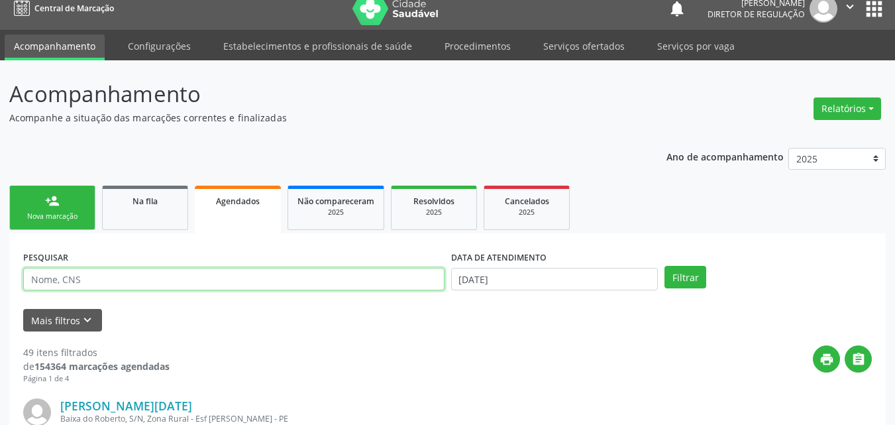
click at [239, 280] on input "text" at bounding box center [233, 279] width 421 height 23
type input "706009853144143"
click at [511, 268] on label "DATA DE ATENDIMENTO" at bounding box center [498, 257] width 95 height 21
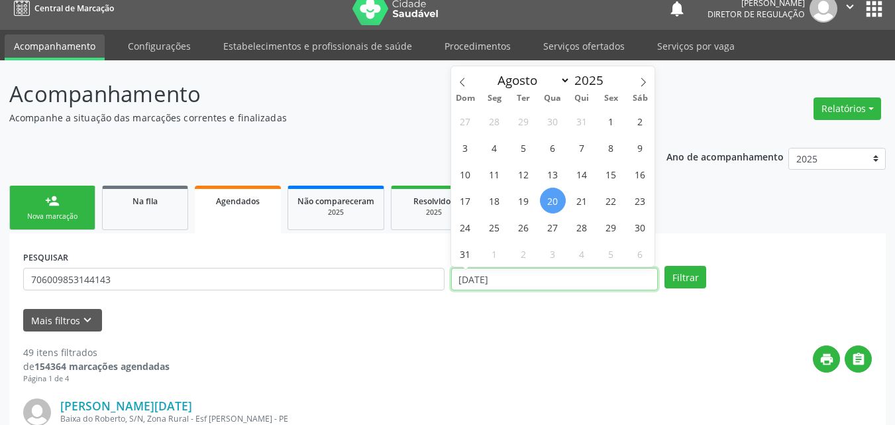
click at [516, 280] on input "2[DATE]" at bounding box center [554, 279] width 207 height 23
click at [579, 228] on span "28" at bounding box center [582, 227] width 26 height 26
type input "28/08/2025"
click at [579, 227] on span "28" at bounding box center [582, 227] width 26 height 26
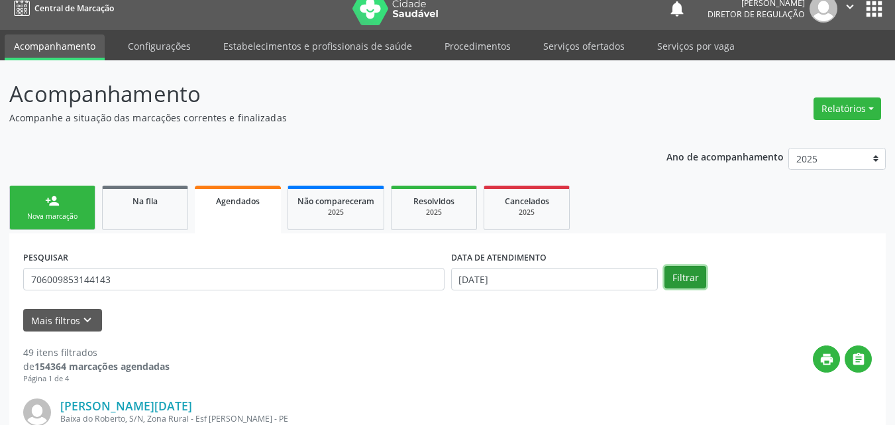
click at [681, 277] on button "Filtrar" at bounding box center [685, 277] width 42 height 23
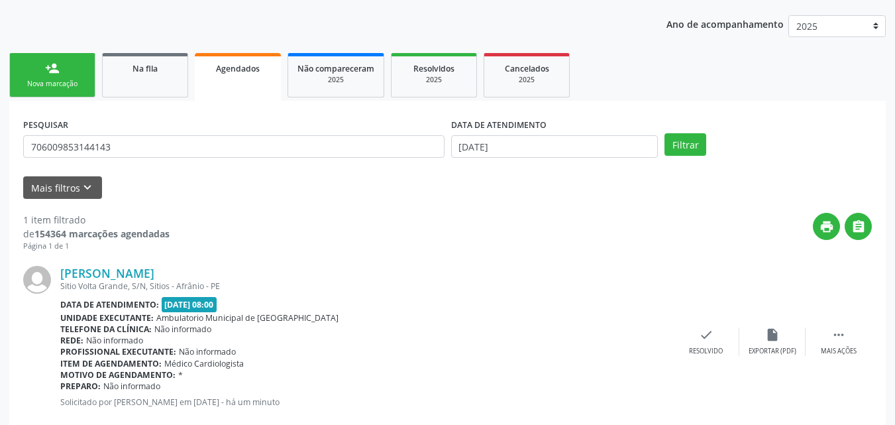
scroll to position [174, 0]
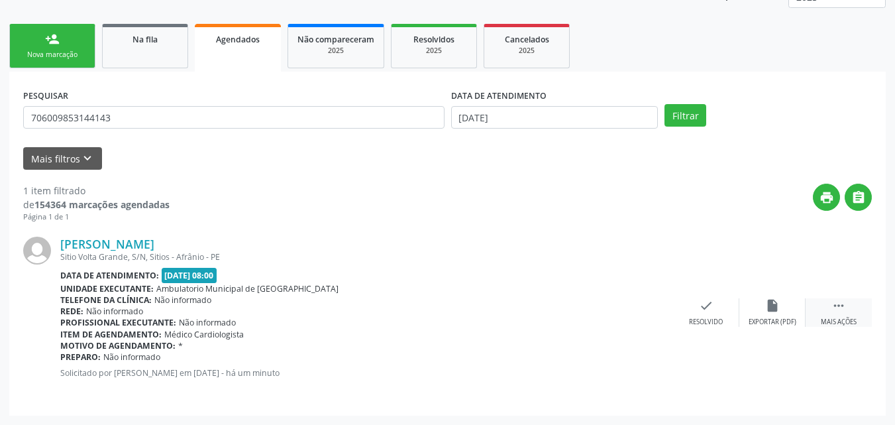
click at [844, 305] on icon "" at bounding box center [838, 305] width 15 height 15
click at [576, 304] on icon "print" at bounding box center [573, 305] width 15 height 15
